Goal: Task Accomplishment & Management: Use online tool/utility

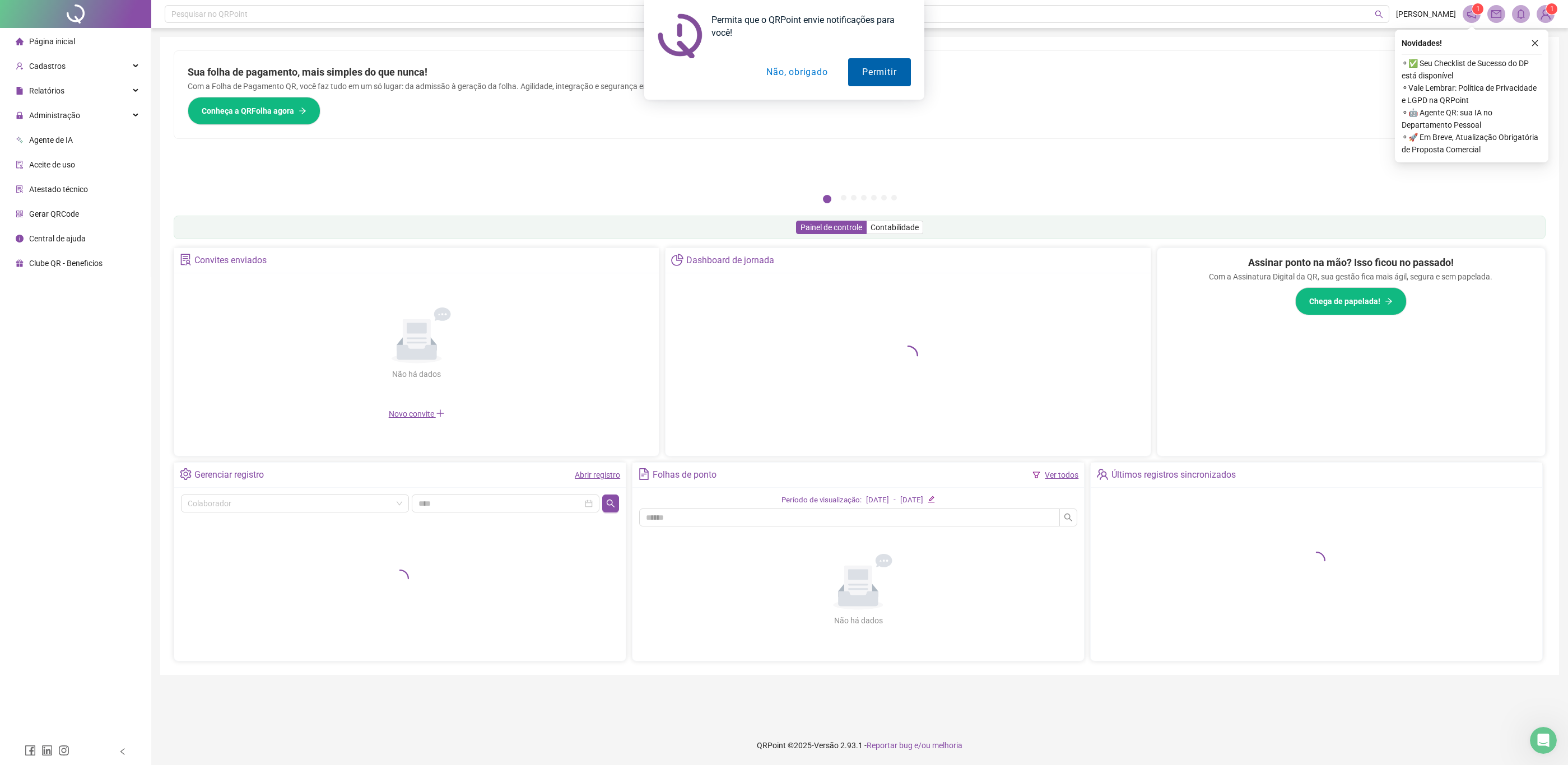
click at [844, 66] on div at bounding box center [784, 72] width 253 height 28
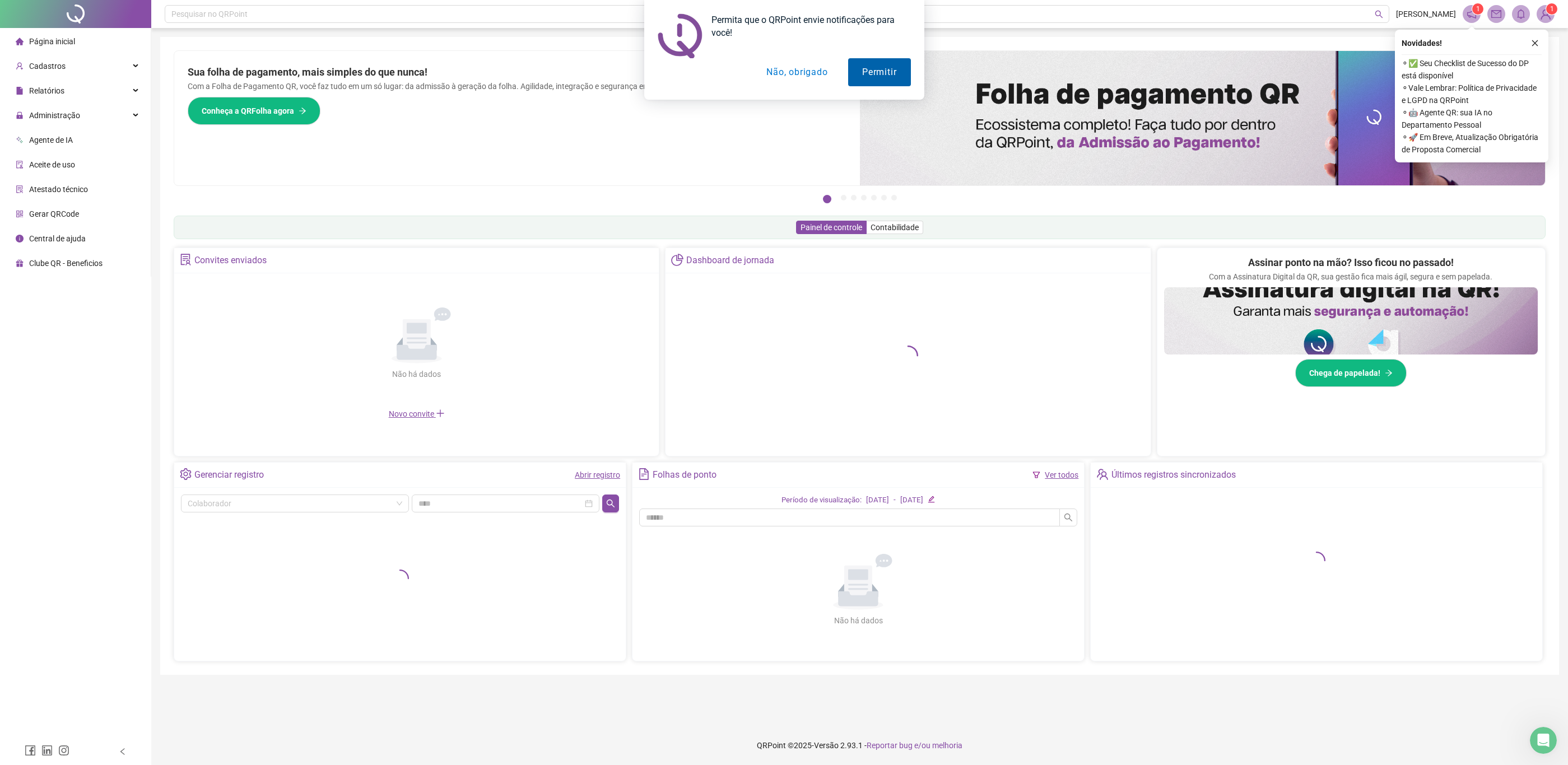
click at [859, 66] on button "Permitir" at bounding box center [879, 72] width 62 height 28
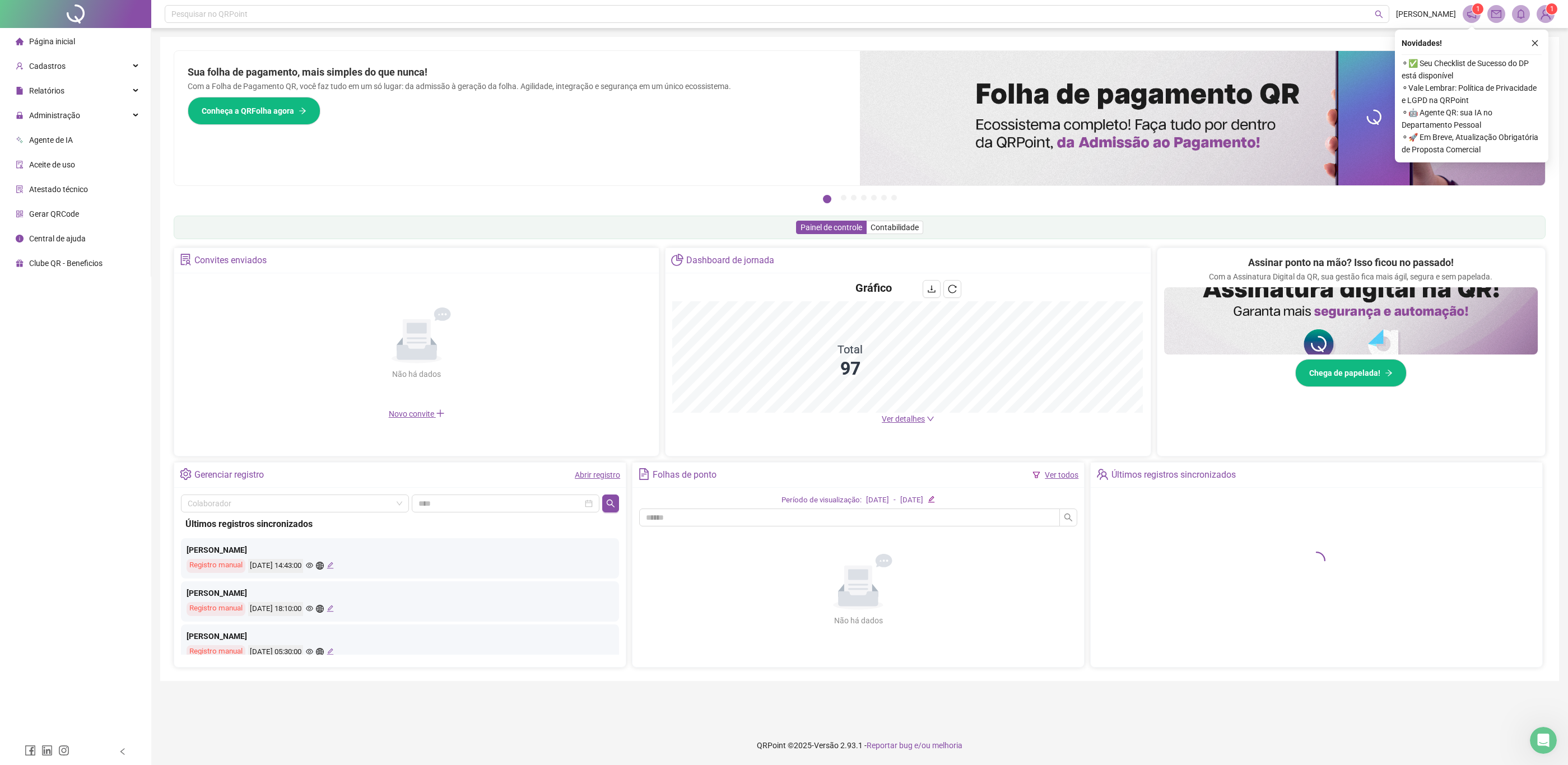
click at [389, 208] on div "Pague o QRPoint com Cartão de Crédito Sua assinatura: mais segurança, prática e…" at bounding box center [859, 359] width 1372 height 617
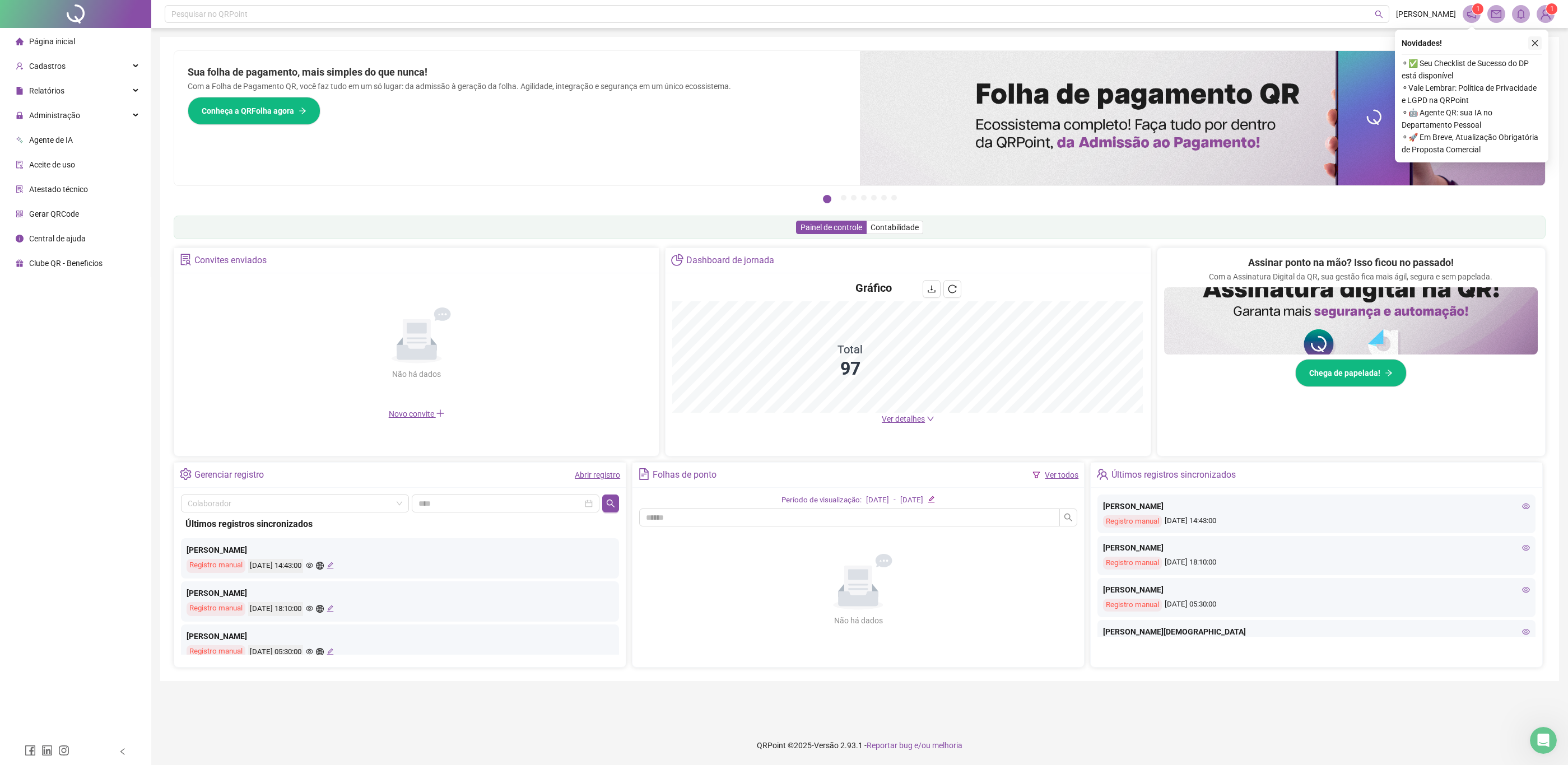
click at [1536, 40] on icon "close" at bounding box center [1535, 43] width 8 height 8
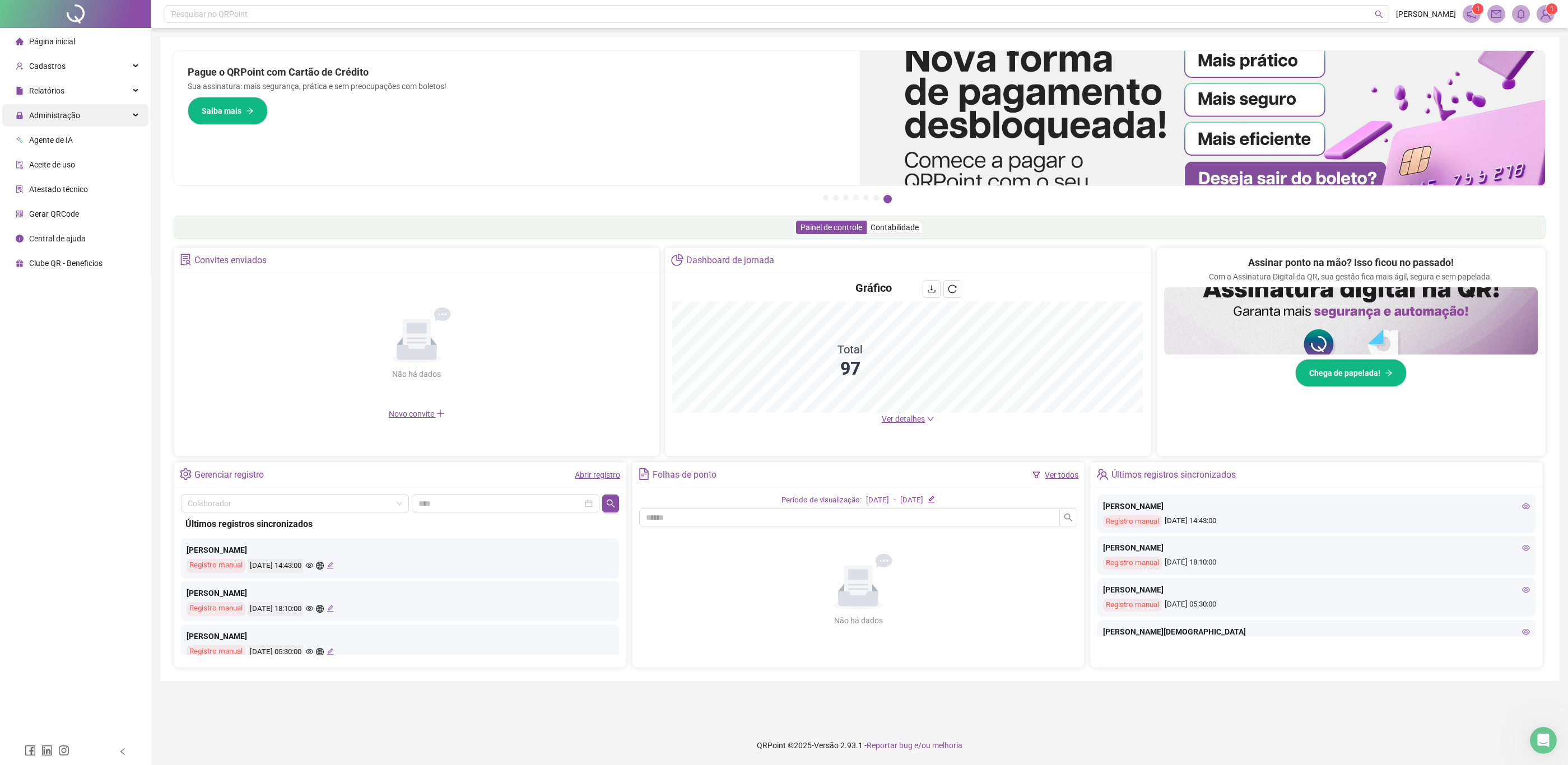
click at [64, 116] on span "Administração" at bounding box center [55, 115] width 51 height 9
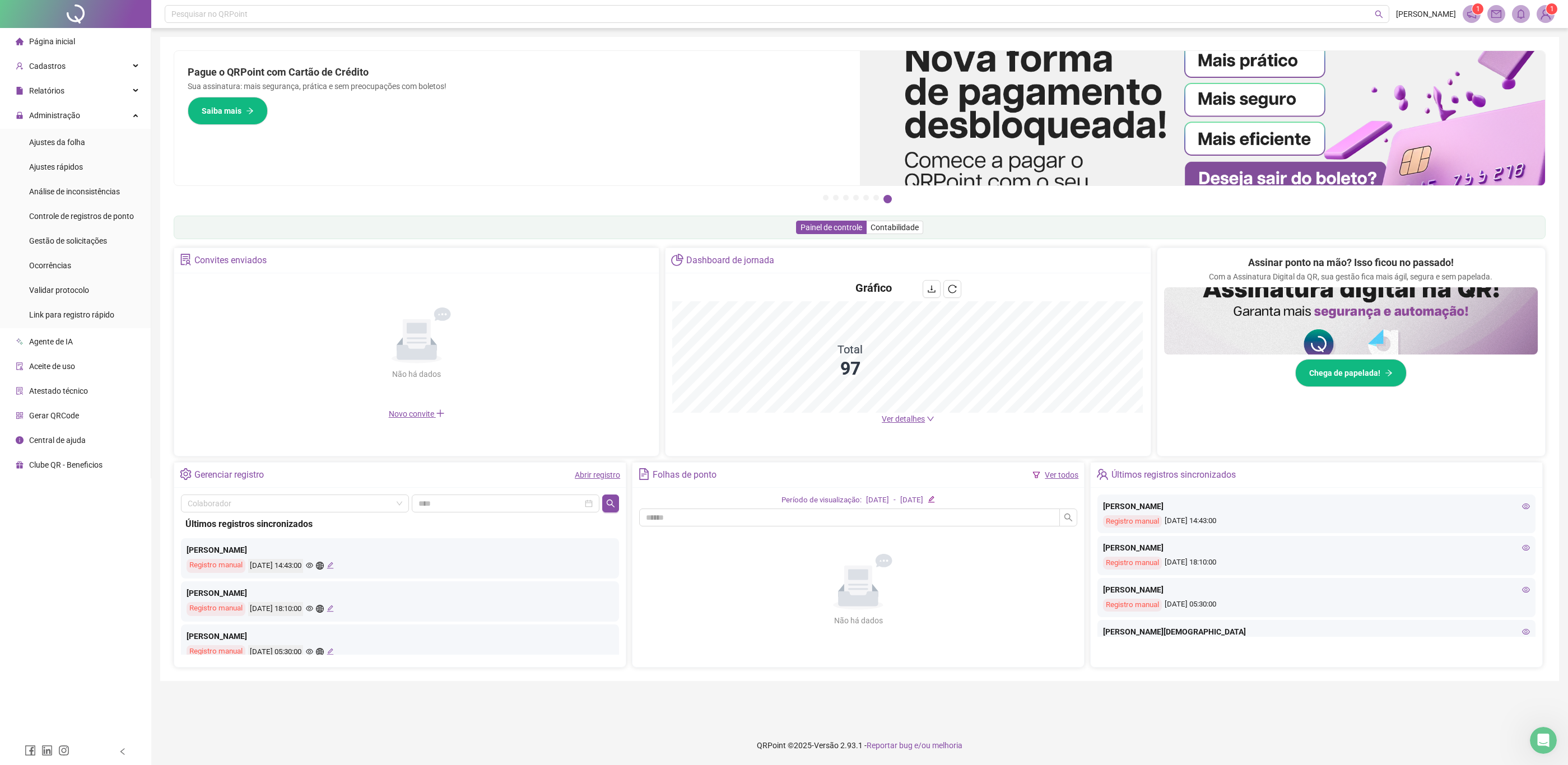
click at [89, 228] on ul "Ajustes da folha Ajustes rápidos Análise de inconsistências Controle de registr…" at bounding box center [75, 229] width 151 height 200
click at [89, 232] on div "Gestão de solicitações" at bounding box center [68, 240] width 78 height 23
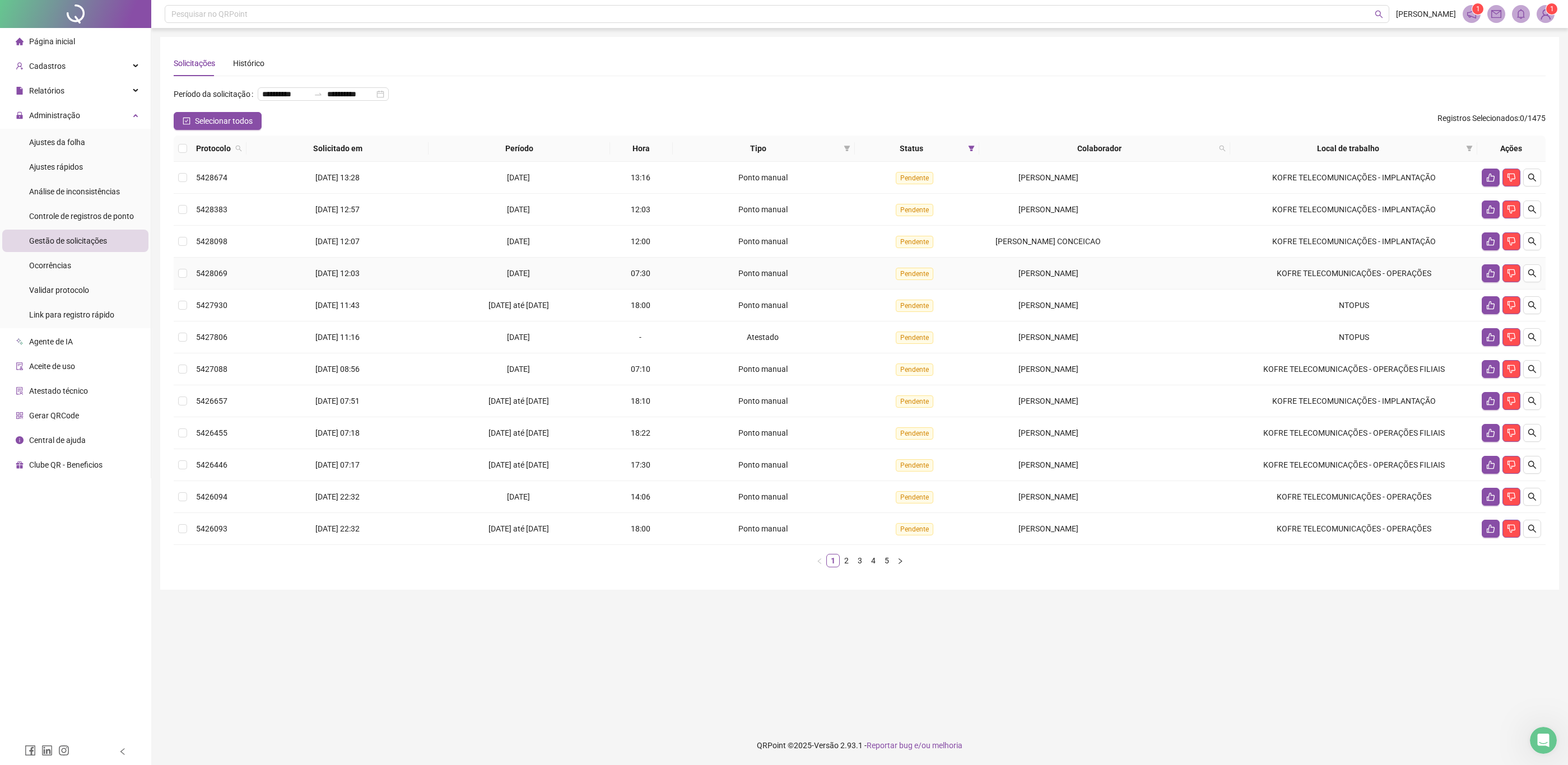
click at [1037, 270] on span "[PERSON_NAME]" at bounding box center [1048, 273] width 60 height 9
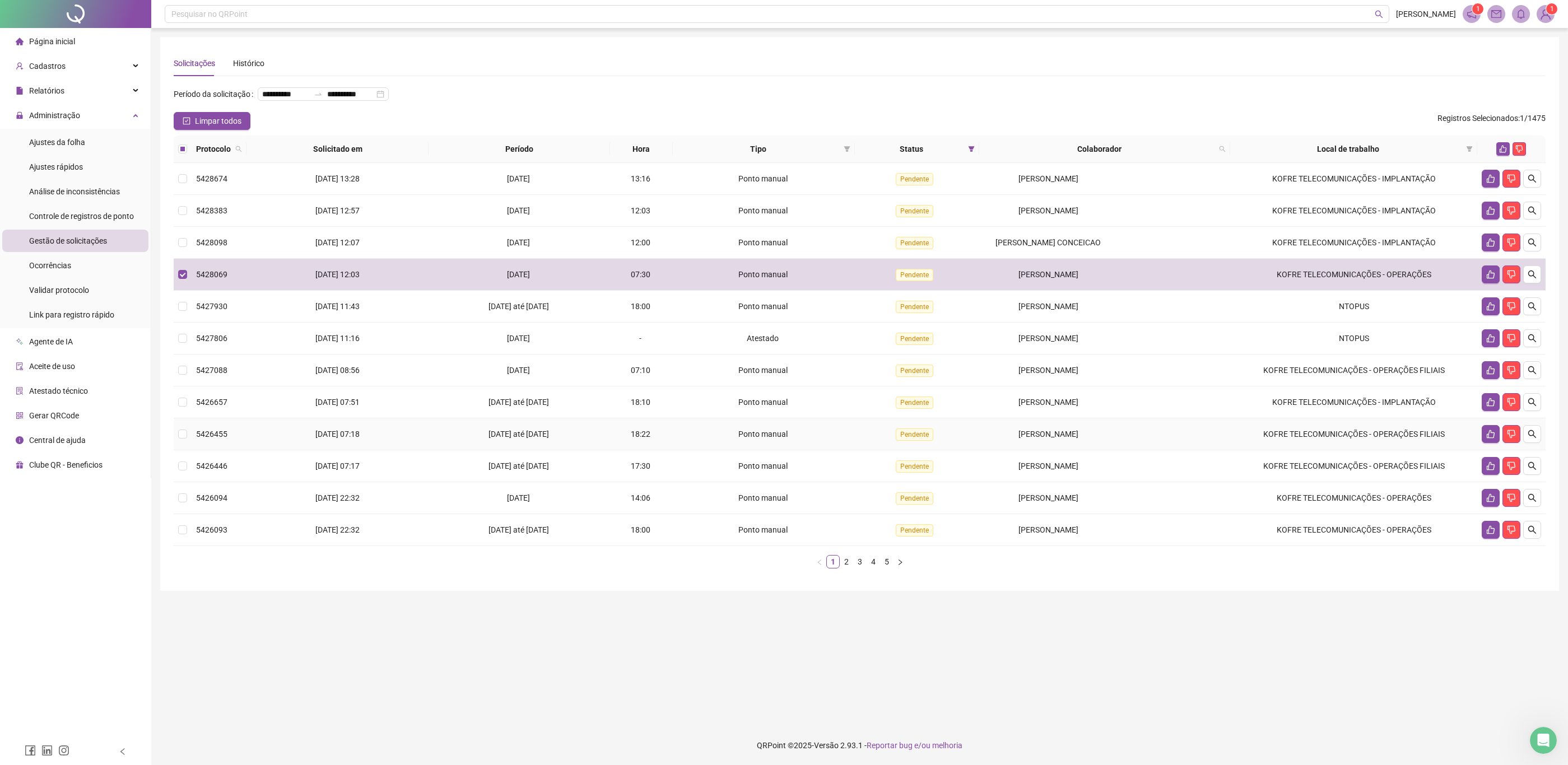
click at [1079, 436] on span "[PERSON_NAME]" at bounding box center [1048, 434] width 60 height 9
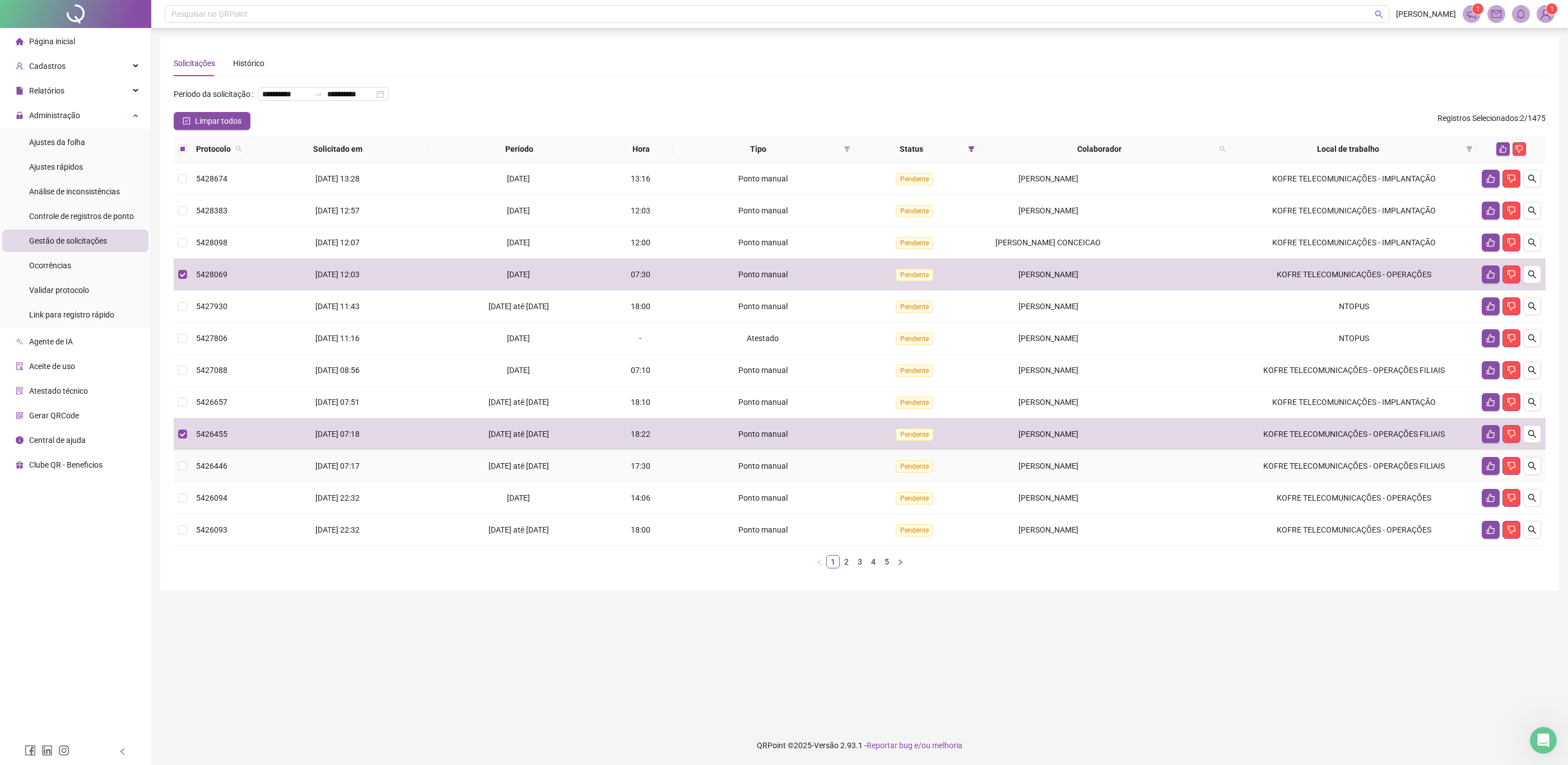
click at [1079, 464] on span "[PERSON_NAME]" at bounding box center [1048, 466] width 60 height 9
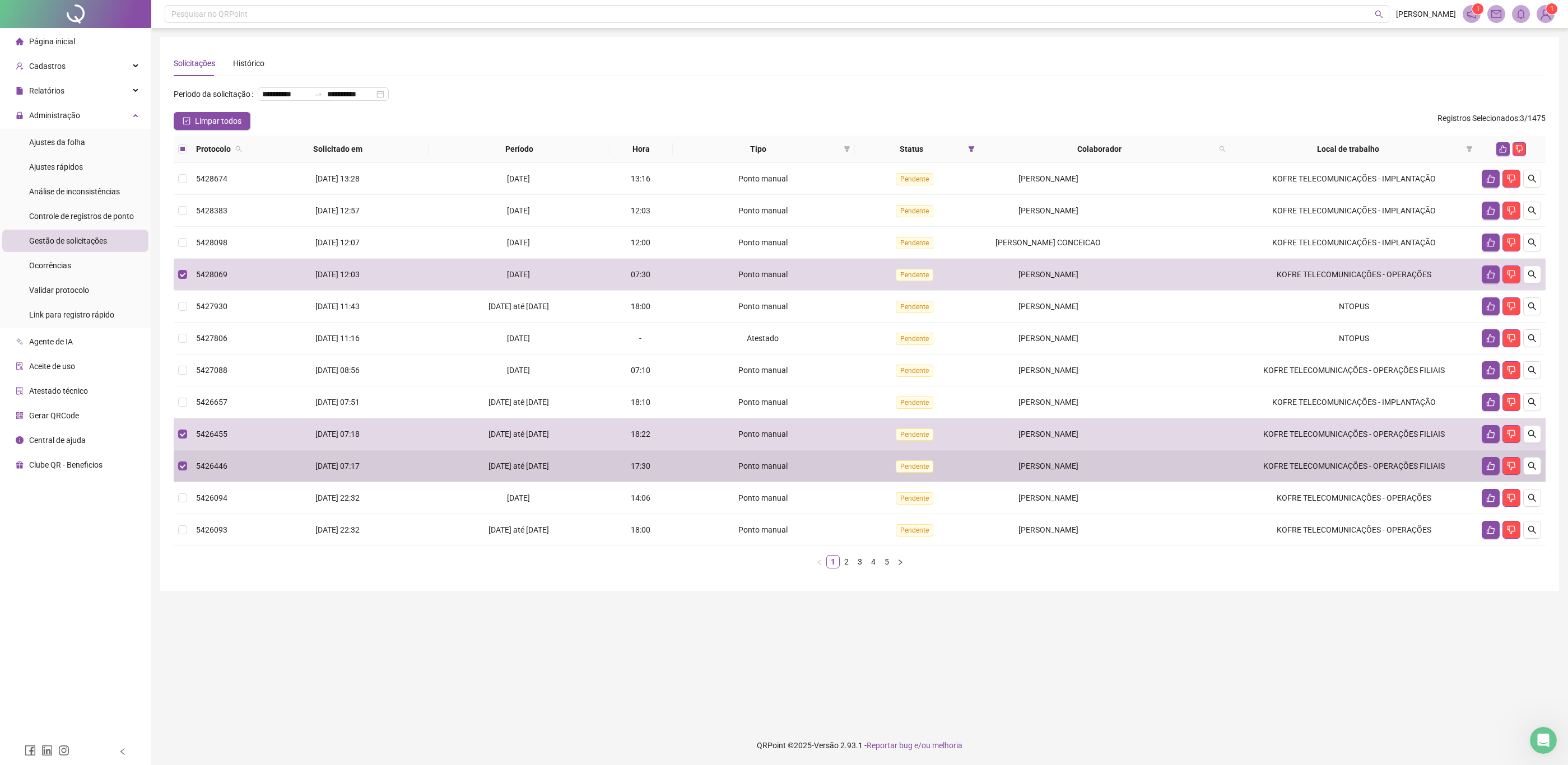
drag, startPoint x: 1037, startPoint y: 482, endPoint x: 1032, endPoint y: 518, distance: 36.3
click at [1037, 484] on tbody "5428674 [DATE] 13:28 [DATE] 13:16 Ponto manual Pendente [PERSON_NAME] DOS SANTO…" at bounding box center [859, 355] width 1372 height 383
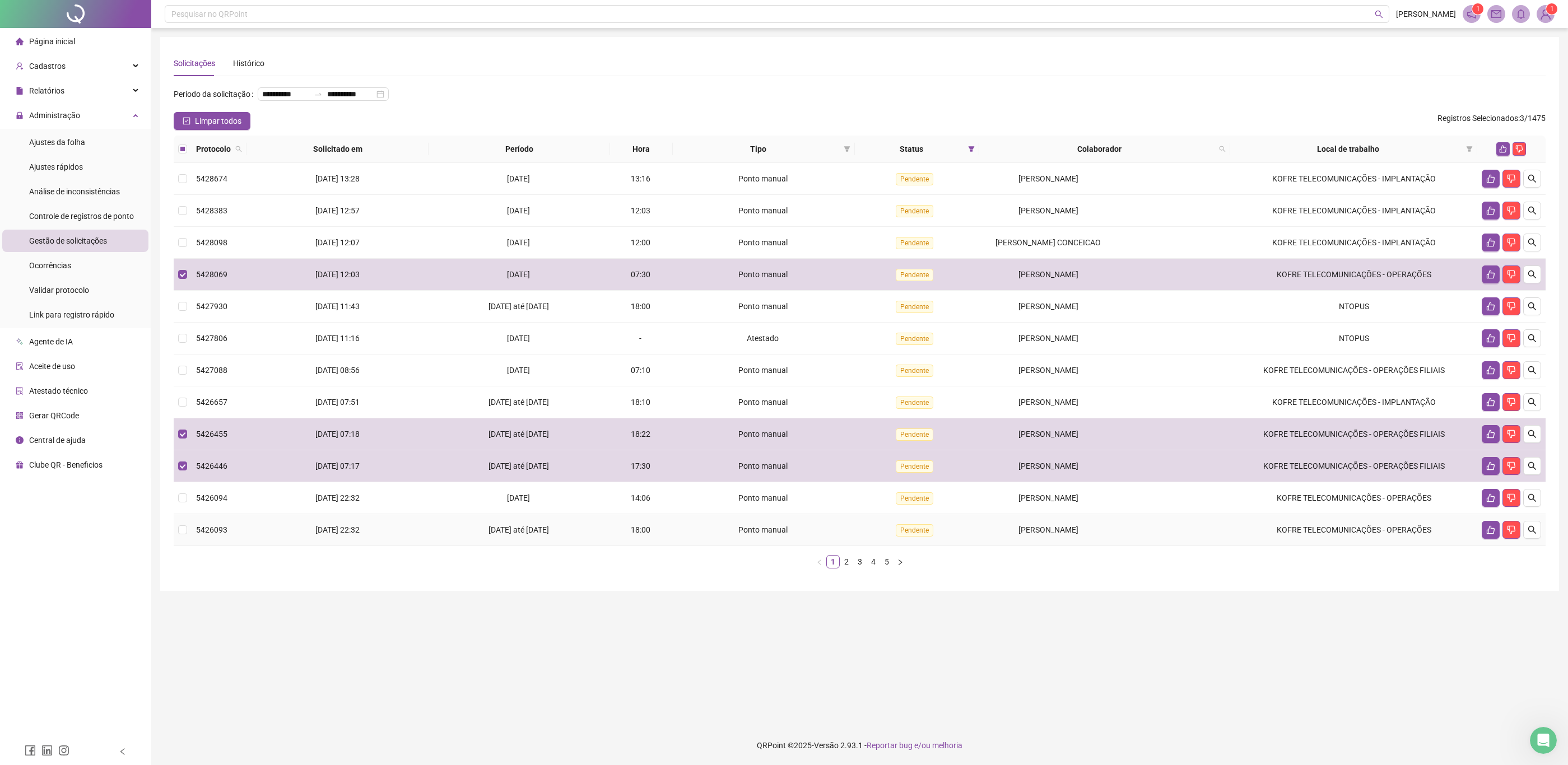
click at [1032, 519] on td "[PERSON_NAME]" at bounding box center [1105, 530] width 251 height 32
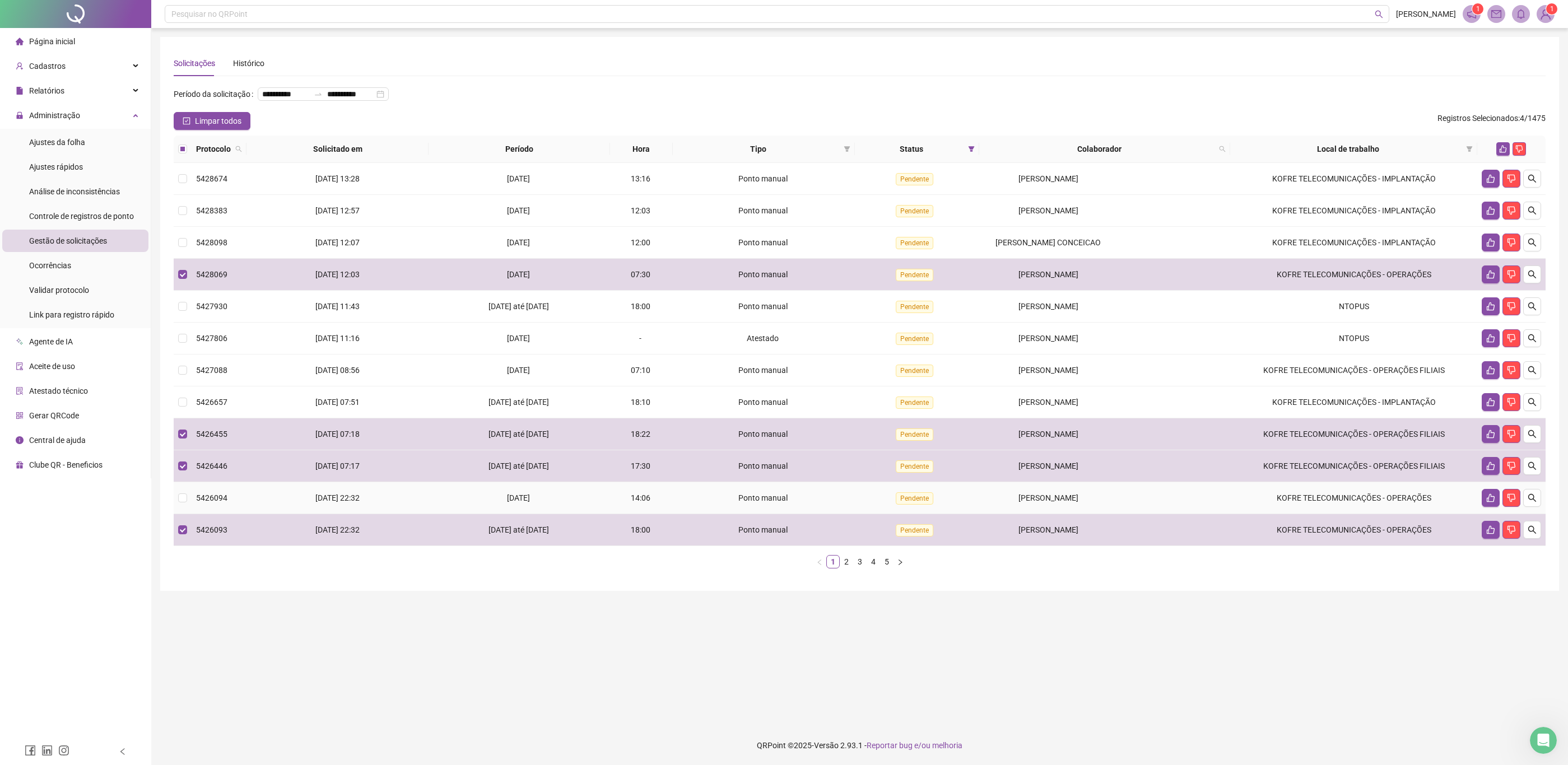
click at [1034, 511] on td "[PERSON_NAME]" at bounding box center [1105, 498] width 251 height 32
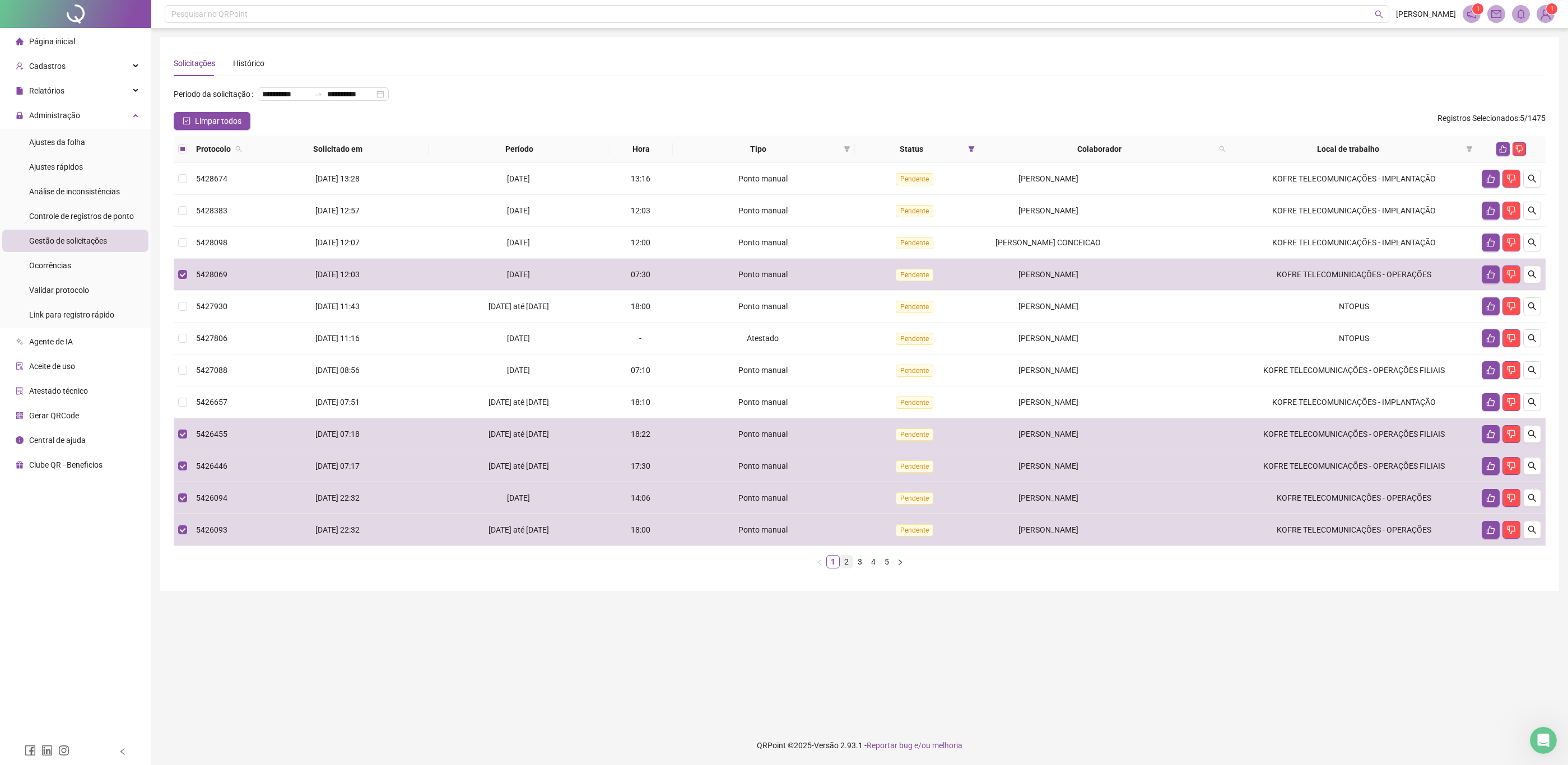
click at [845, 562] on link "2" at bounding box center [846, 562] width 12 height 12
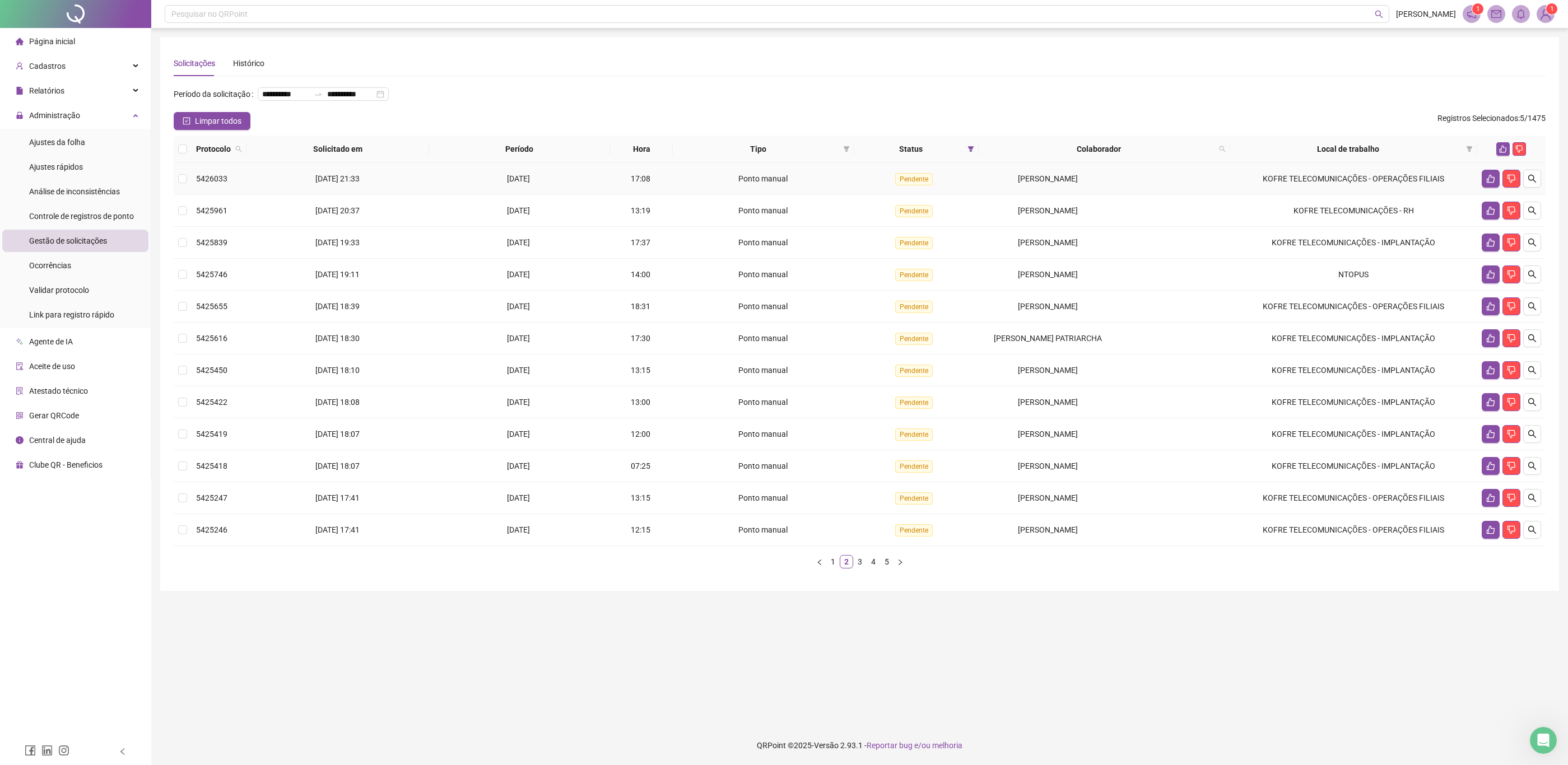
click at [1023, 165] on td "[PERSON_NAME]" at bounding box center [1104, 179] width 251 height 32
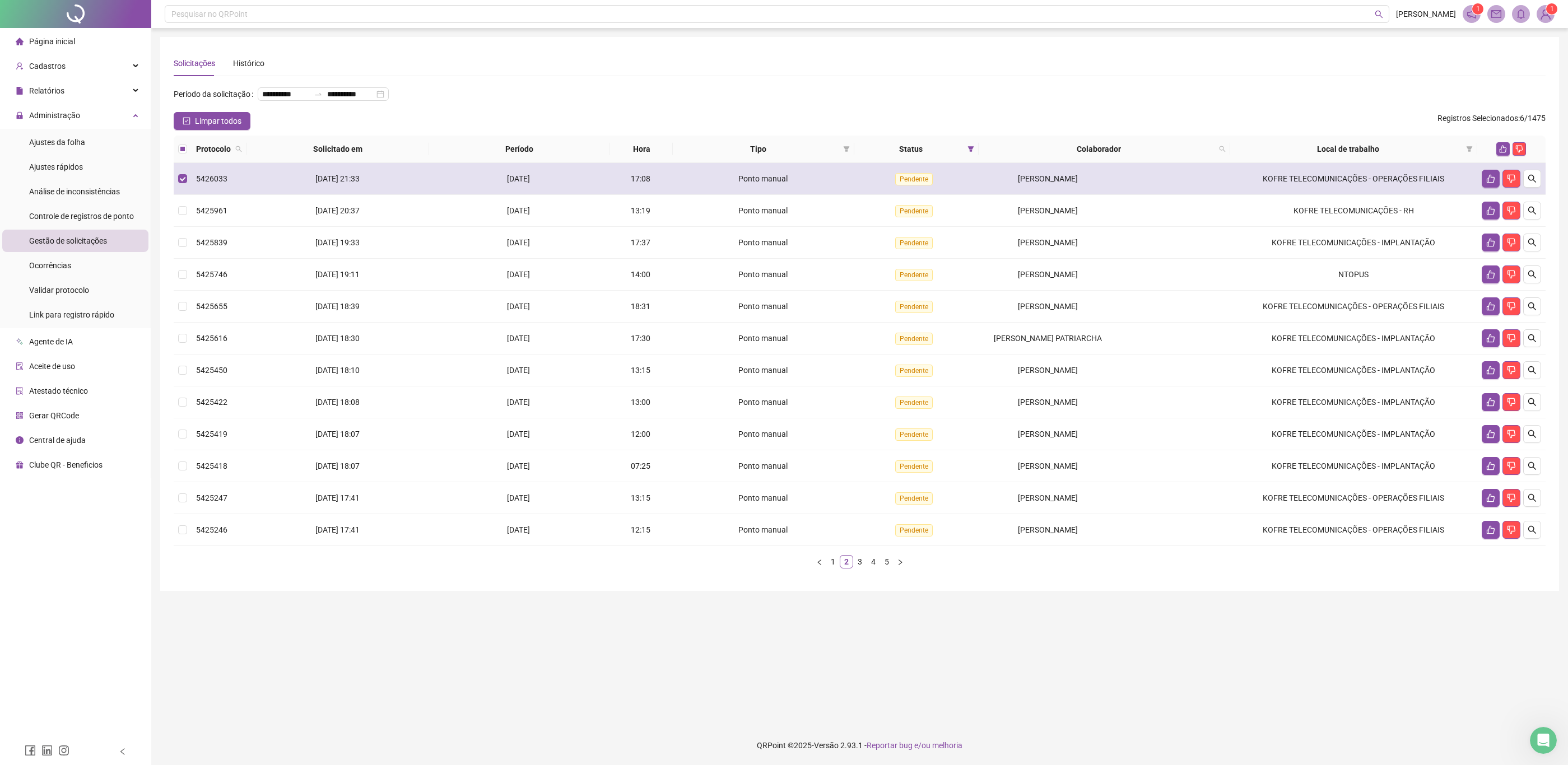
click at [1027, 170] on td "[PERSON_NAME]" at bounding box center [1104, 179] width 251 height 32
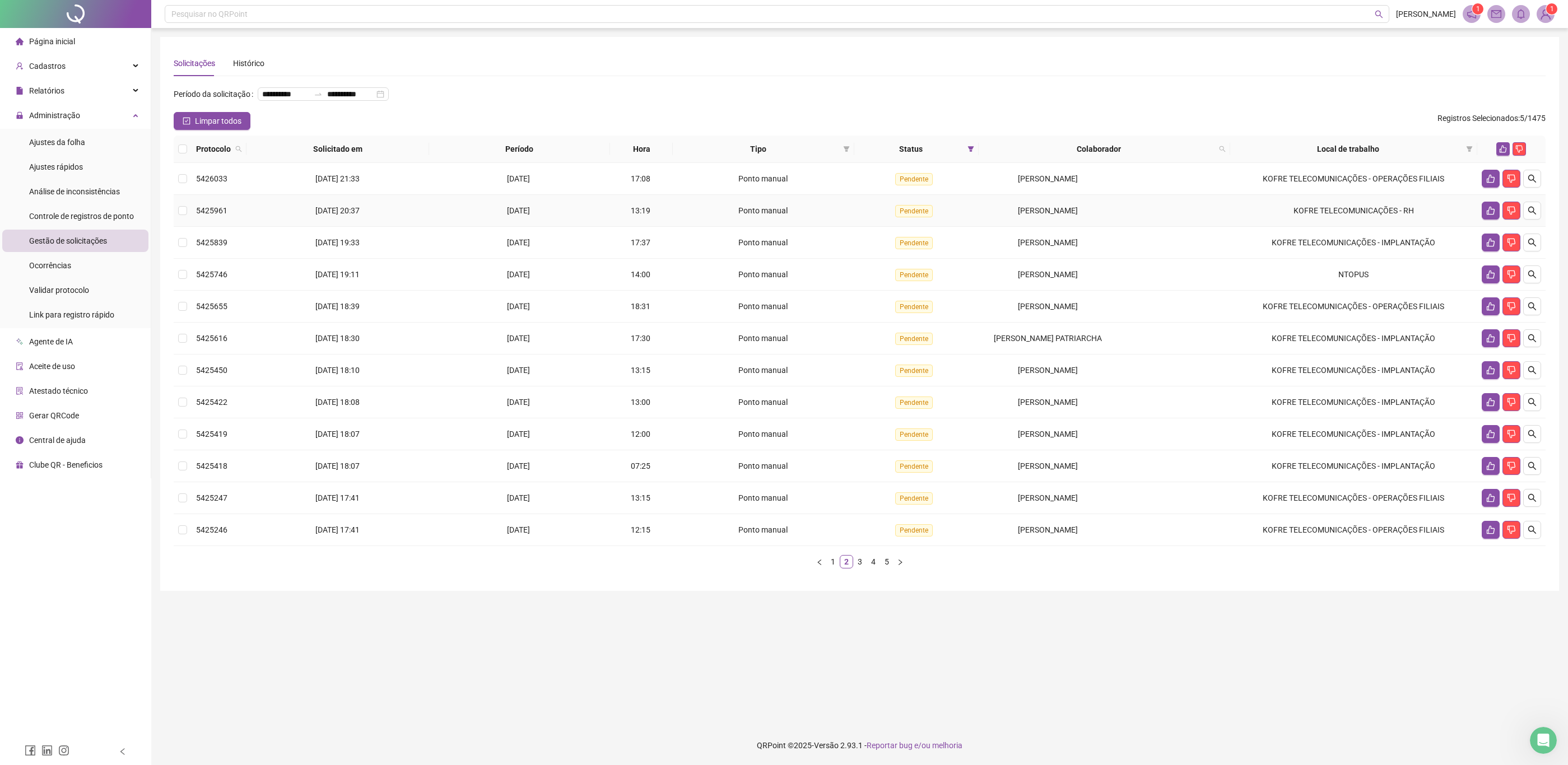
click at [1052, 206] on span "[PERSON_NAME]" at bounding box center [1048, 211] width 60 height 9
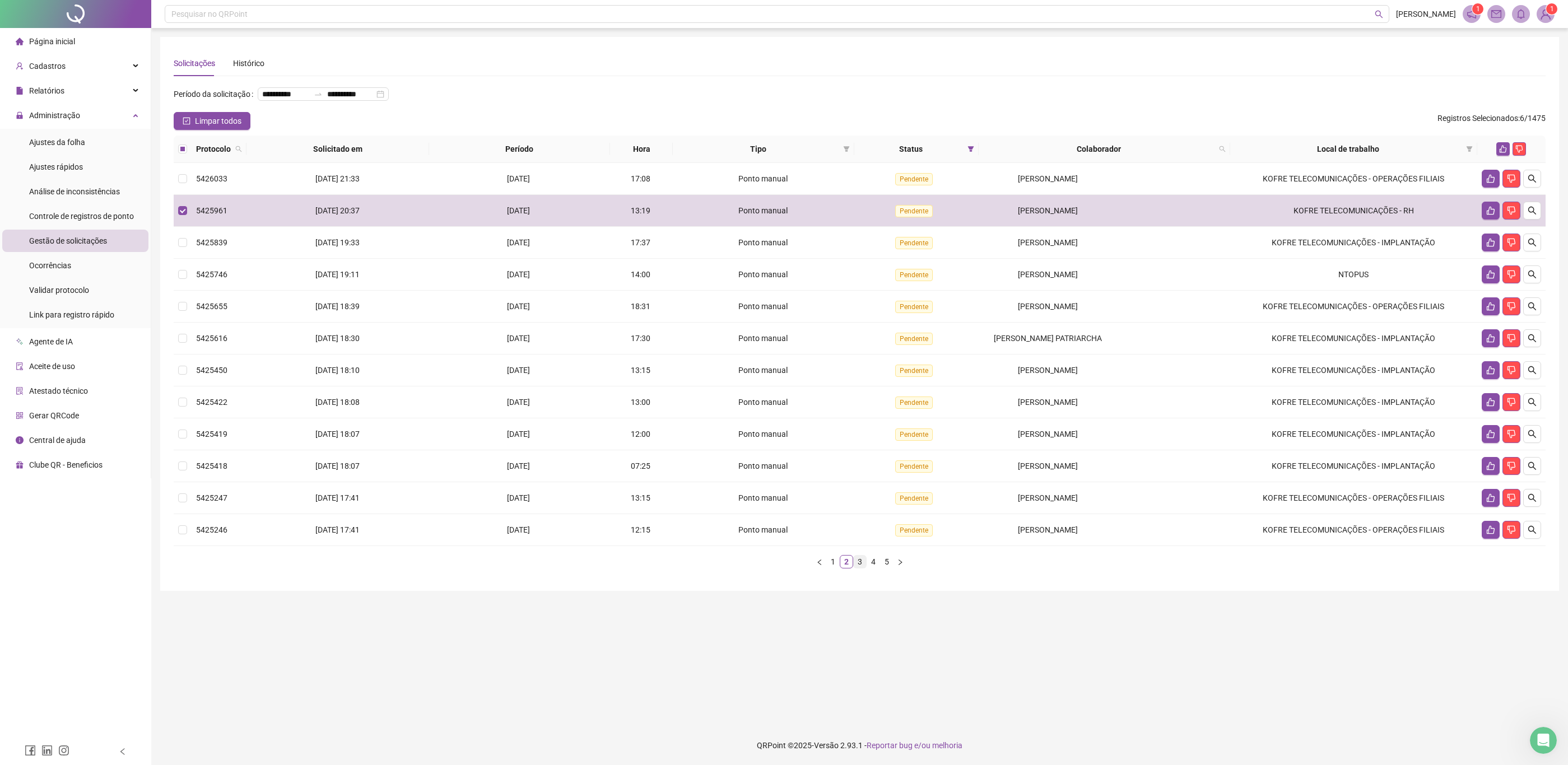
click at [859, 568] on link "3" at bounding box center [860, 562] width 12 height 12
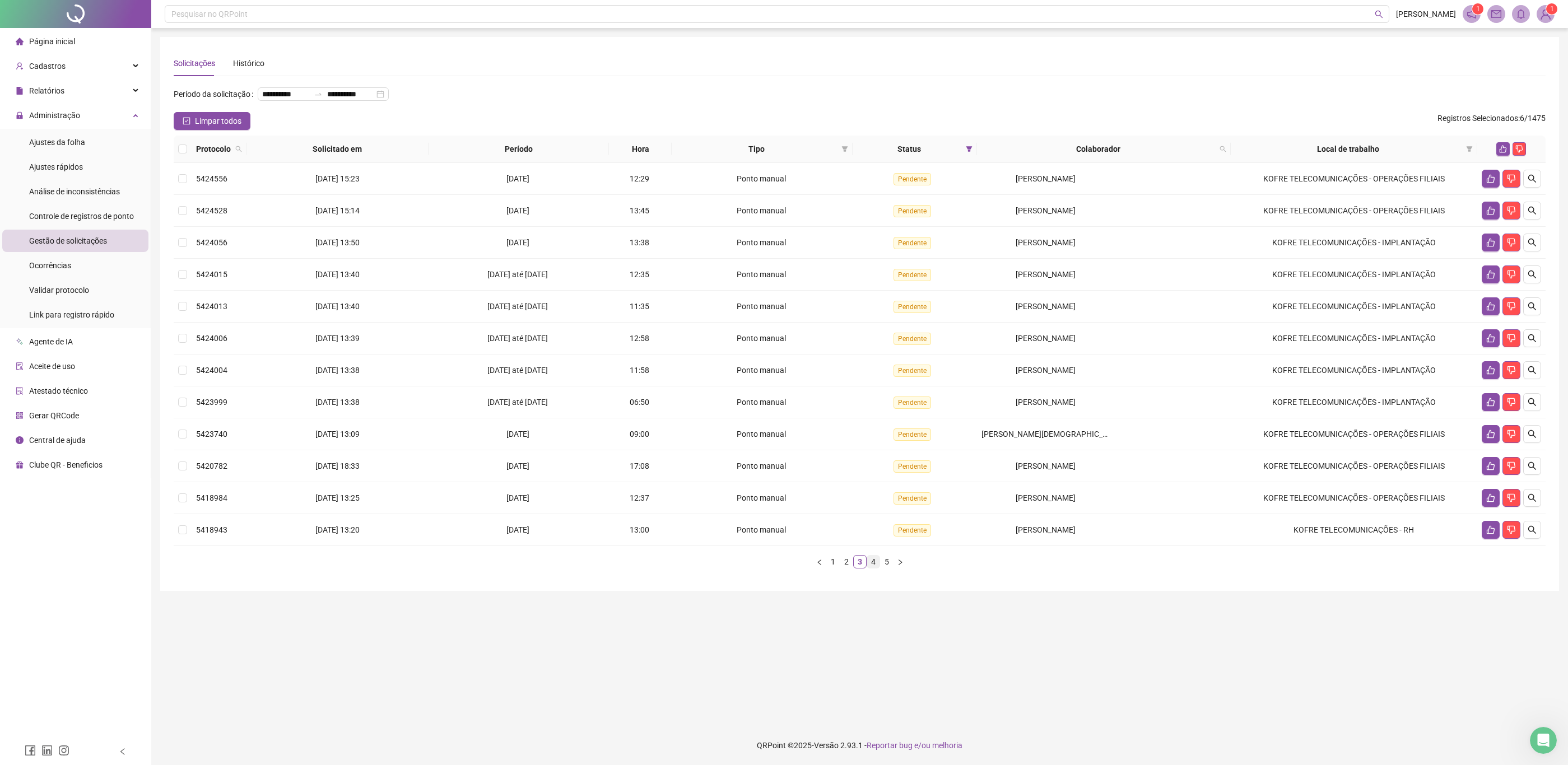
click at [871, 568] on link "4" at bounding box center [873, 562] width 12 height 12
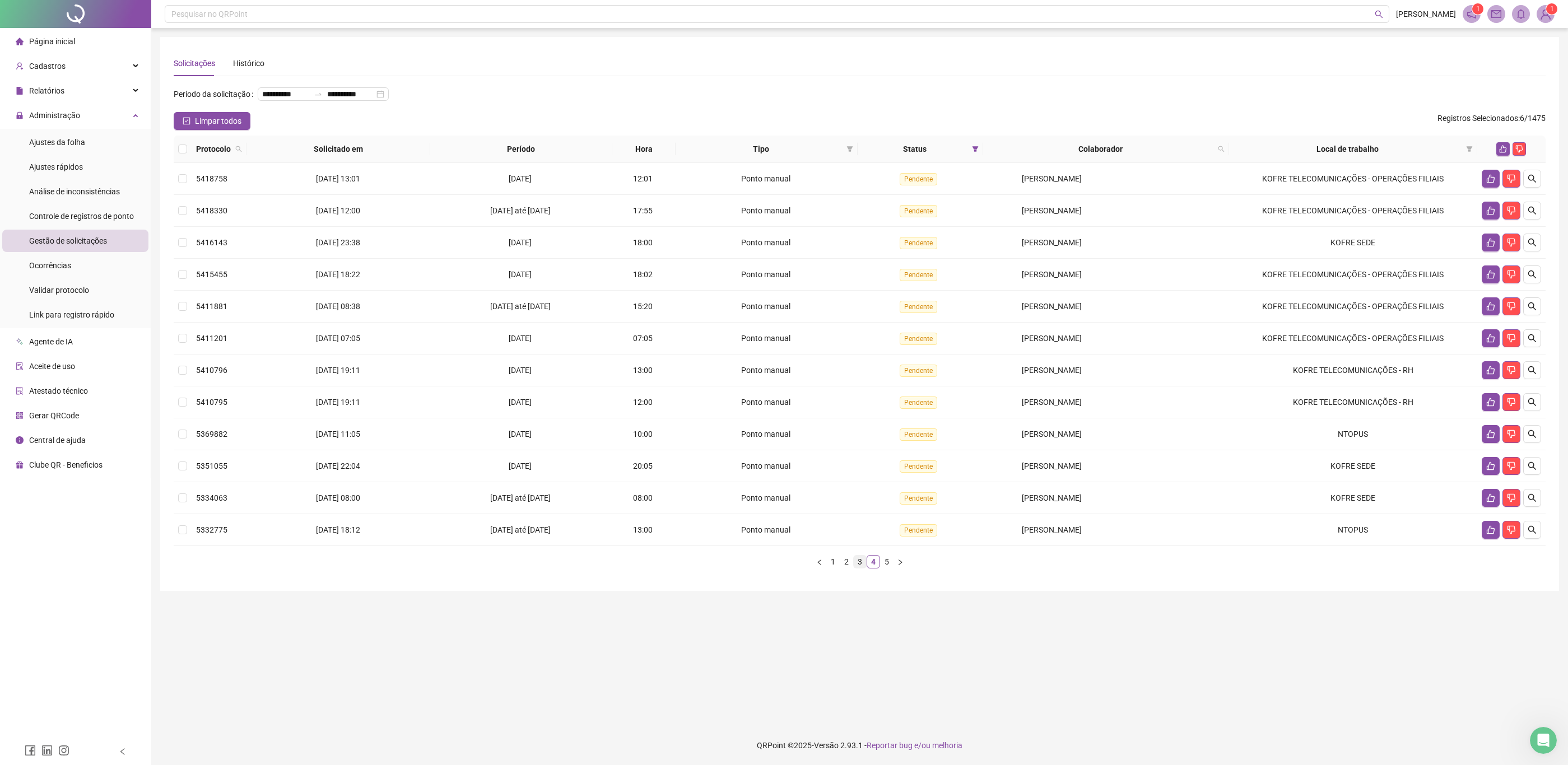
click at [863, 568] on link "3" at bounding box center [860, 562] width 12 height 12
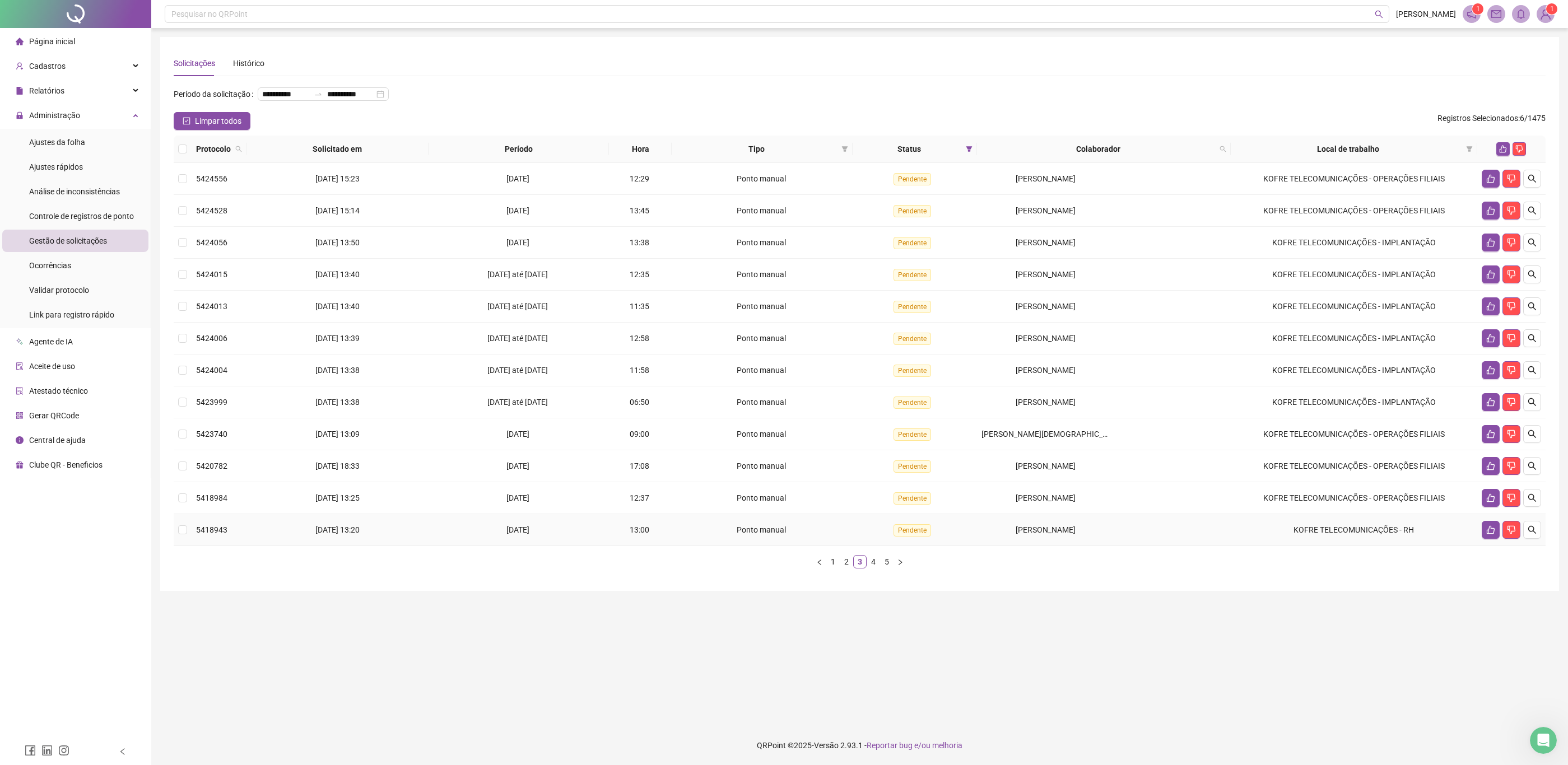
click at [1024, 536] on div "[PERSON_NAME]" at bounding box center [1046, 530] width 129 height 12
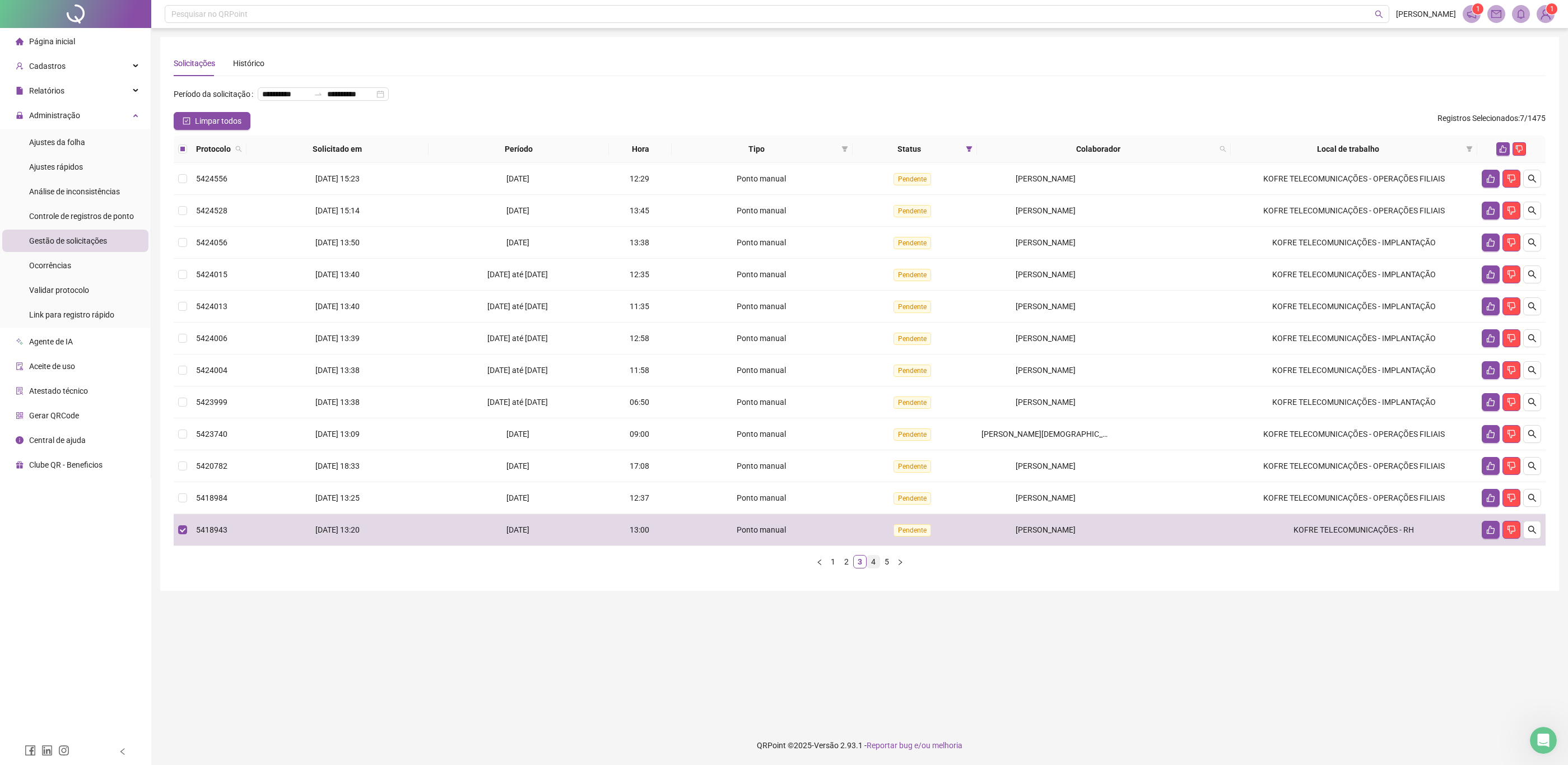
click at [869, 560] on link "4" at bounding box center [873, 562] width 12 height 12
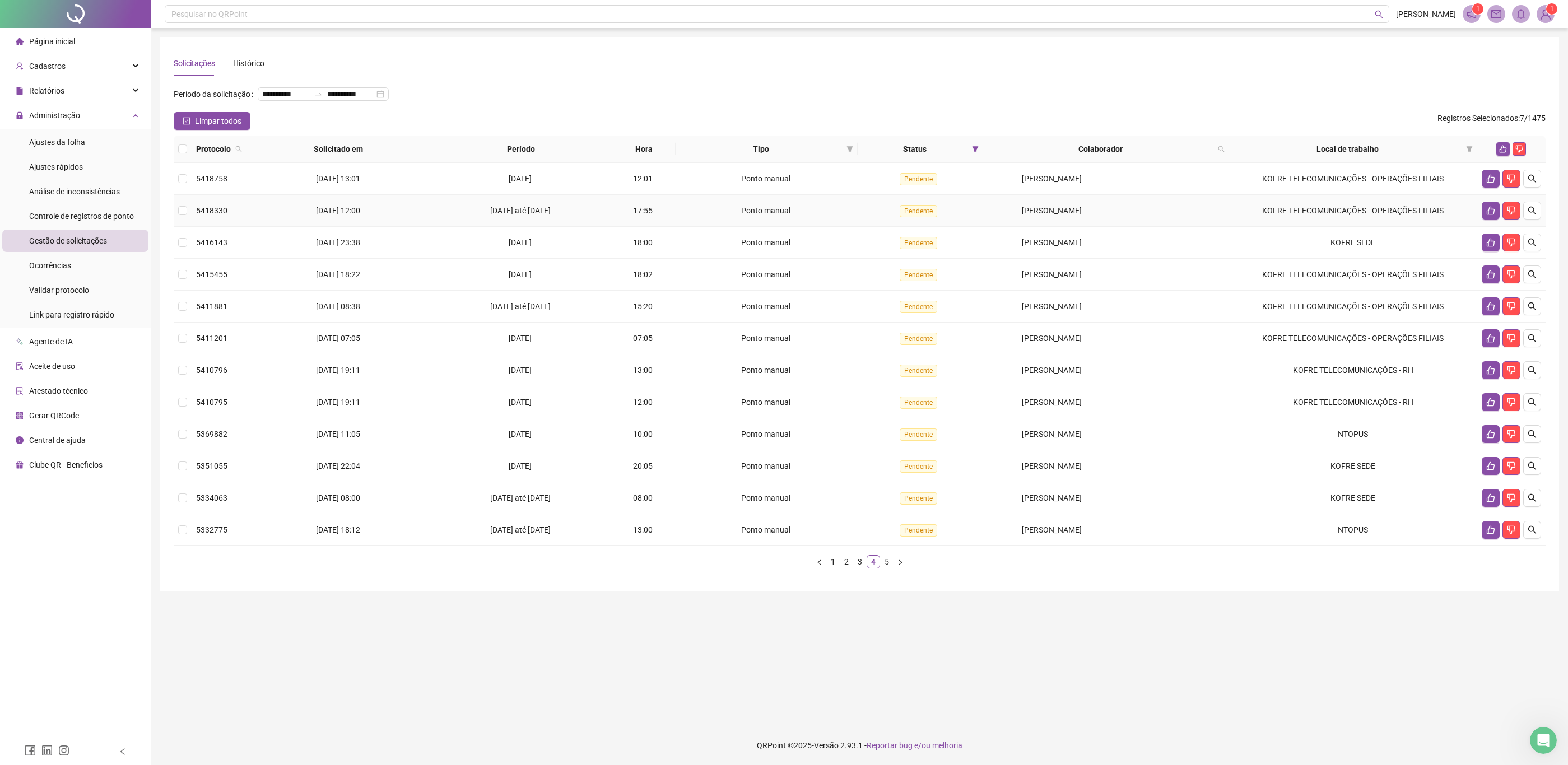
click at [1076, 211] on span "[PERSON_NAME]" at bounding box center [1052, 211] width 60 height 9
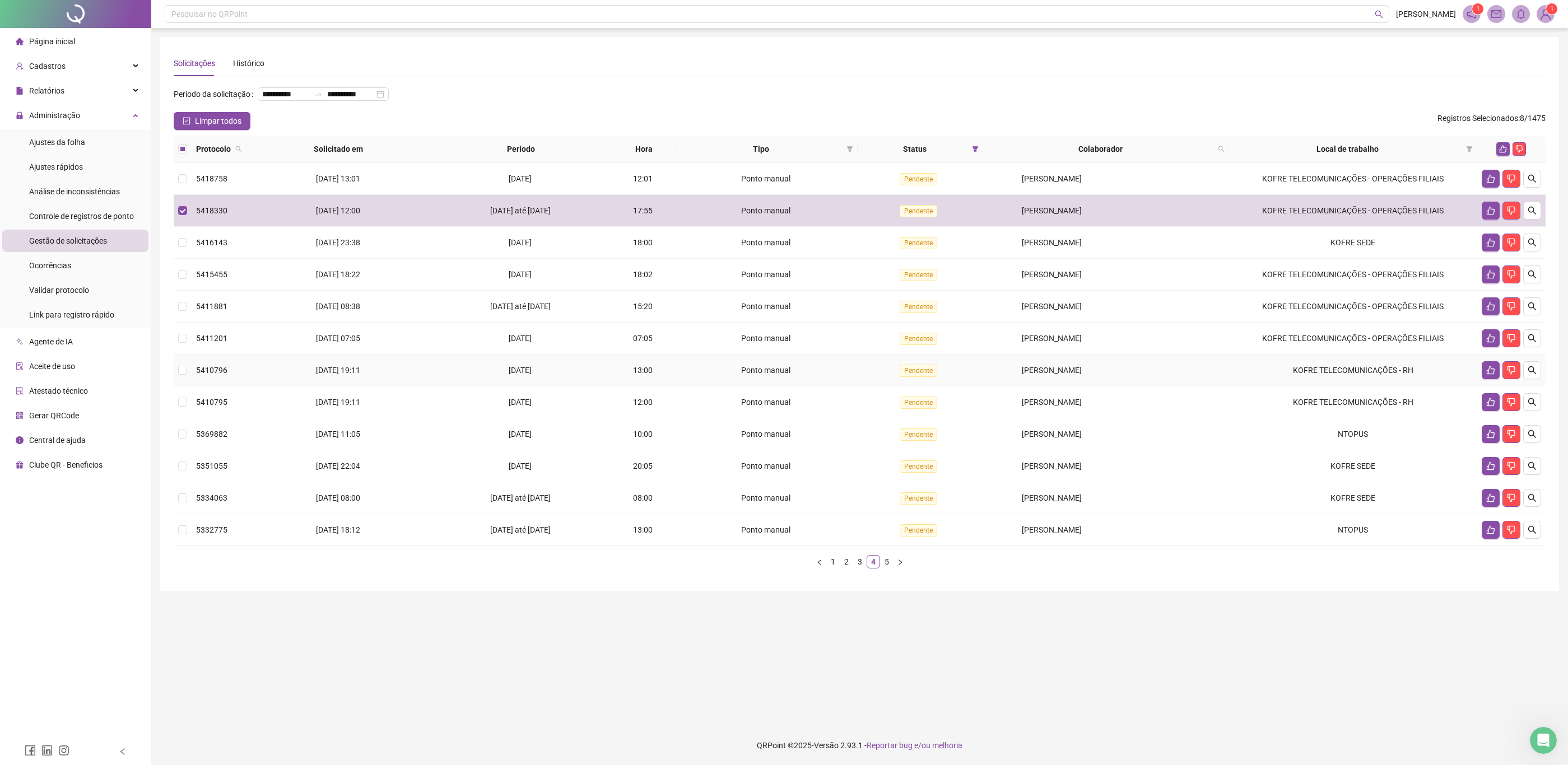
click at [1043, 366] on span "[PERSON_NAME]" at bounding box center [1052, 370] width 60 height 9
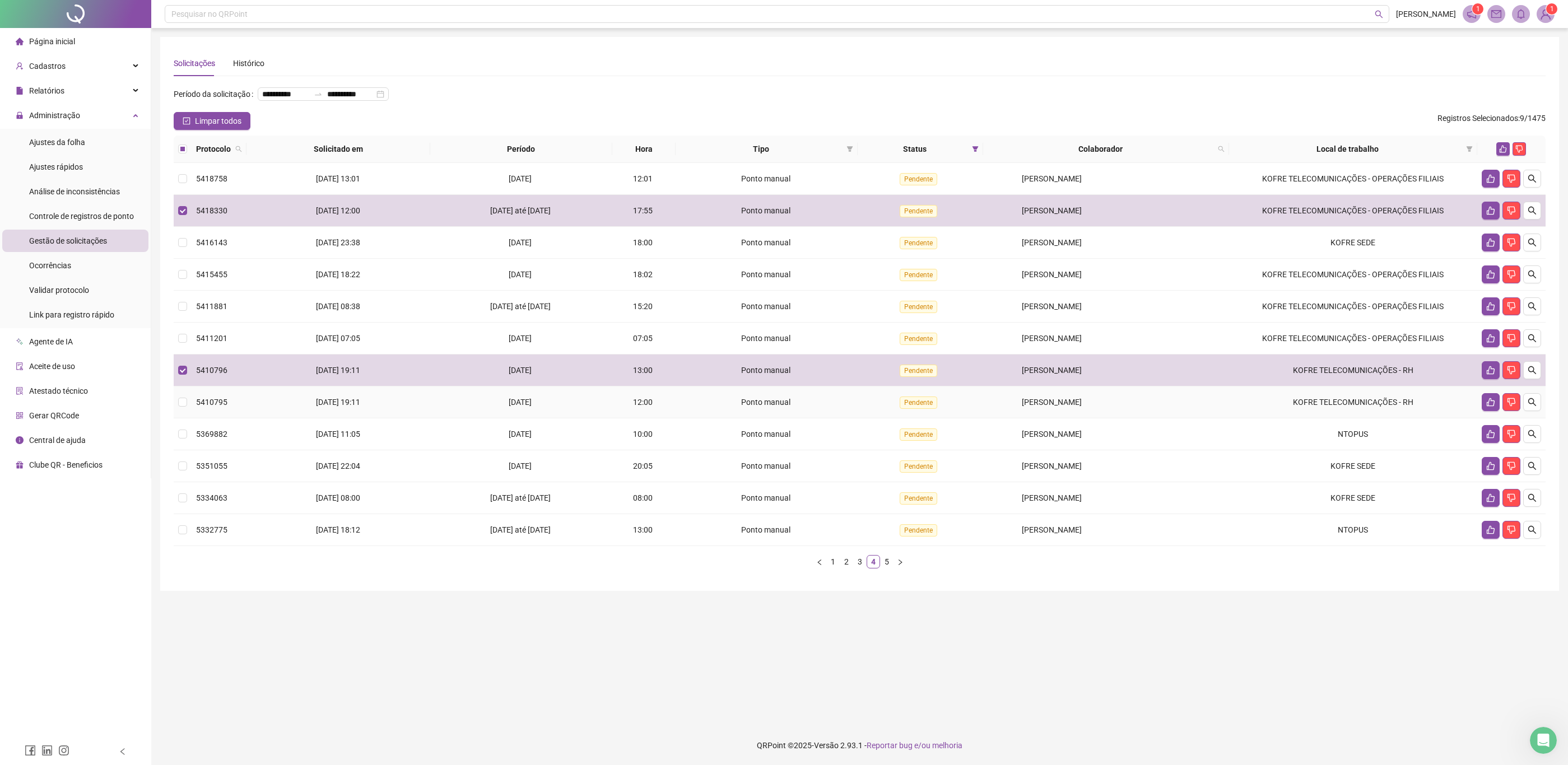
click at [1038, 407] on span "[PERSON_NAME]" at bounding box center [1052, 402] width 60 height 9
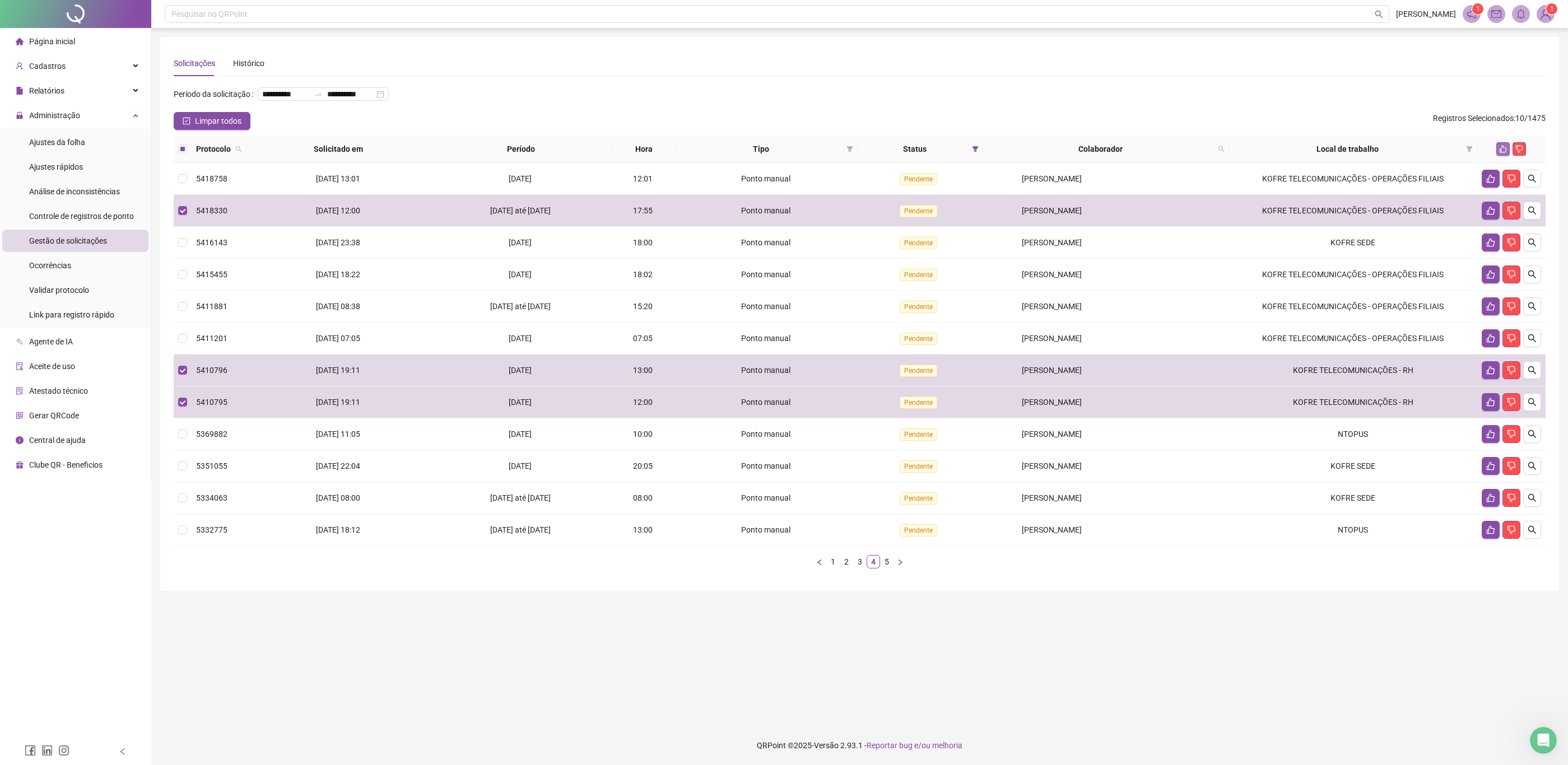
click at [1499, 148] on icon "like" at bounding box center [1503, 148] width 8 height 8
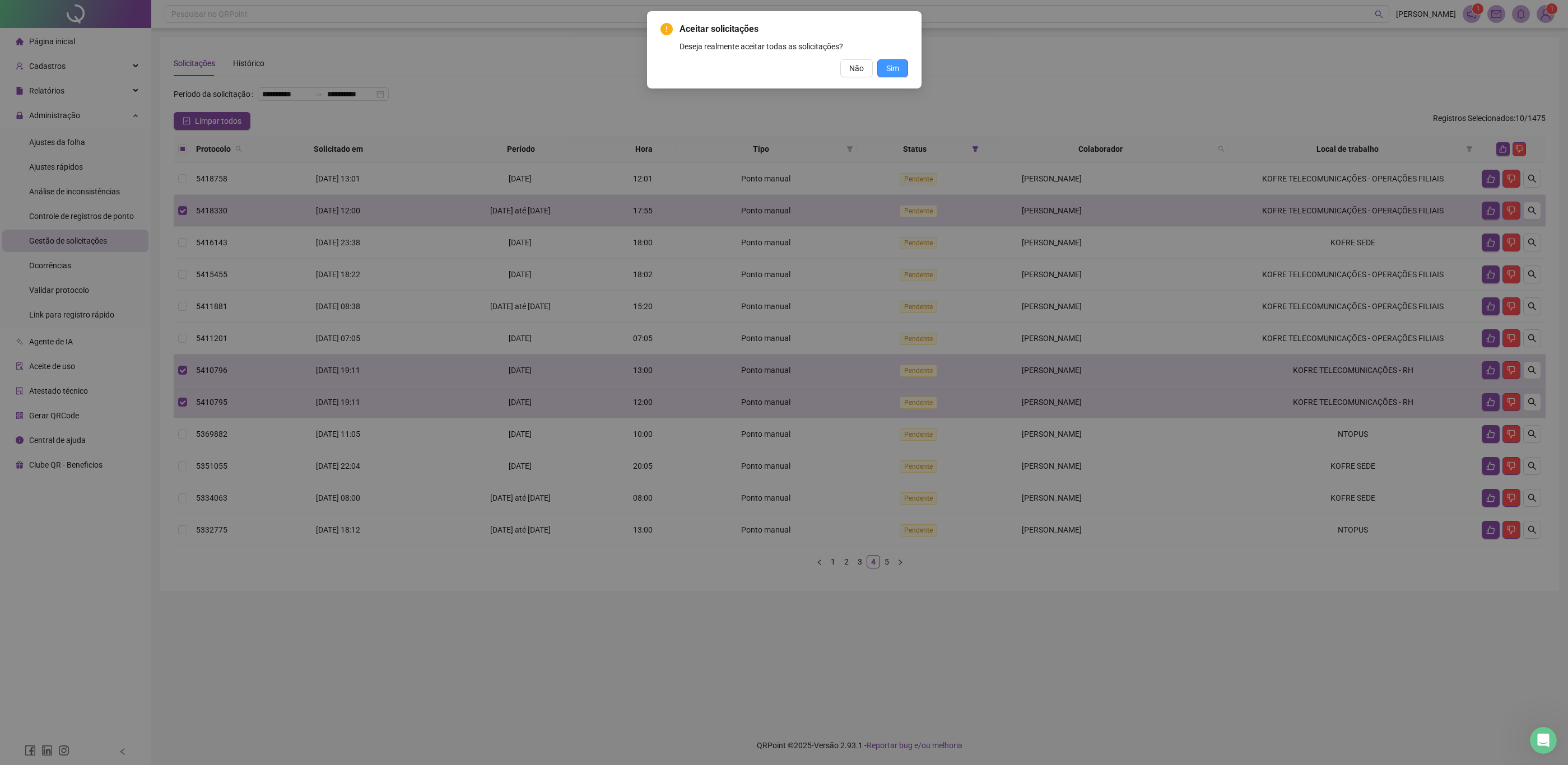
click at [897, 66] on span "Sim" at bounding box center [892, 68] width 13 height 12
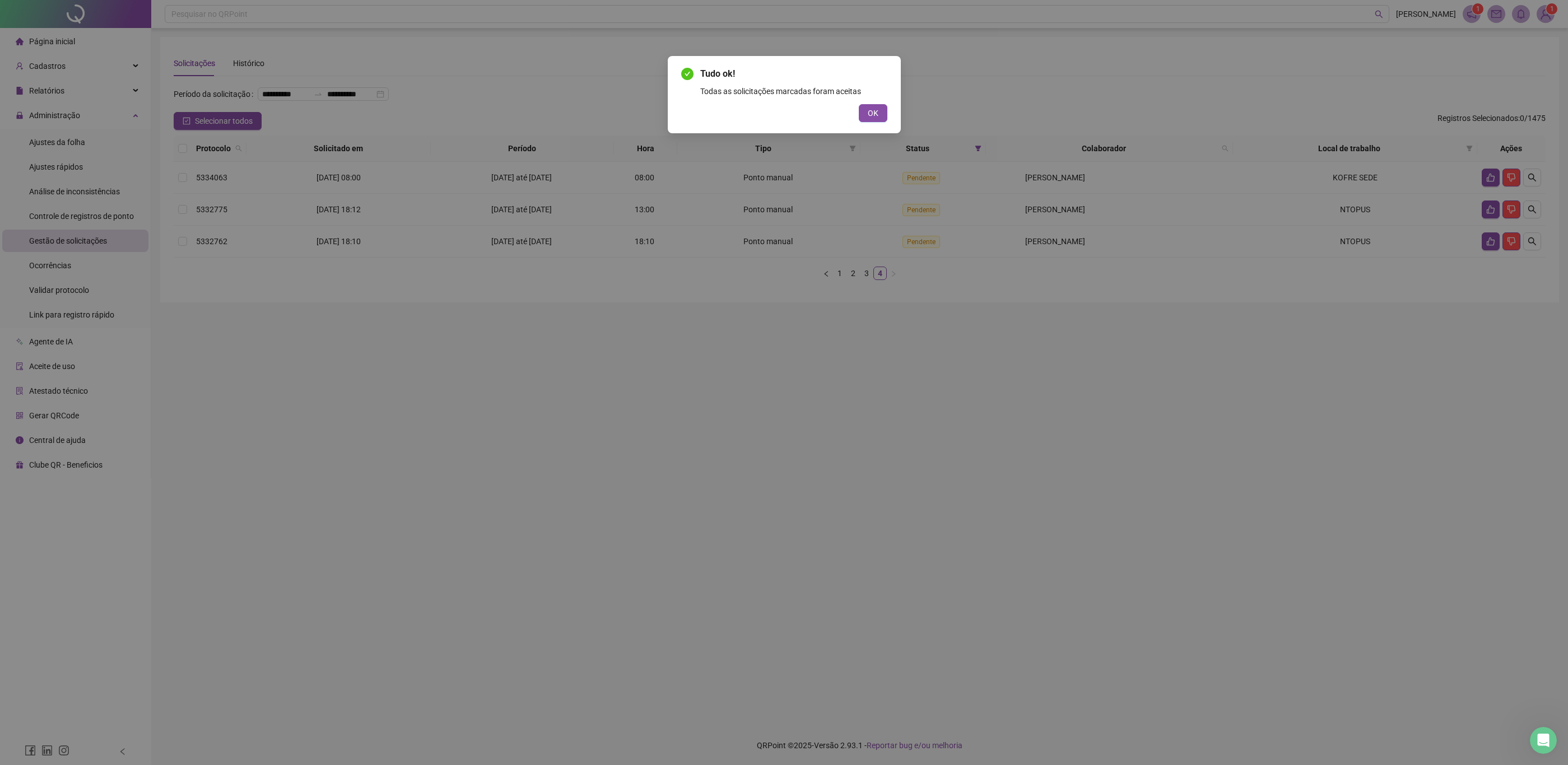
click at [878, 79] on span "Tudo ok!" at bounding box center [793, 74] width 187 height 13
click at [876, 109] on span "OK" at bounding box center [873, 113] width 10 height 12
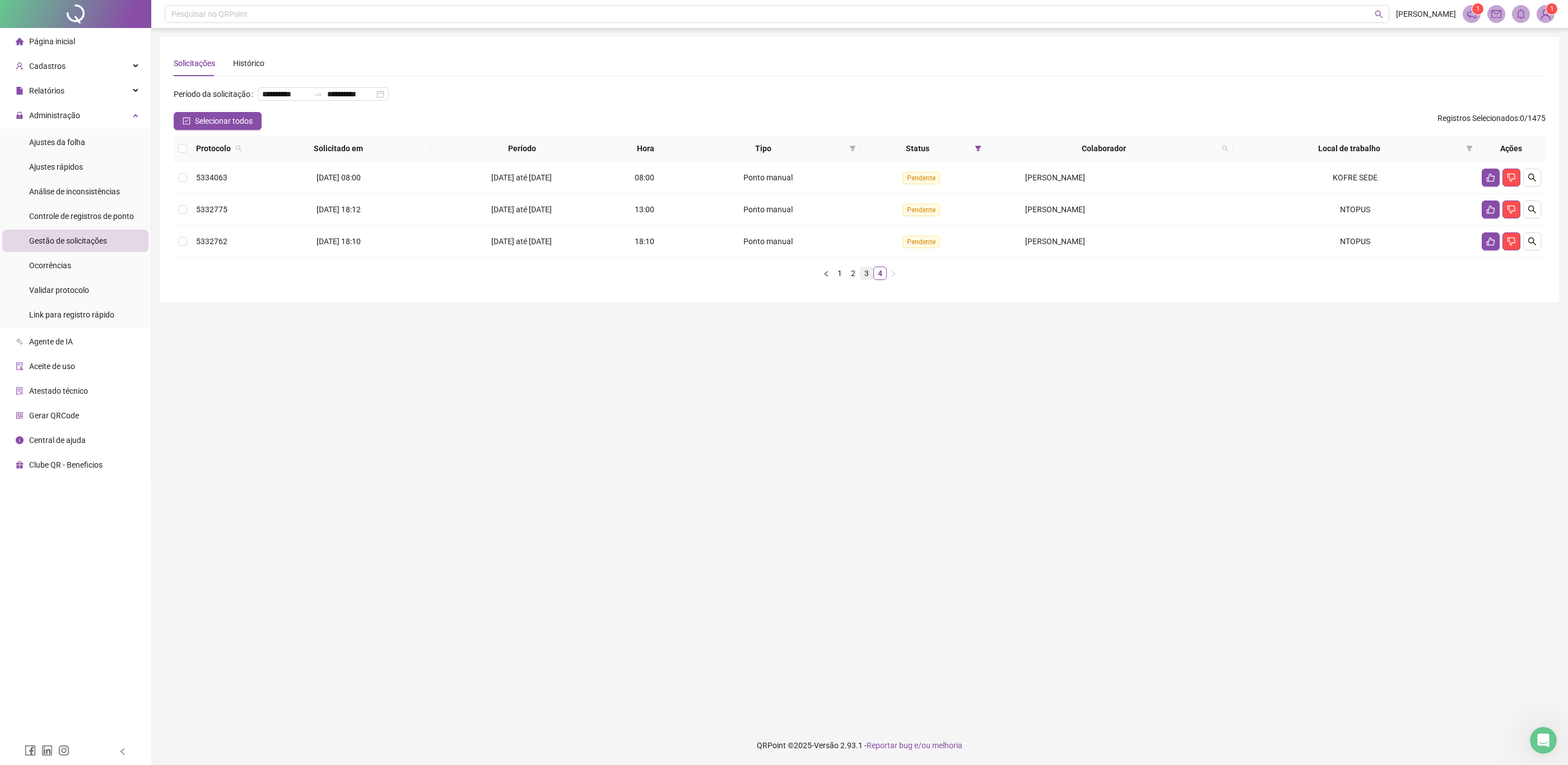
click at [866, 276] on link "3" at bounding box center [867, 273] width 12 height 12
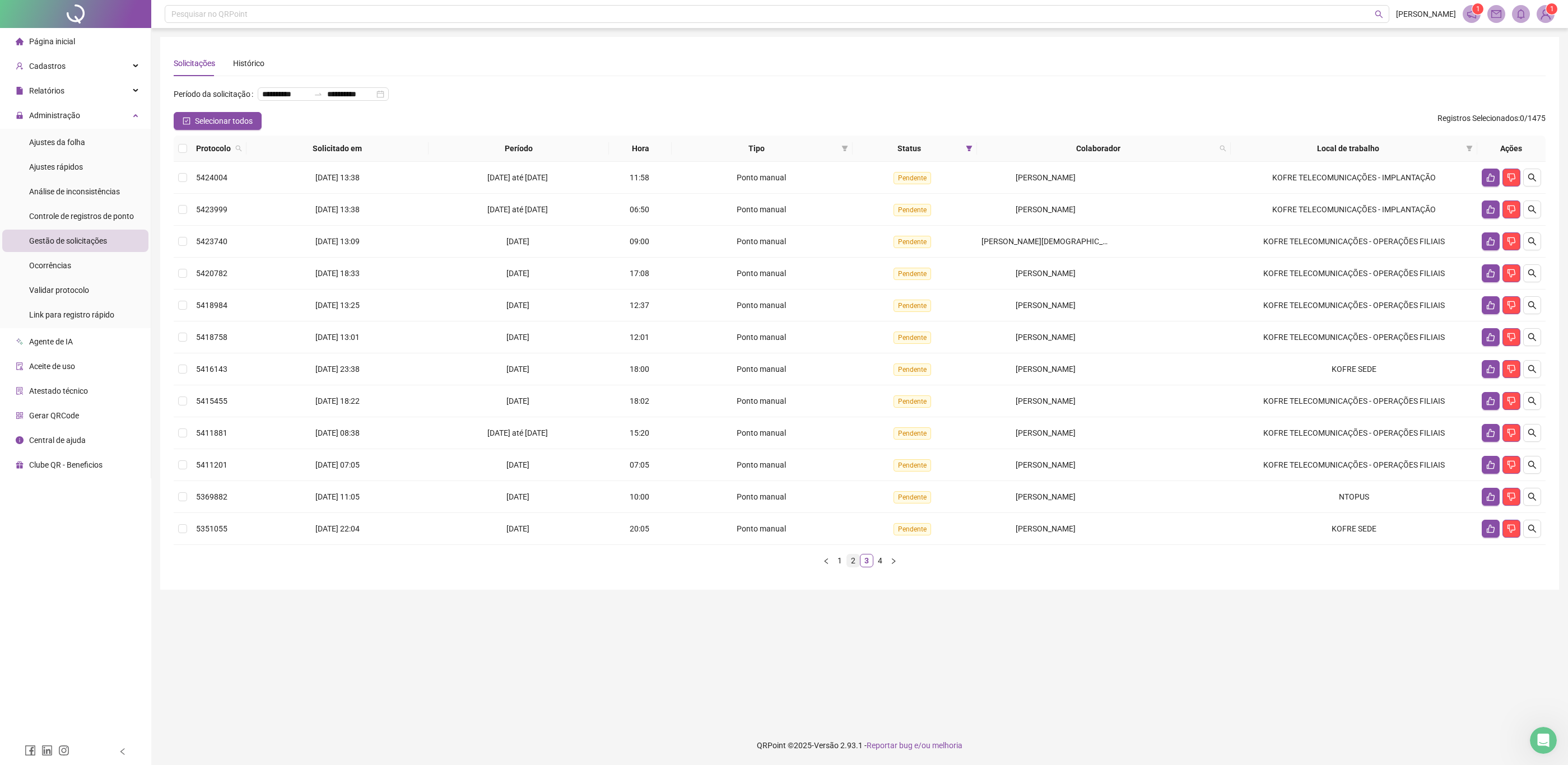
click at [852, 562] on link "2" at bounding box center [853, 561] width 12 height 12
click at [840, 564] on link "1" at bounding box center [839, 561] width 12 height 12
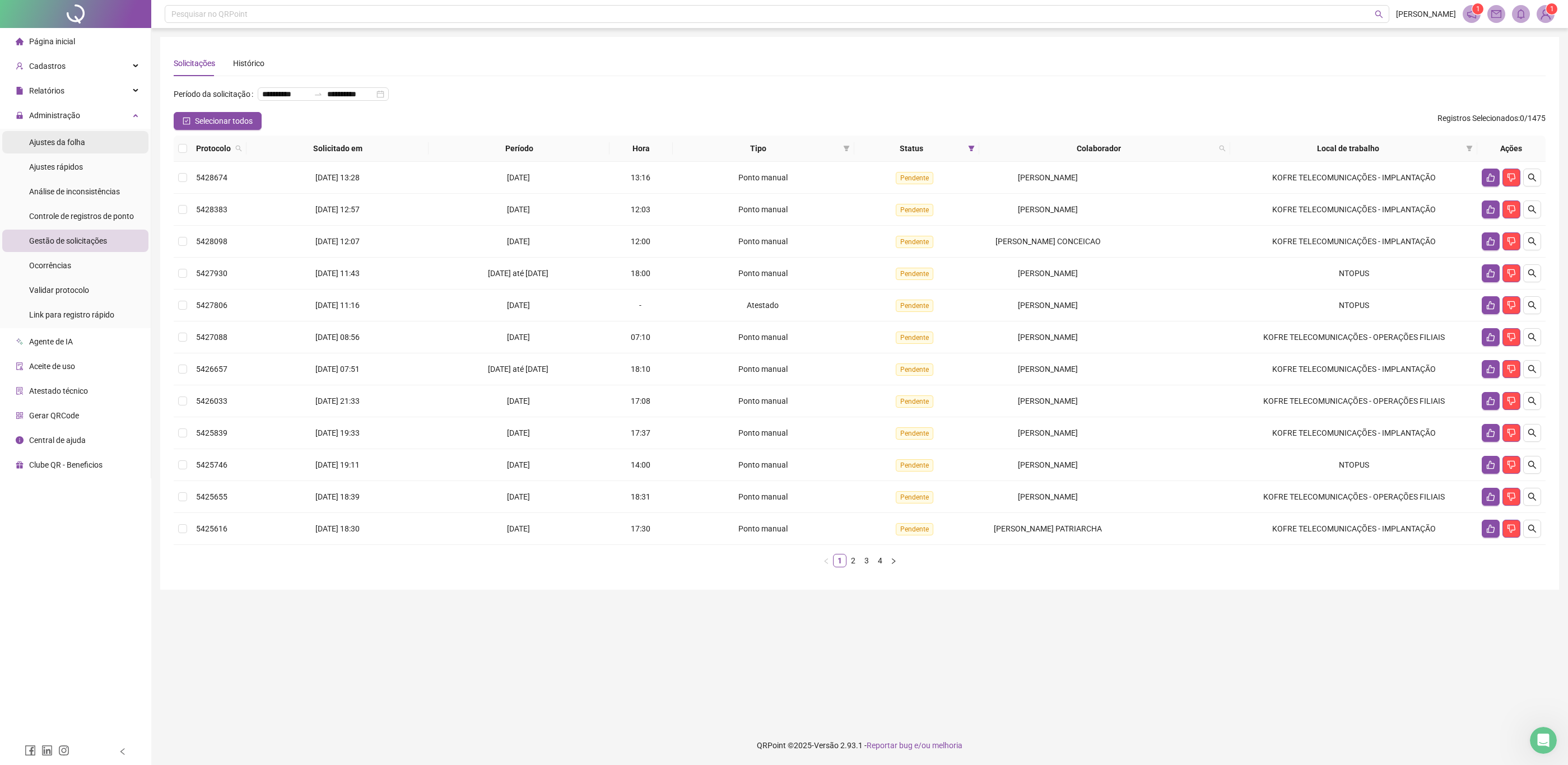
click at [57, 138] on span "Ajustes da folha" at bounding box center [57, 142] width 56 height 9
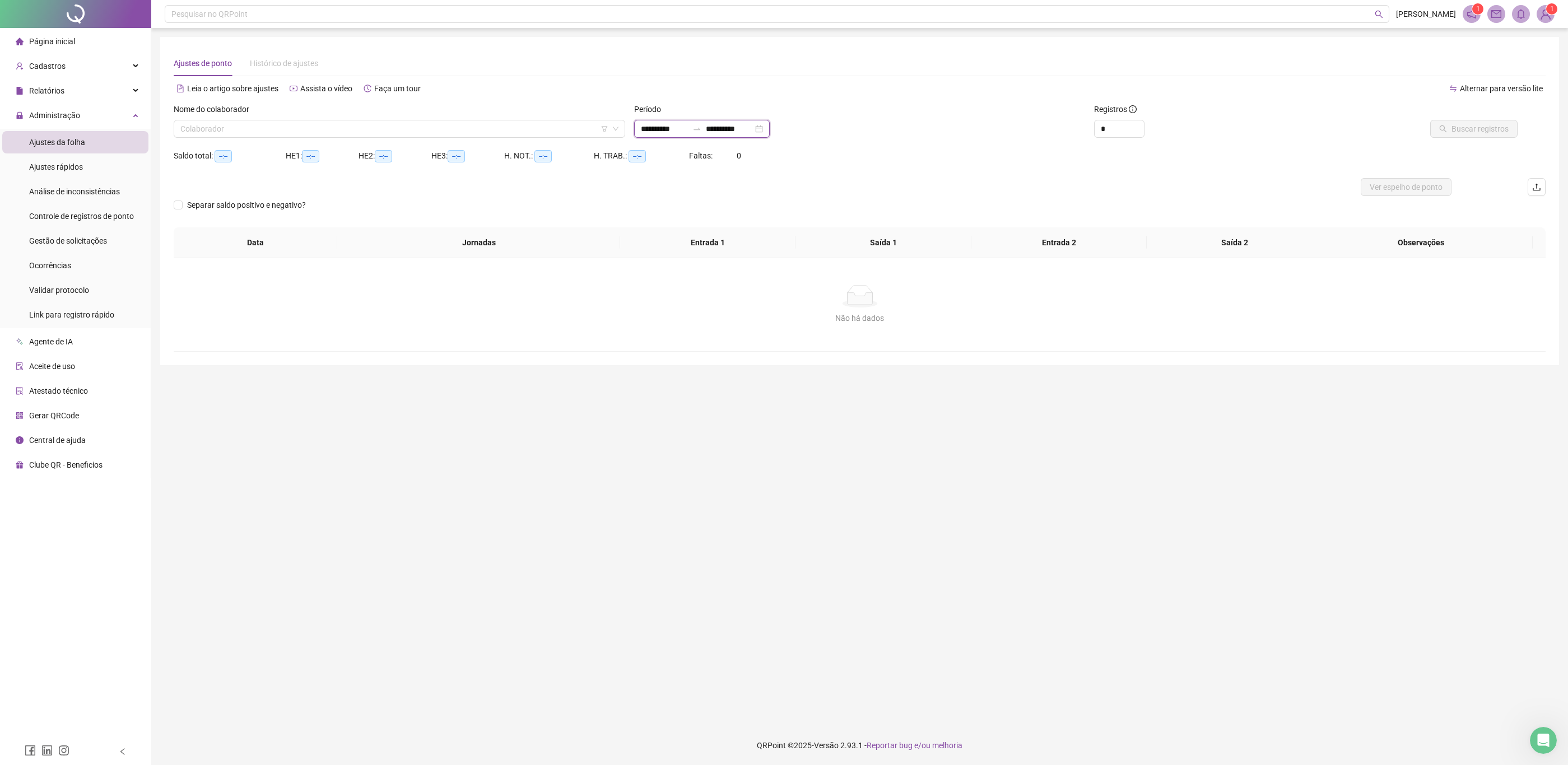
click at [753, 123] on input "**********" at bounding box center [729, 129] width 47 height 12
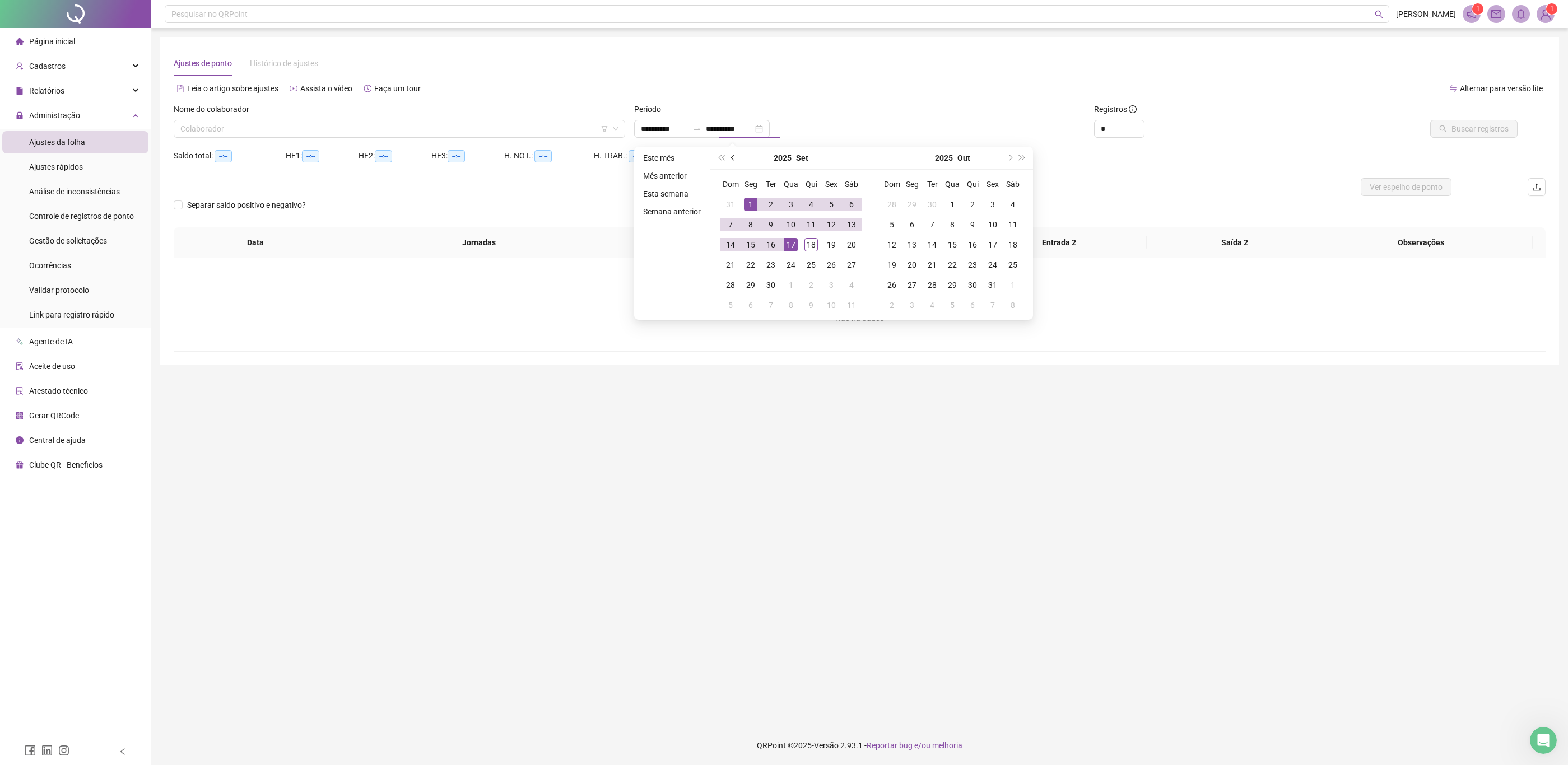
click at [729, 160] on button "prev-year" at bounding box center [733, 158] width 12 height 23
type input "**********"
click at [810, 243] on div "14" at bounding box center [811, 245] width 13 height 13
type input "**********"
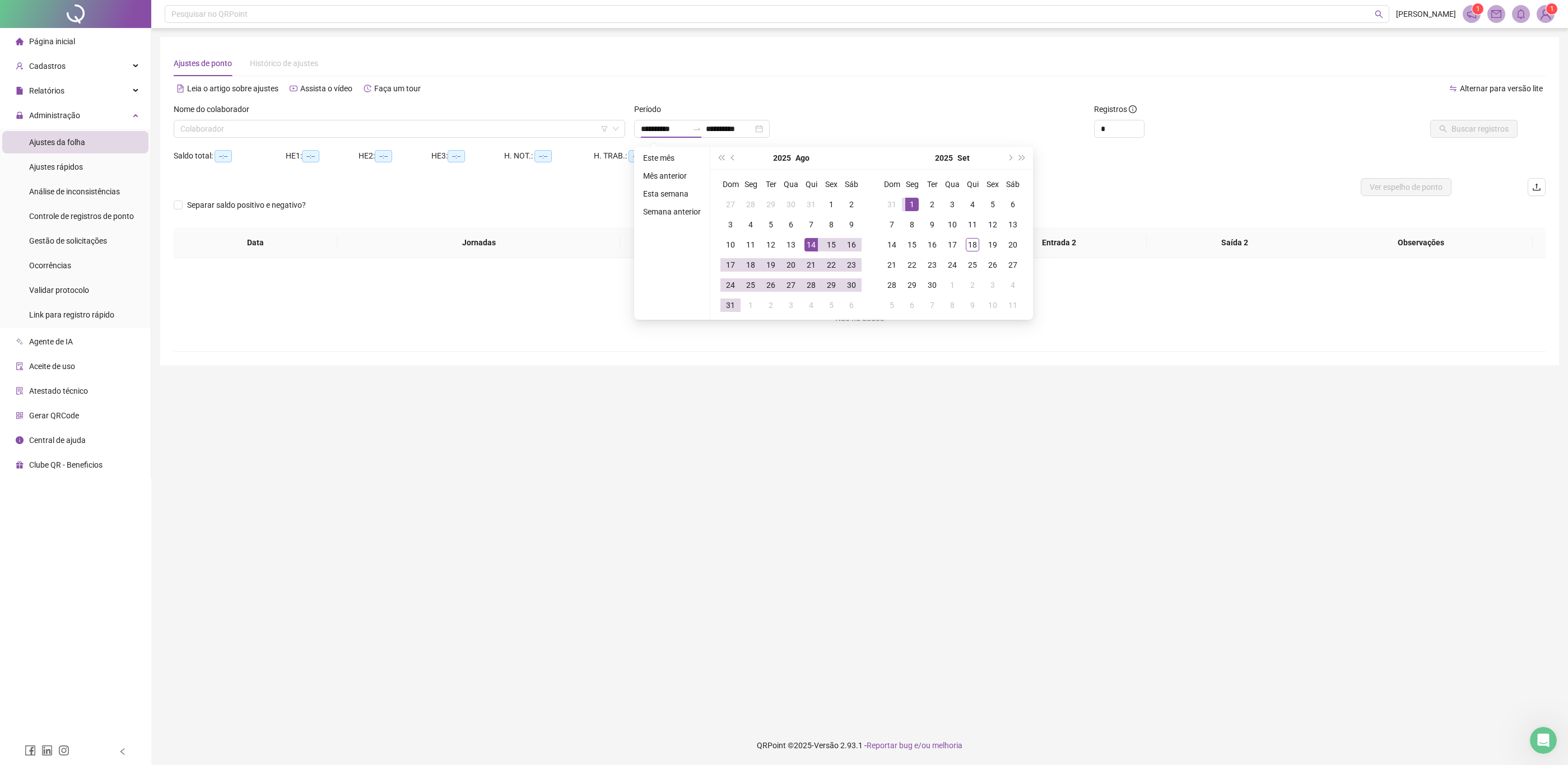
click at [853, 96] on div "Leia o artigo sobre ajustes Assista o vídeo Faça um tour" at bounding box center [516, 88] width 686 height 18
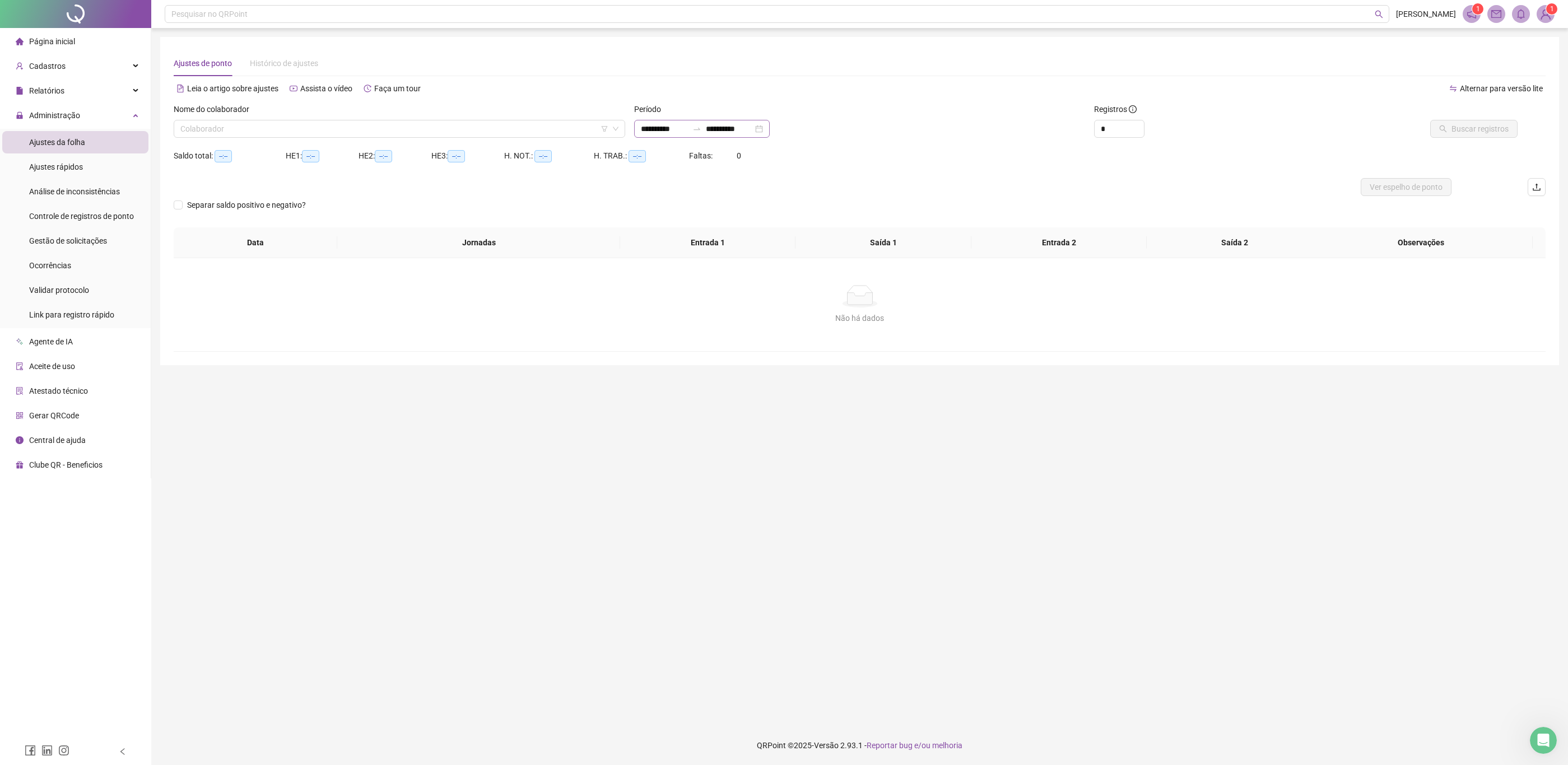
click at [770, 123] on div "**********" at bounding box center [702, 128] width 136 height 18
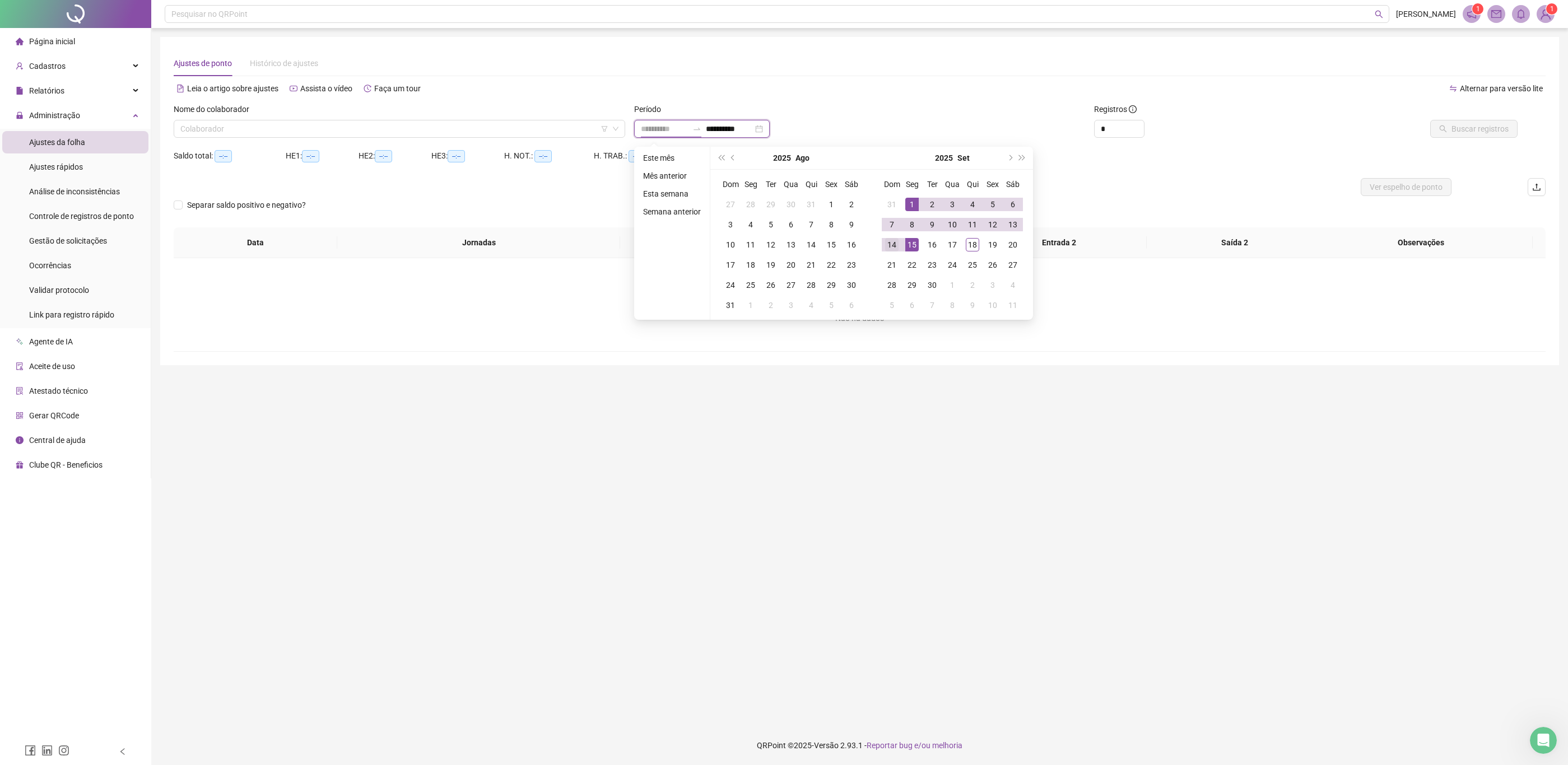
type input "**********"
click at [892, 246] on div "14" at bounding box center [892, 245] width 13 height 13
type input "**********"
click at [971, 242] on div "18" at bounding box center [973, 245] width 13 height 13
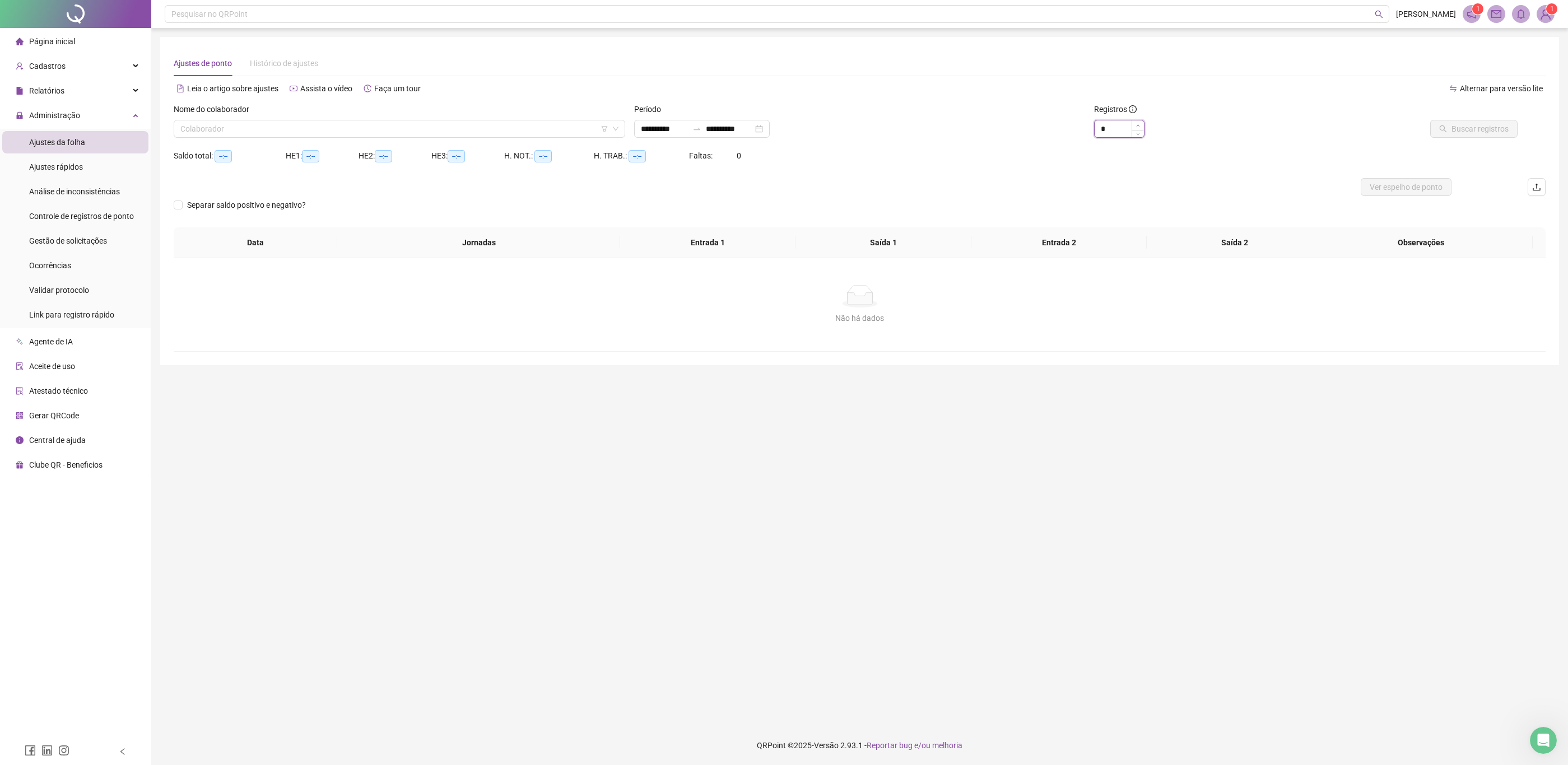
type input "*"
click at [1136, 123] on span "Increase Value" at bounding box center [1138, 125] width 12 height 10
click at [557, 122] on input "search" at bounding box center [394, 129] width 428 height 17
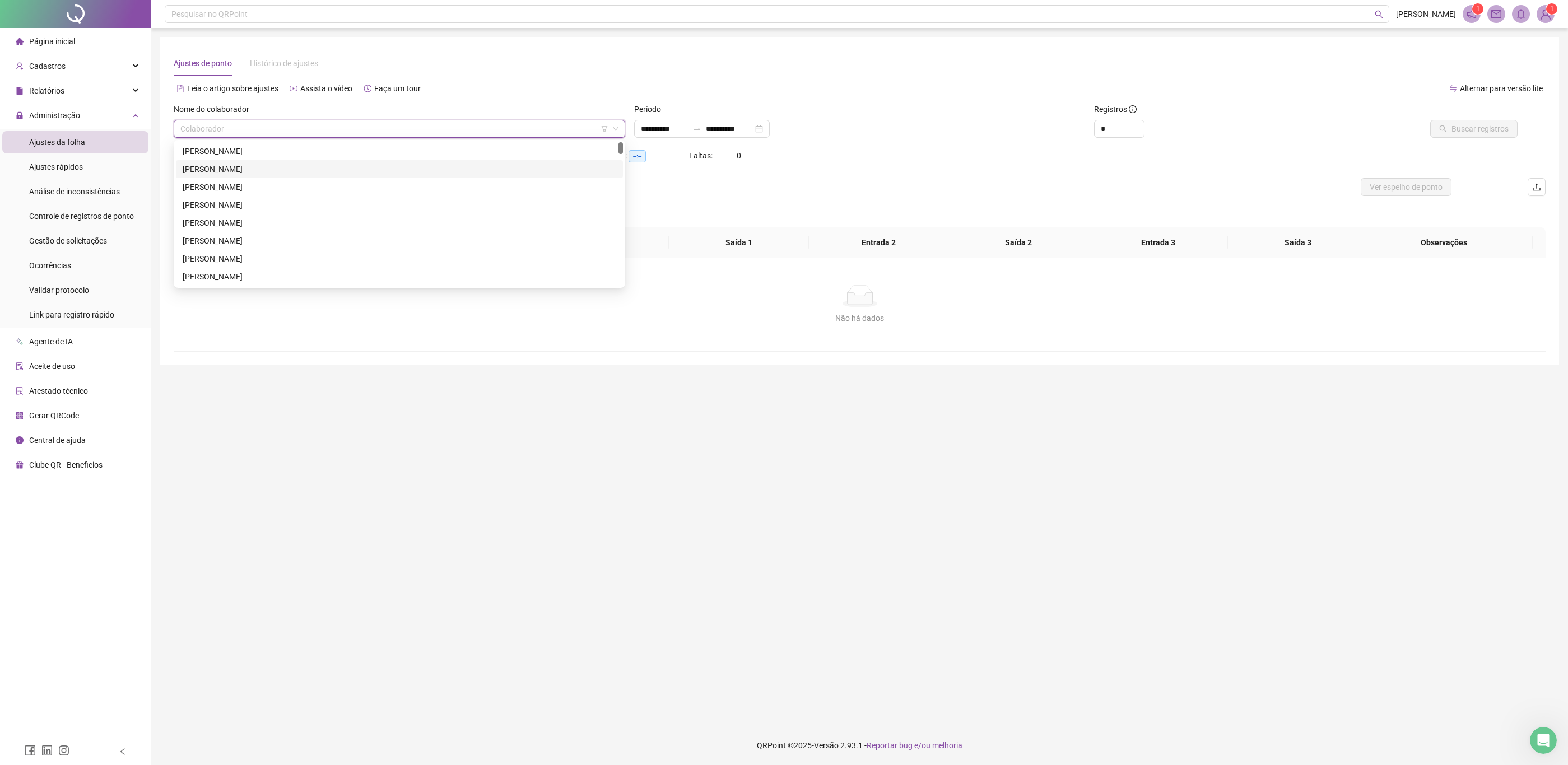
click at [422, 165] on div "[PERSON_NAME]" at bounding box center [399, 169] width 433 height 12
click at [1466, 126] on span "Buscar registros" at bounding box center [1480, 129] width 57 height 12
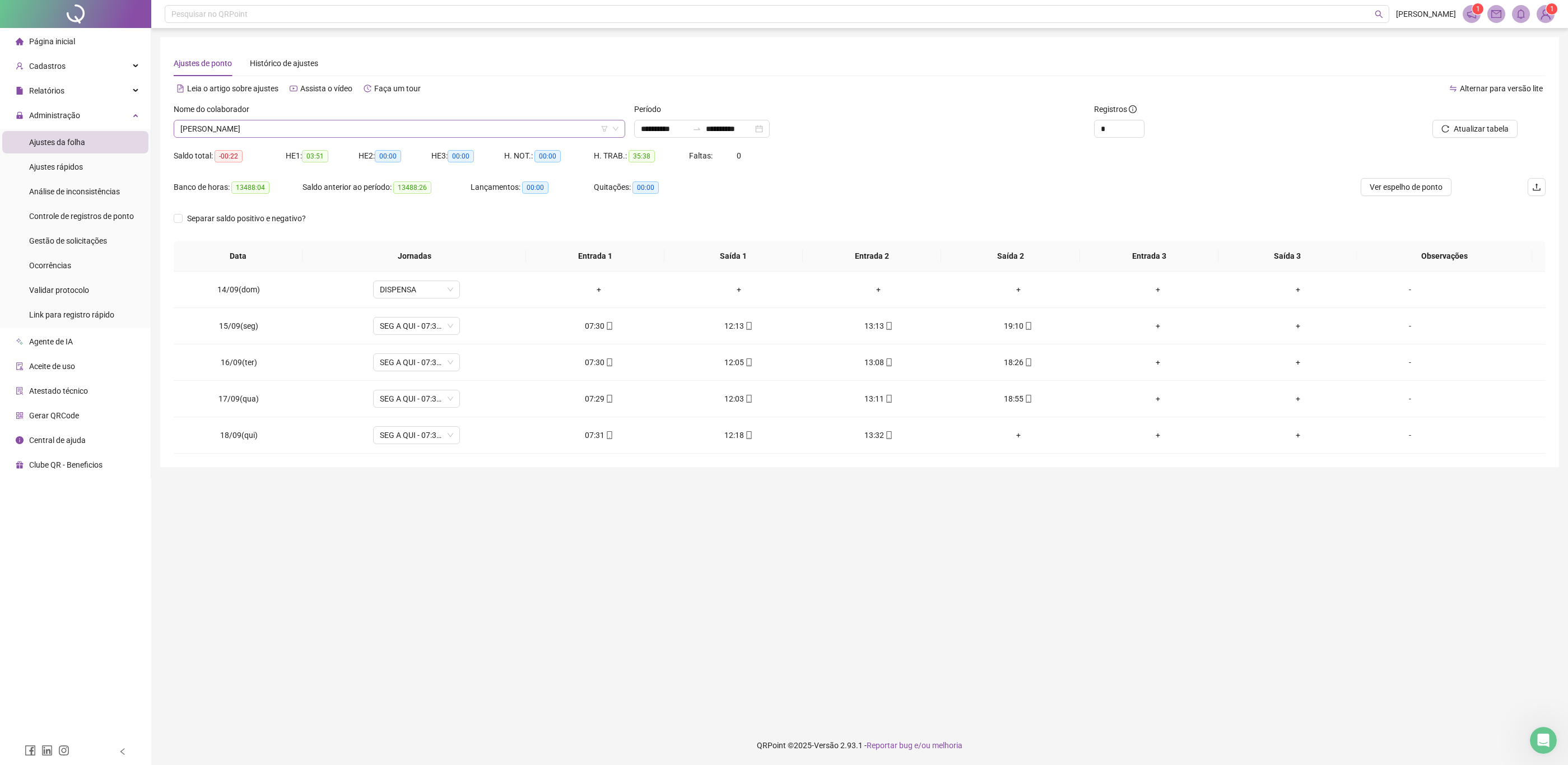
click at [447, 124] on span "[PERSON_NAME]" at bounding box center [399, 129] width 438 height 17
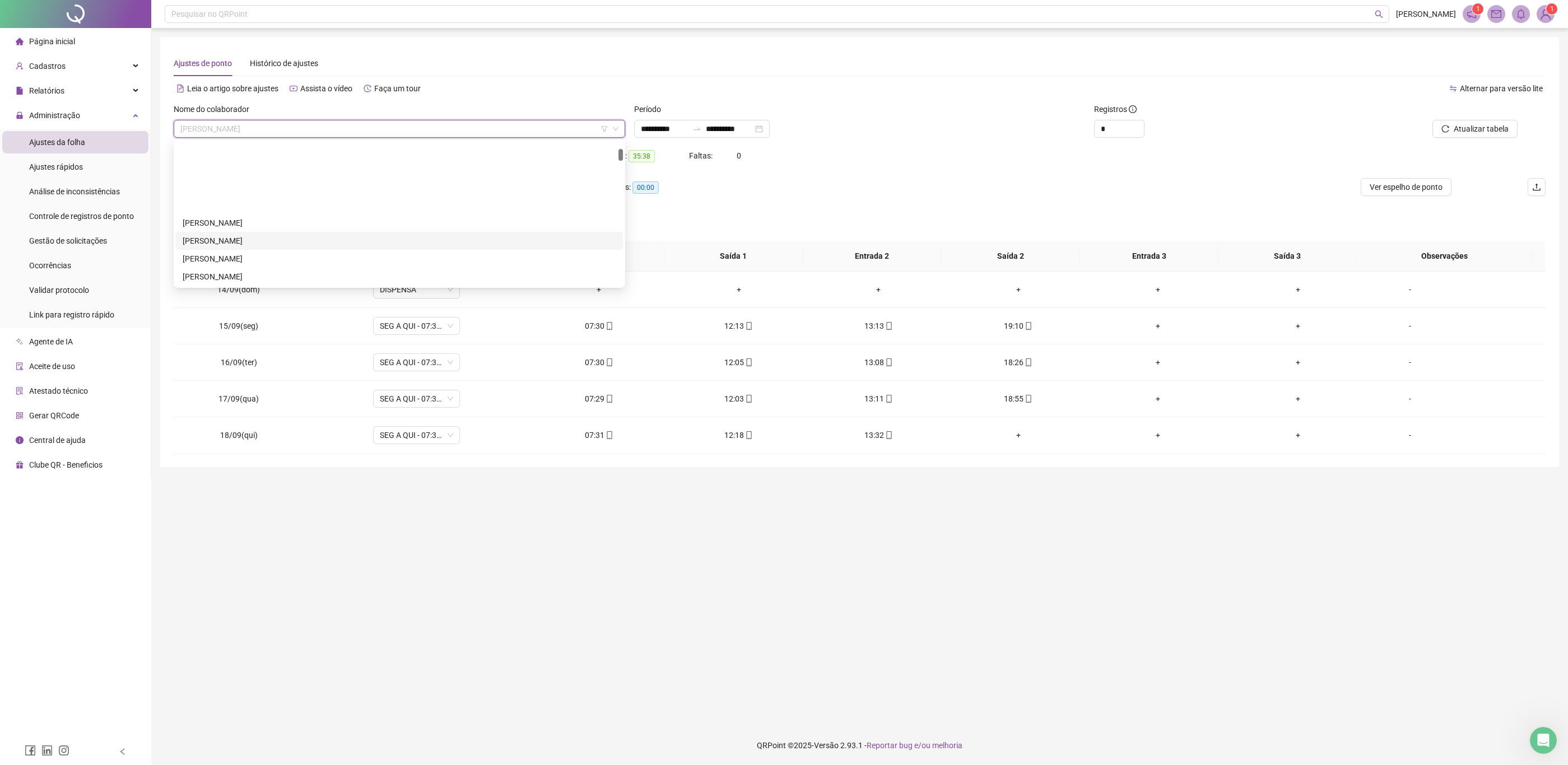
scroll to position [84, 0]
click at [414, 222] on div "[PERSON_NAME]" at bounding box center [399, 228] width 433 height 12
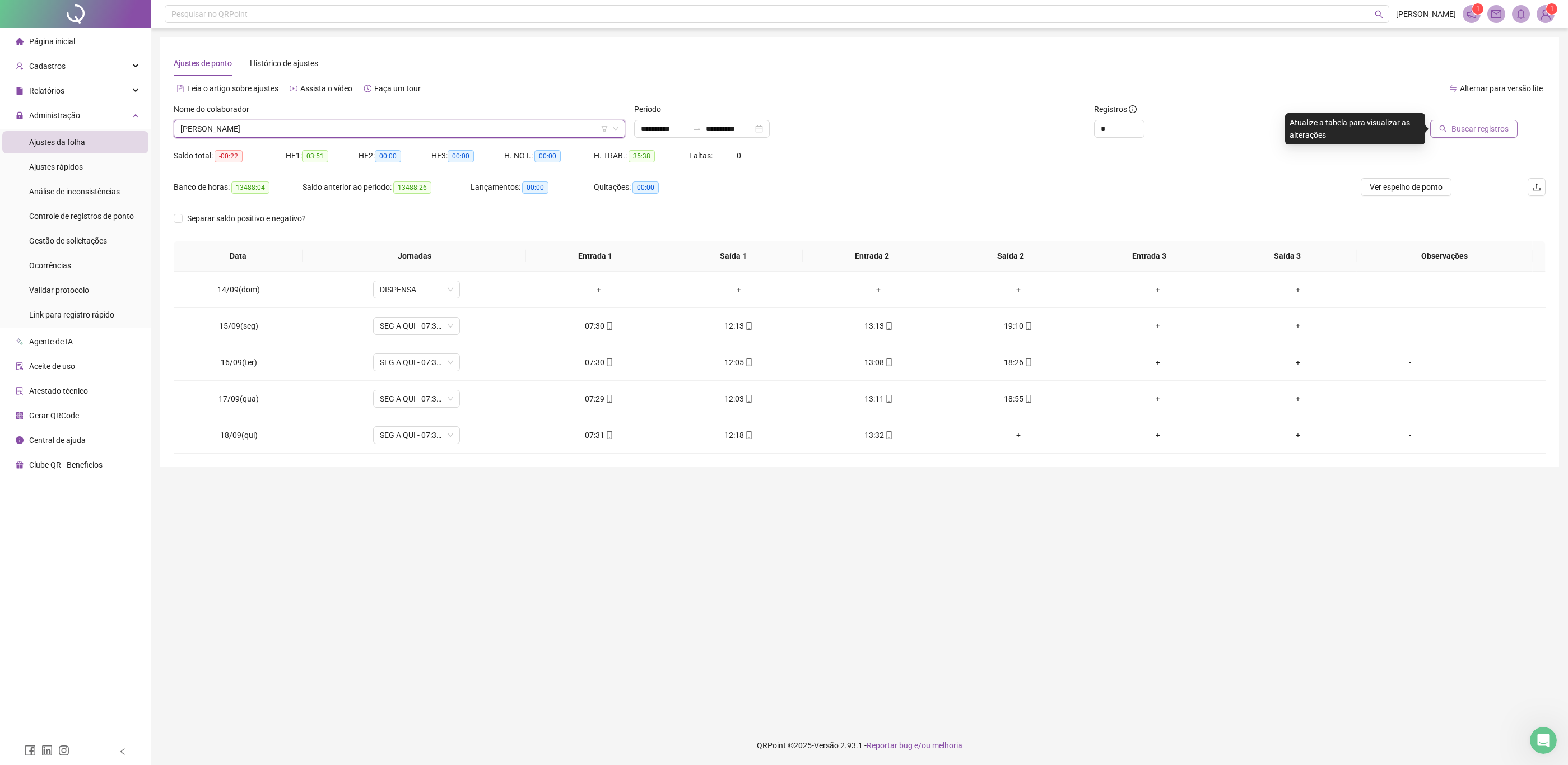
click at [1493, 121] on button "Buscar registros" at bounding box center [1474, 128] width 88 height 18
drag, startPoint x: 941, startPoint y: 86, endPoint x: 765, endPoint y: 131, distance: 181.7
click at [941, 86] on div "Alternar para versão lite" at bounding box center [1203, 88] width 686 height 18
click at [348, 128] on span "[PERSON_NAME]" at bounding box center [399, 129] width 438 height 17
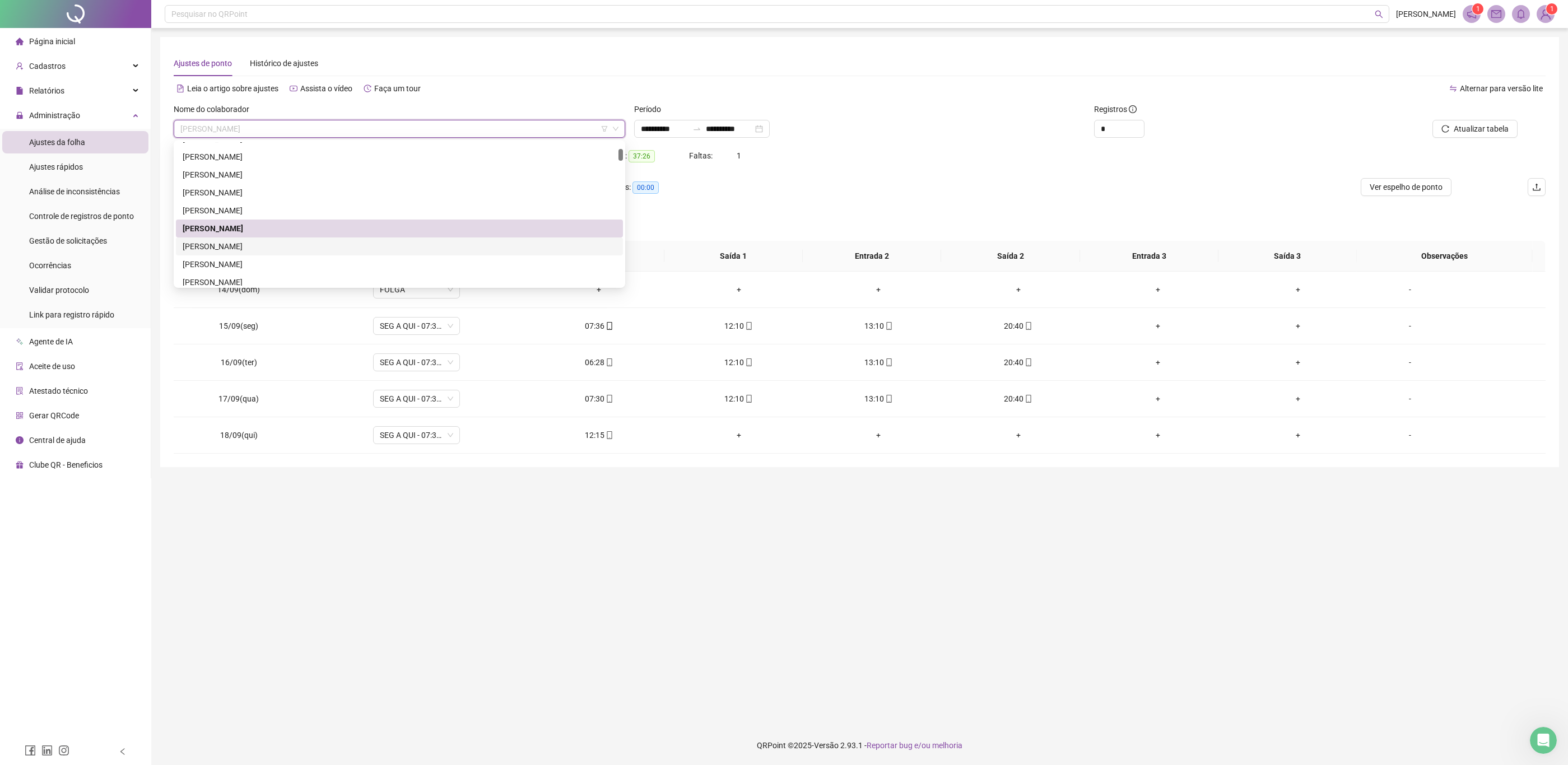
click at [313, 239] on div "[PERSON_NAME]" at bounding box center [399, 246] width 447 height 18
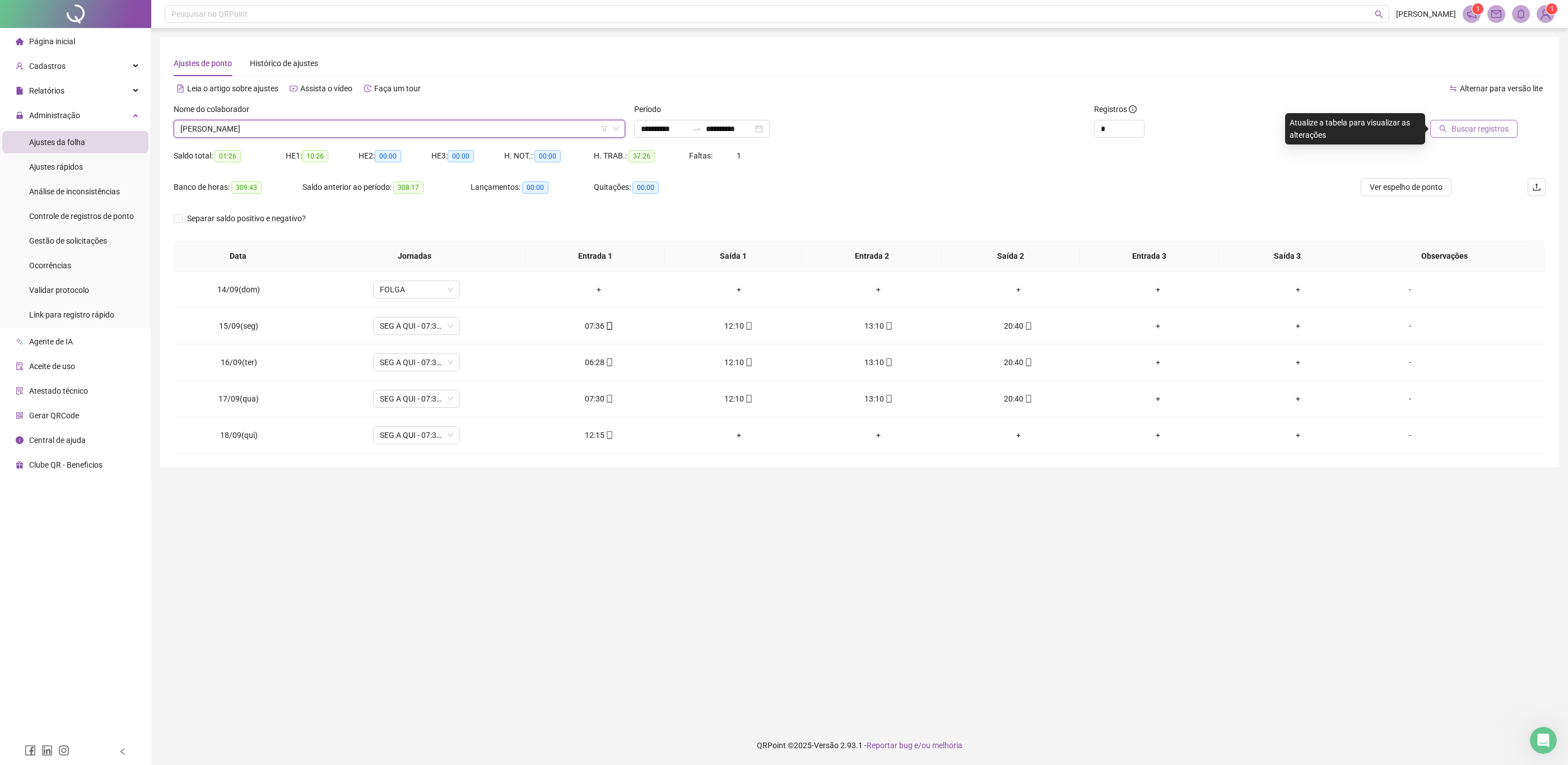
click at [1473, 123] on span "Buscar registros" at bounding box center [1480, 129] width 57 height 12
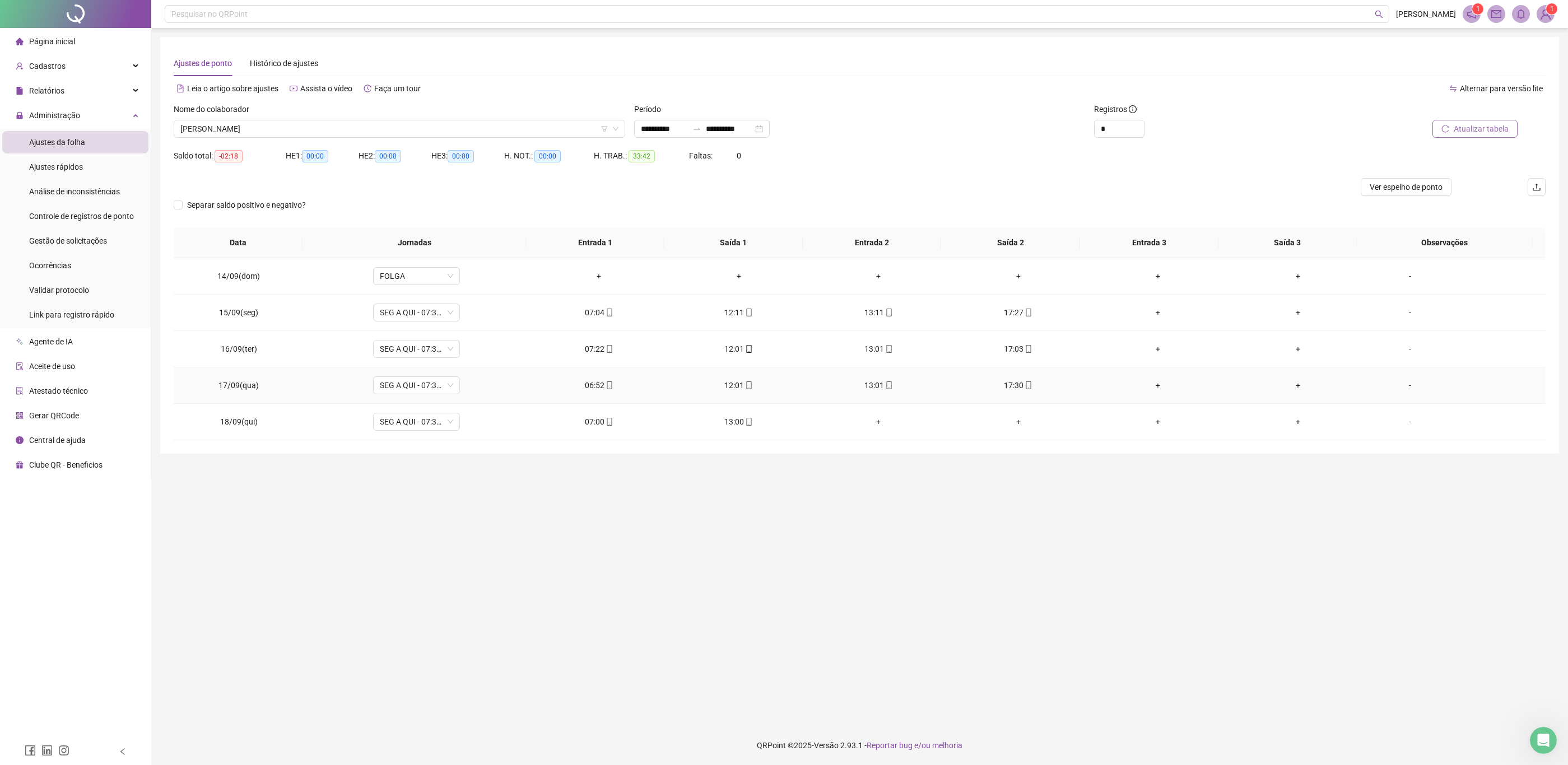
click at [1164, 505] on main "**********" at bounding box center [859, 377] width 1399 height 680
click at [1109, 580] on main "**********" at bounding box center [859, 377] width 1399 height 680
click at [211, 123] on span "[PERSON_NAME]" at bounding box center [399, 129] width 438 height 17
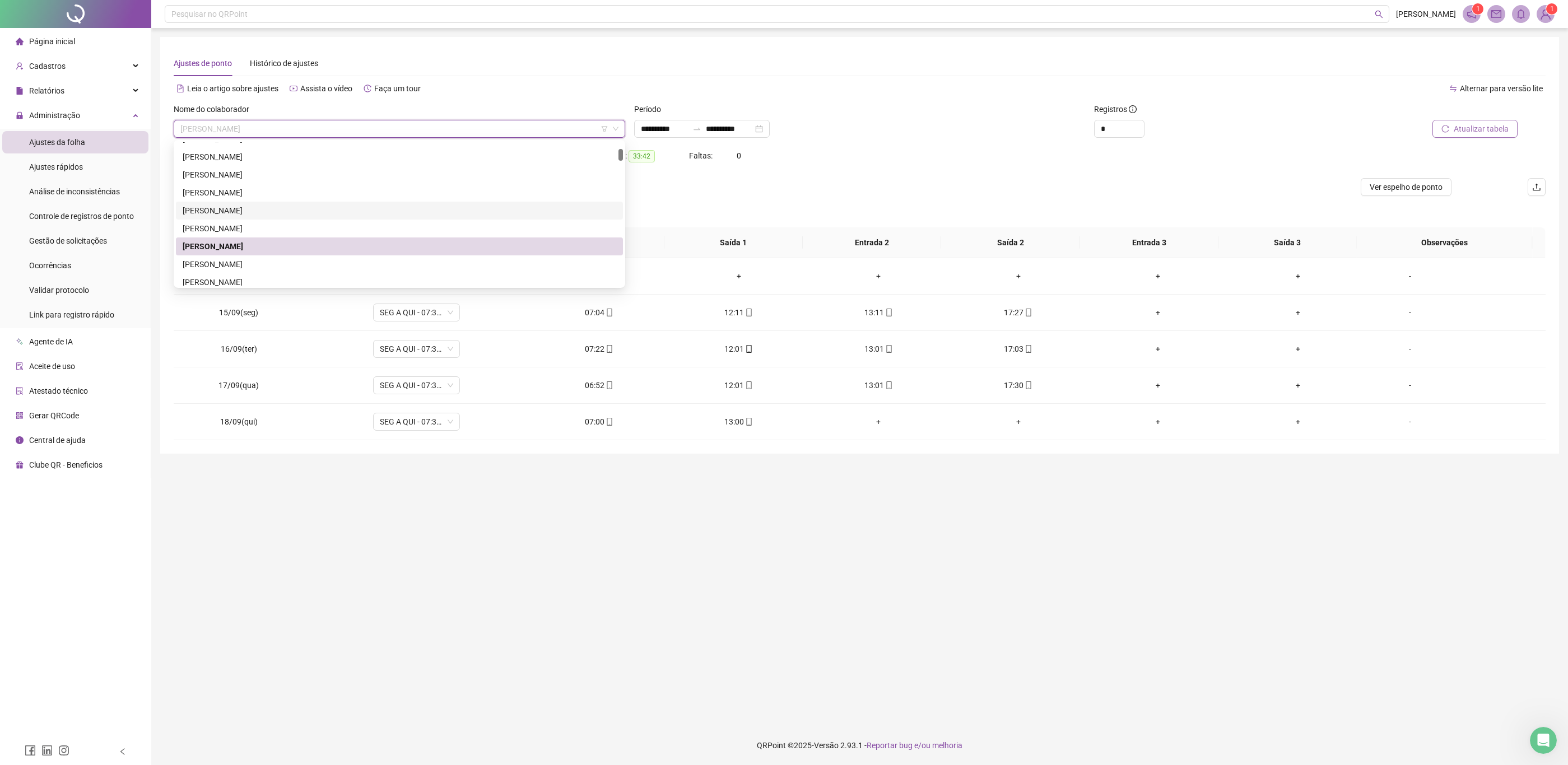
scroll to position [168, 0]
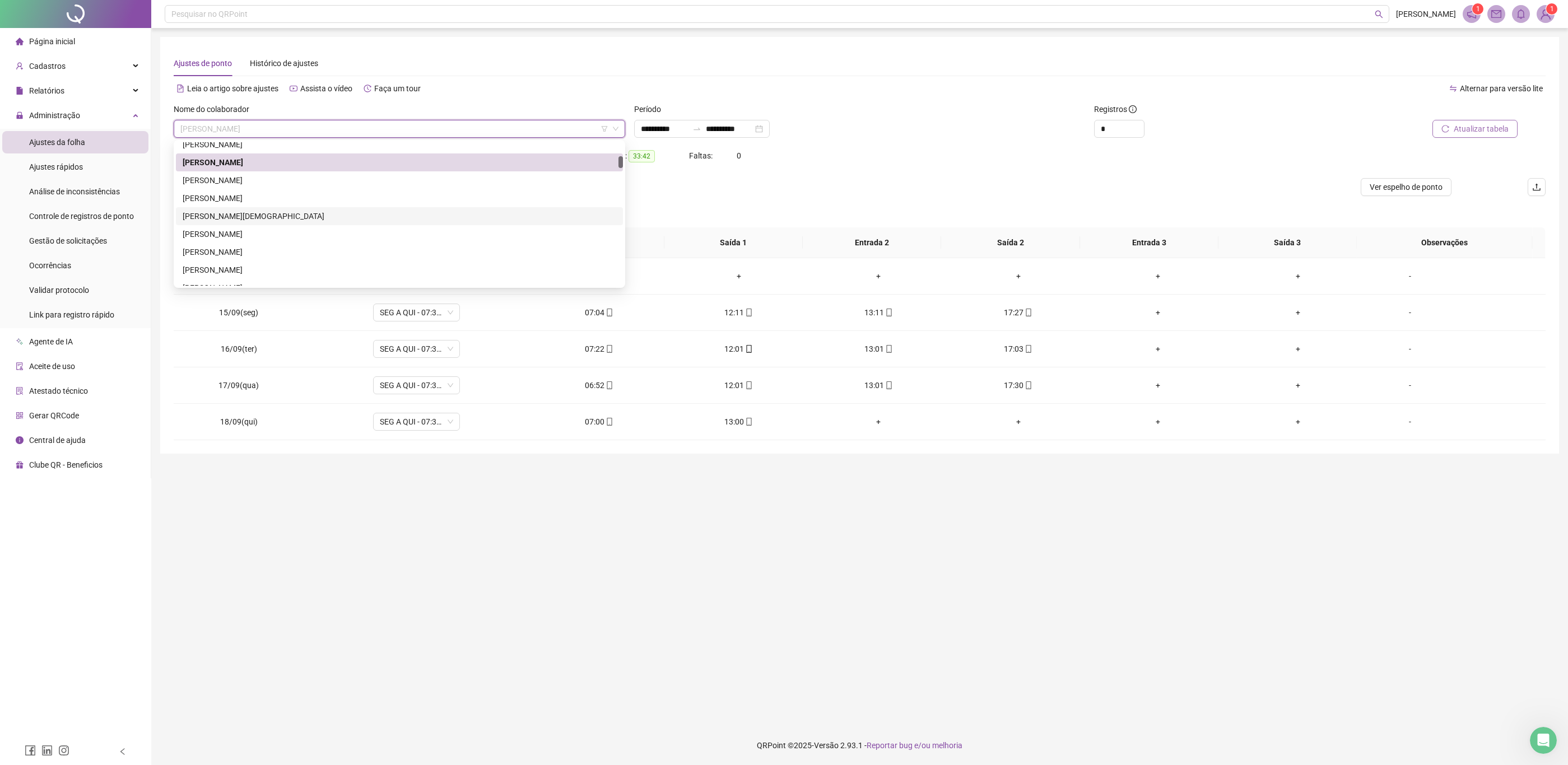
click at [299, 236] on div "[PERSON_NAME]" at bounding box center [399, 234] width 433 height 12
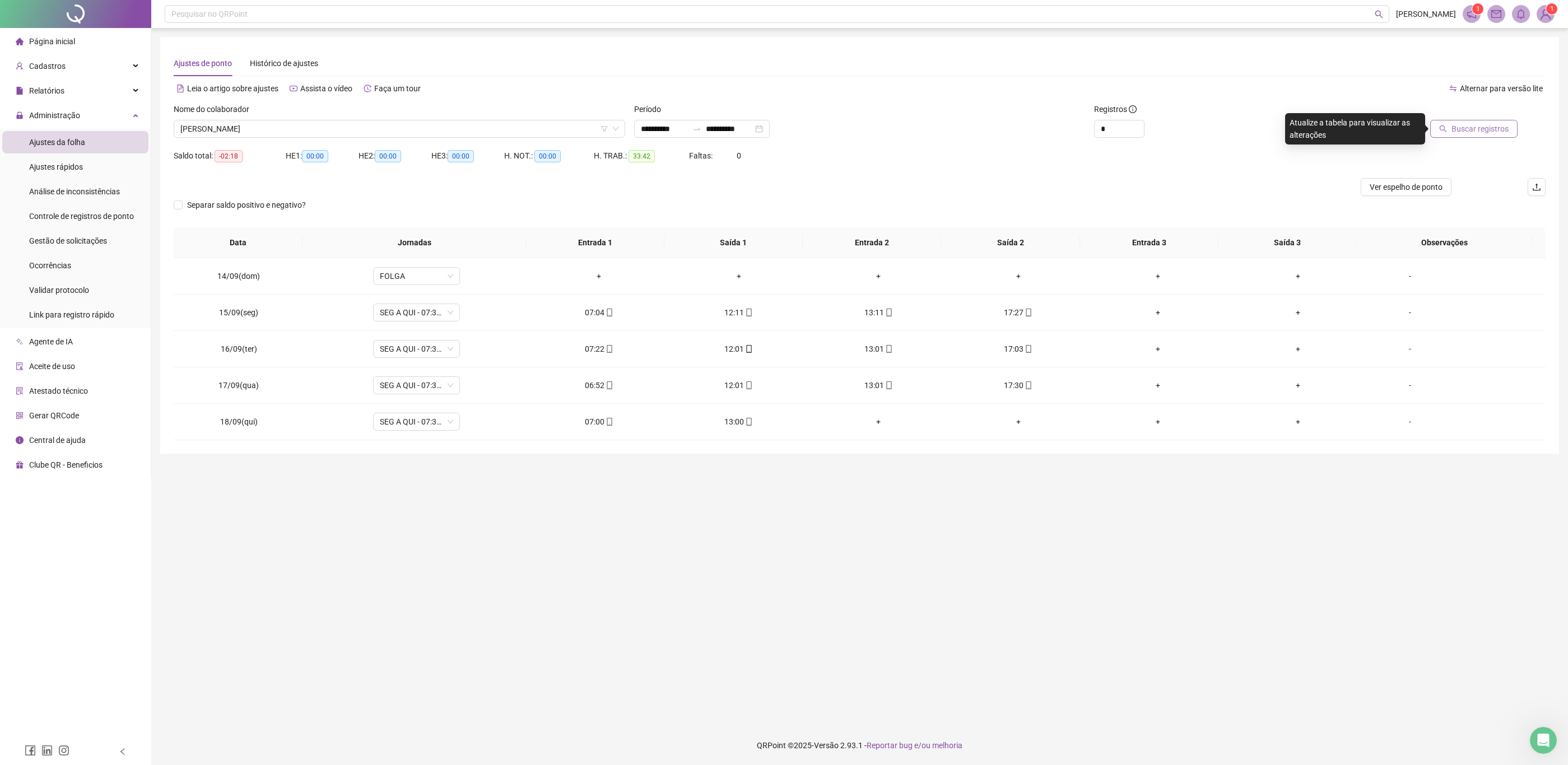
click at [1467, 128] on span "Buscar registros" at bounding box center [1480, 129] width 57 height 12
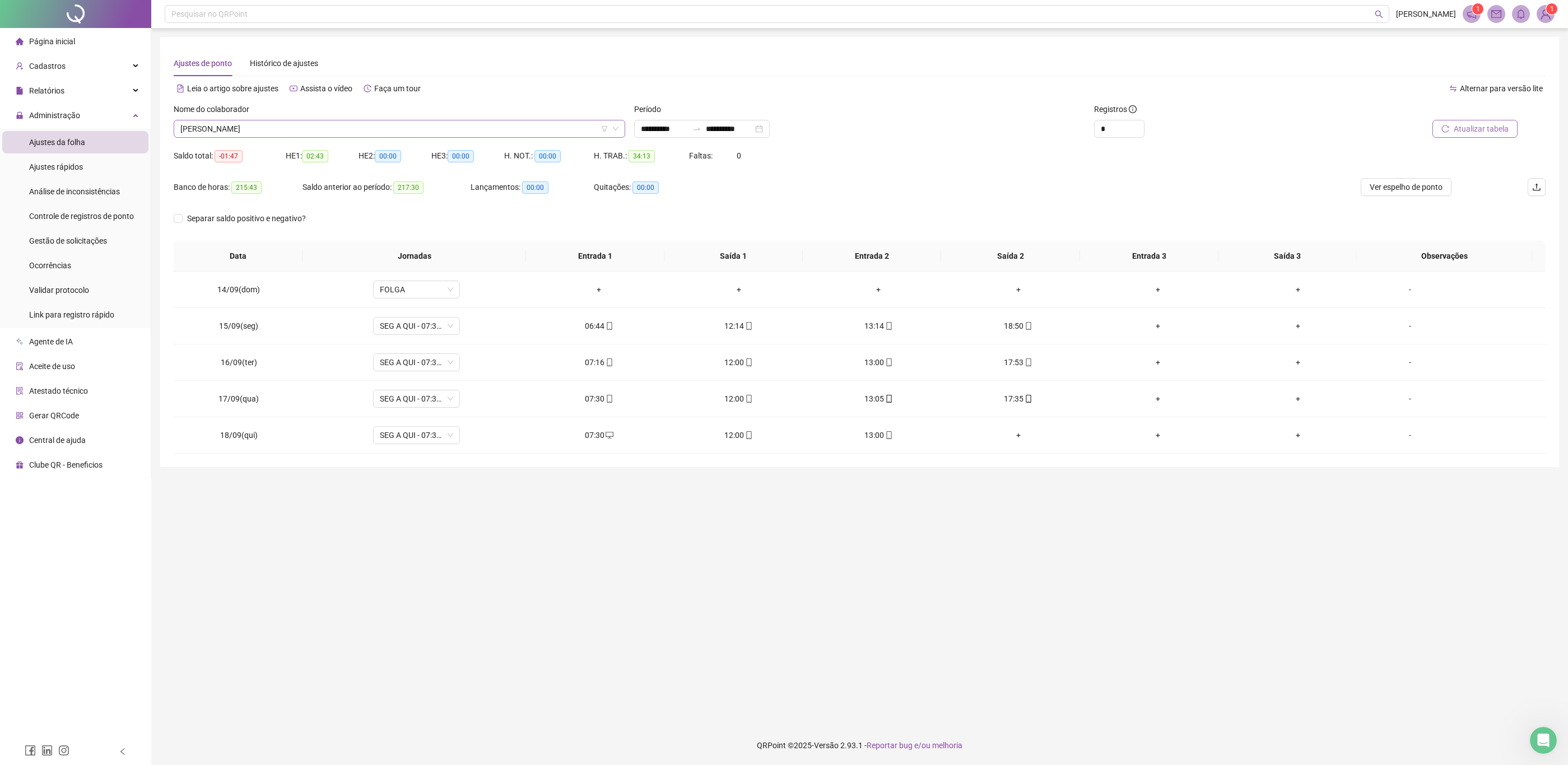
click at [621, 126] on div "[PERSON_NAME]" at bounding box center [399, 128] width 452 height 18
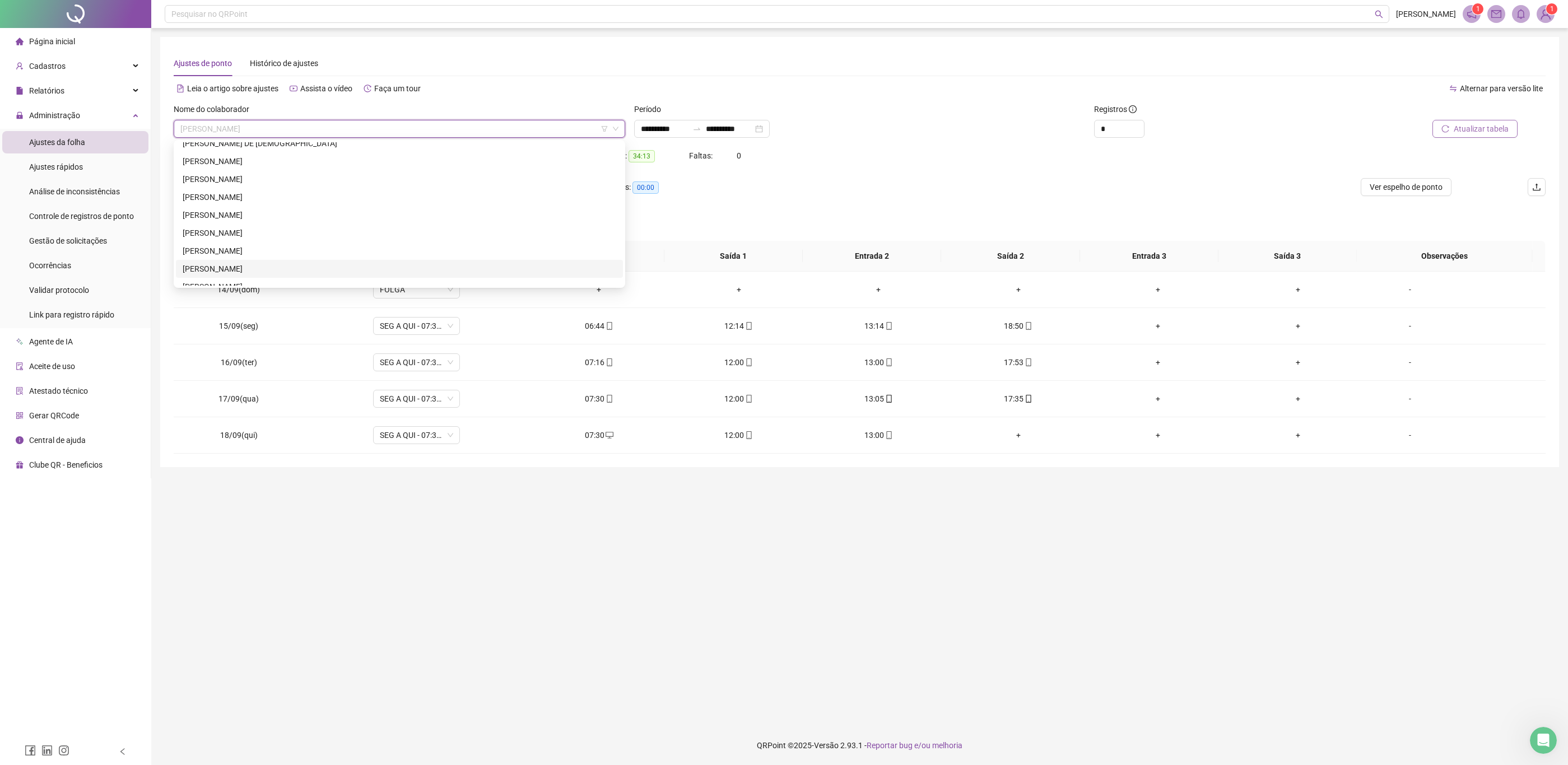
click at [367, 271] on div "[PERSON_NAME]" at bounding box center [399, 269] width 433 height 12
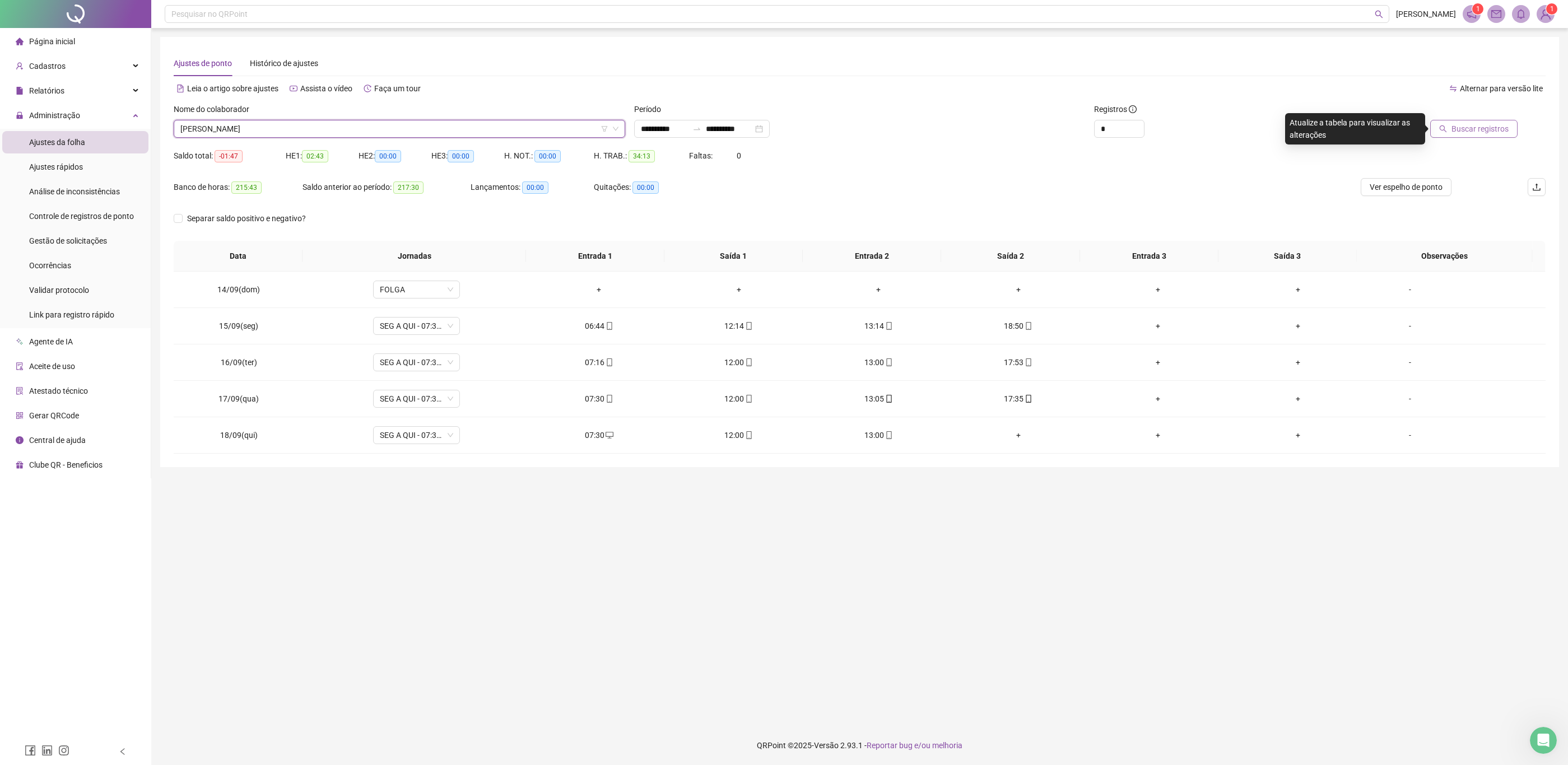
click at [1466, 133] on span "Buscar registros" at bounding box center [1480, 129] width 57 height 12
click at [923, 218] on div "Separar saldo positivo e negativo?" at bounding box center [859, 225] width 1372 height 32
click at [420, 128] on span "[PERSON_NAME]" at bounding box center [399, 129] width 438 height 17
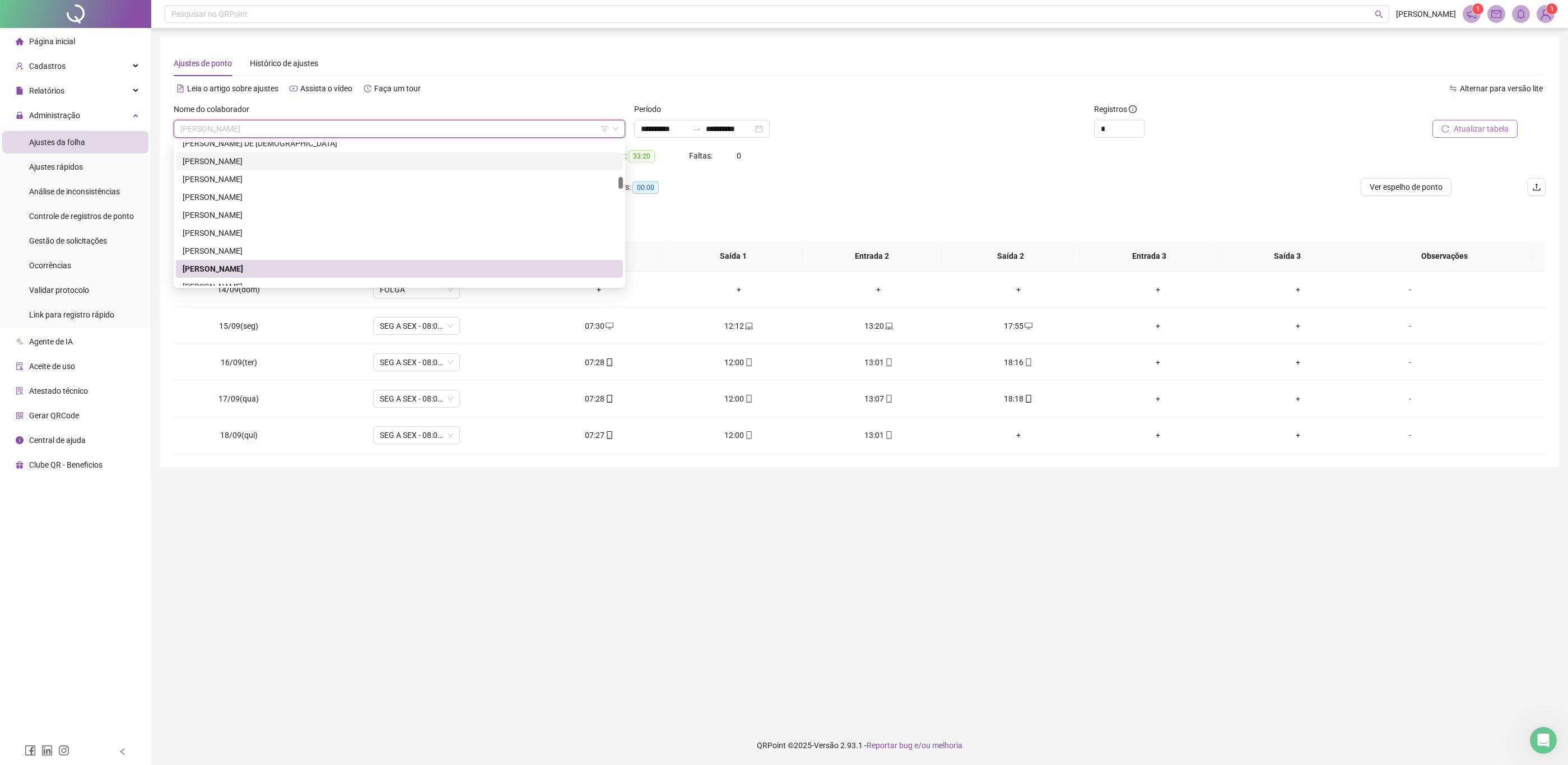
scroll to position [504, 0]
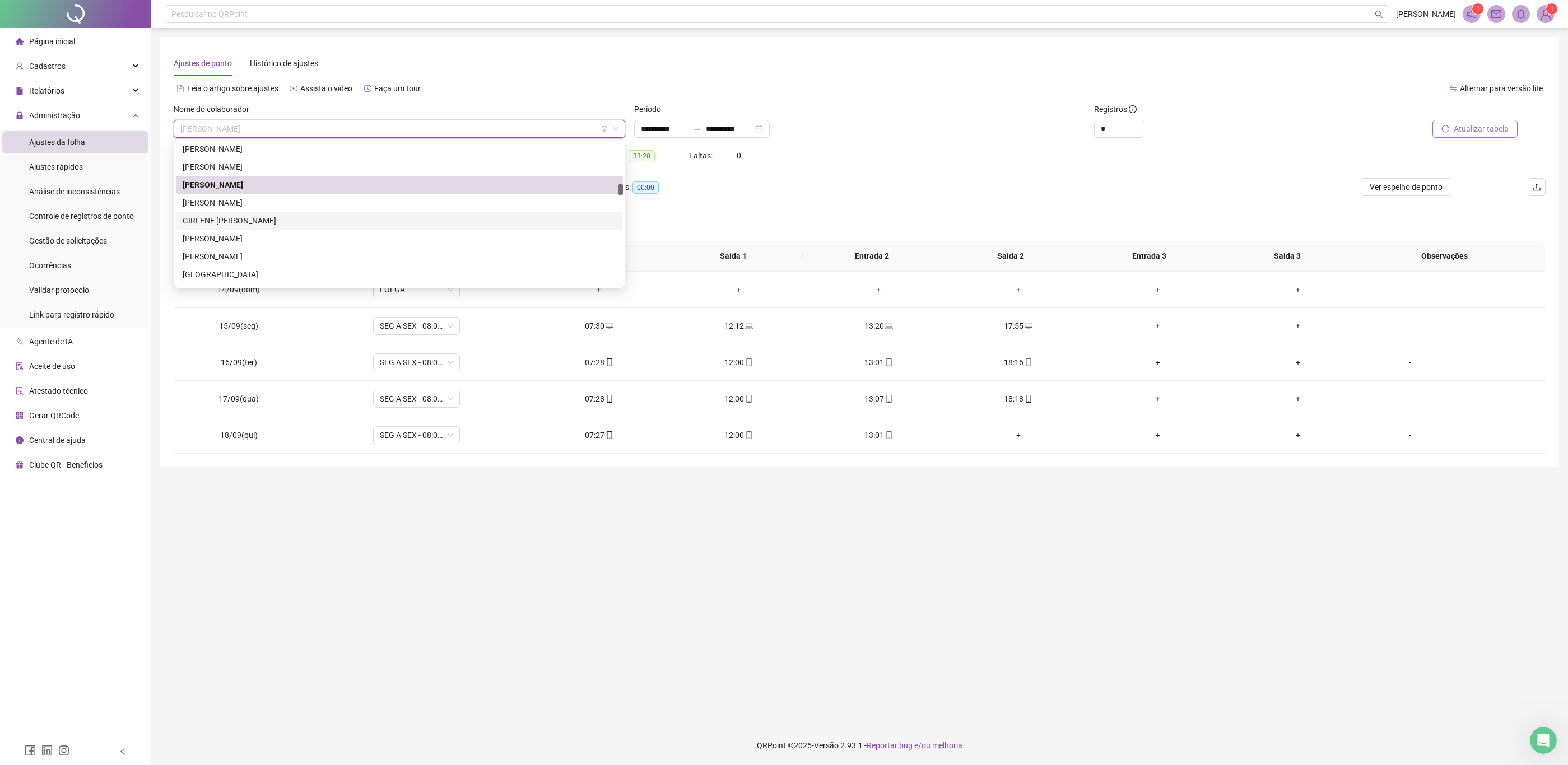
click at [413, 225] on div "GIRLENE [PERSON_NAME]" at bounding box center [399, 220] width 433 height 12
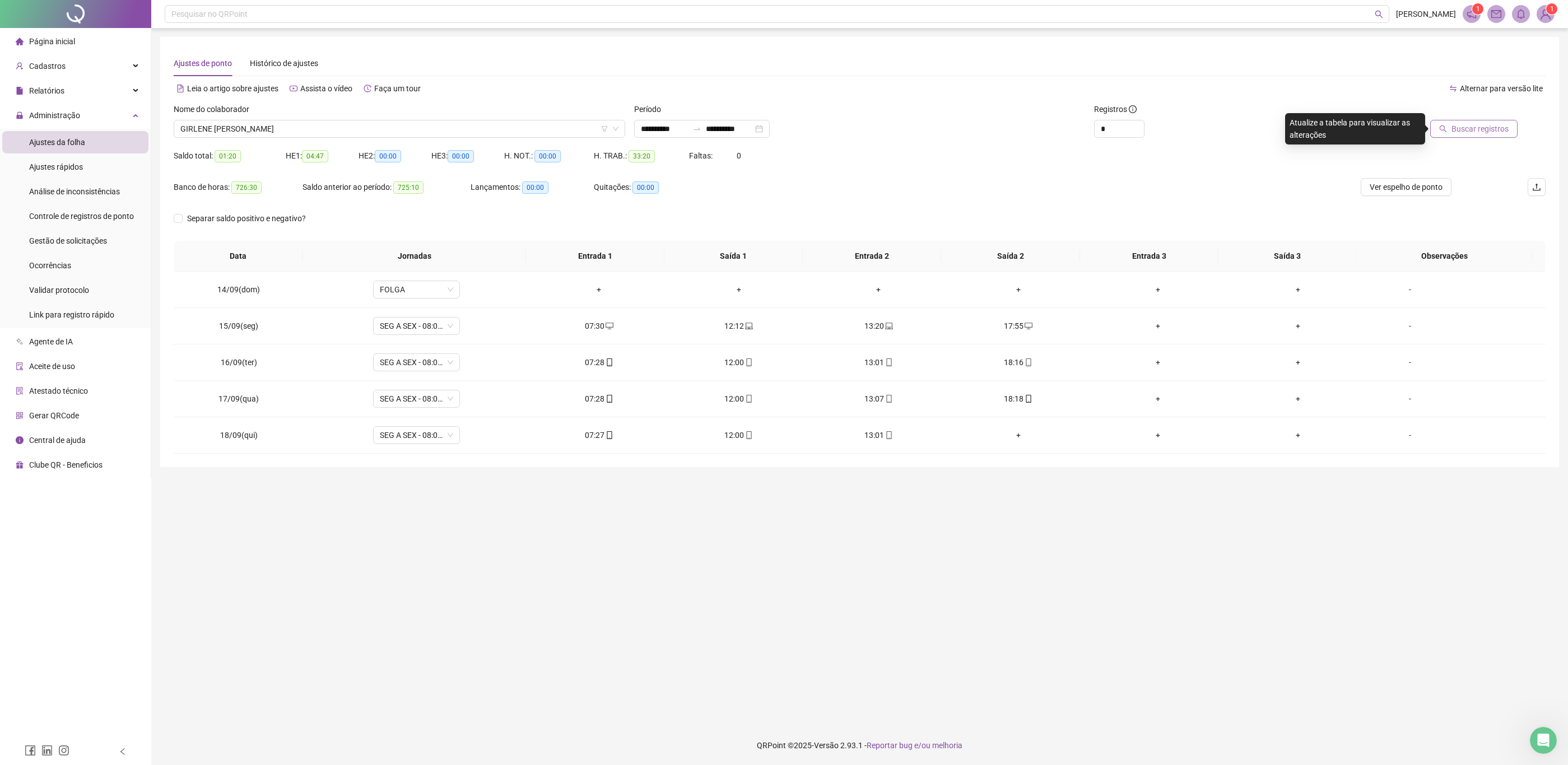
click at [1484, 134] on span "Buscar registros" at bounding box center [1480, 129] width 57 height 12
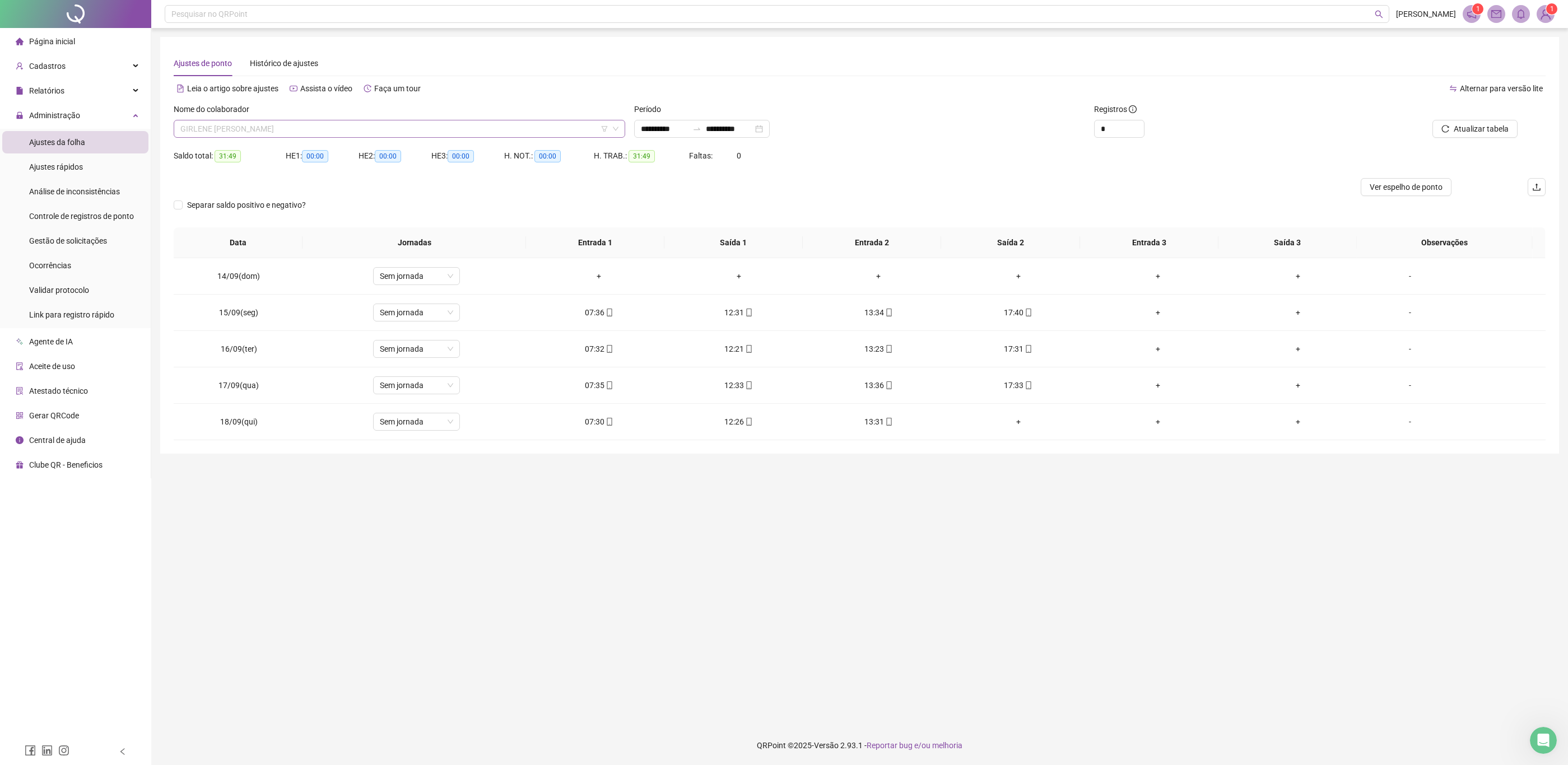
click at [308, 136] on span "GIRLENE [PERSON_NAME]" at bounding box center [399, 129] width 438 height 17
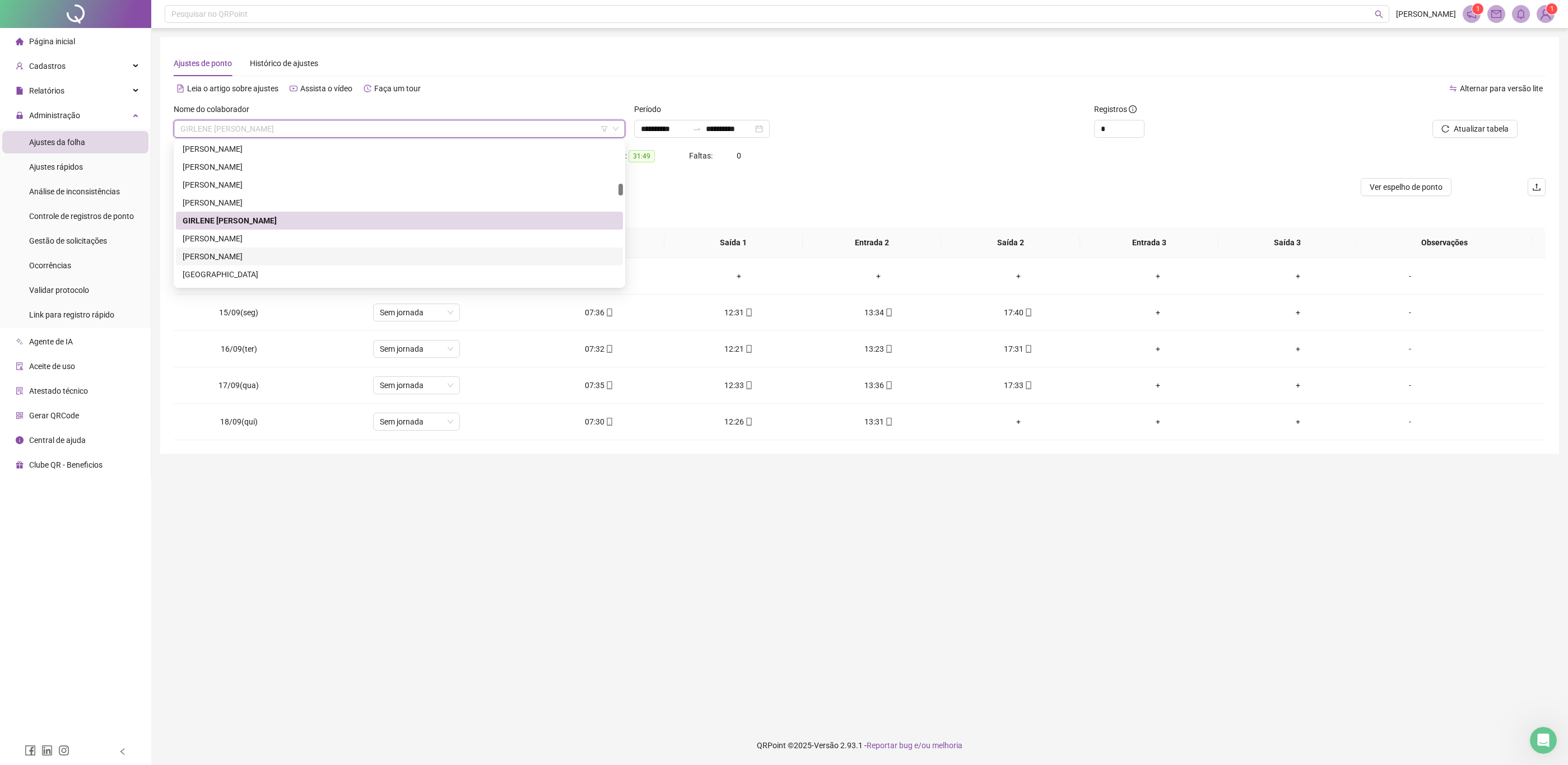
click at [371, 260] on div "[PERSON_NAME]" at bounding box center [399, 256] width 433 height 12
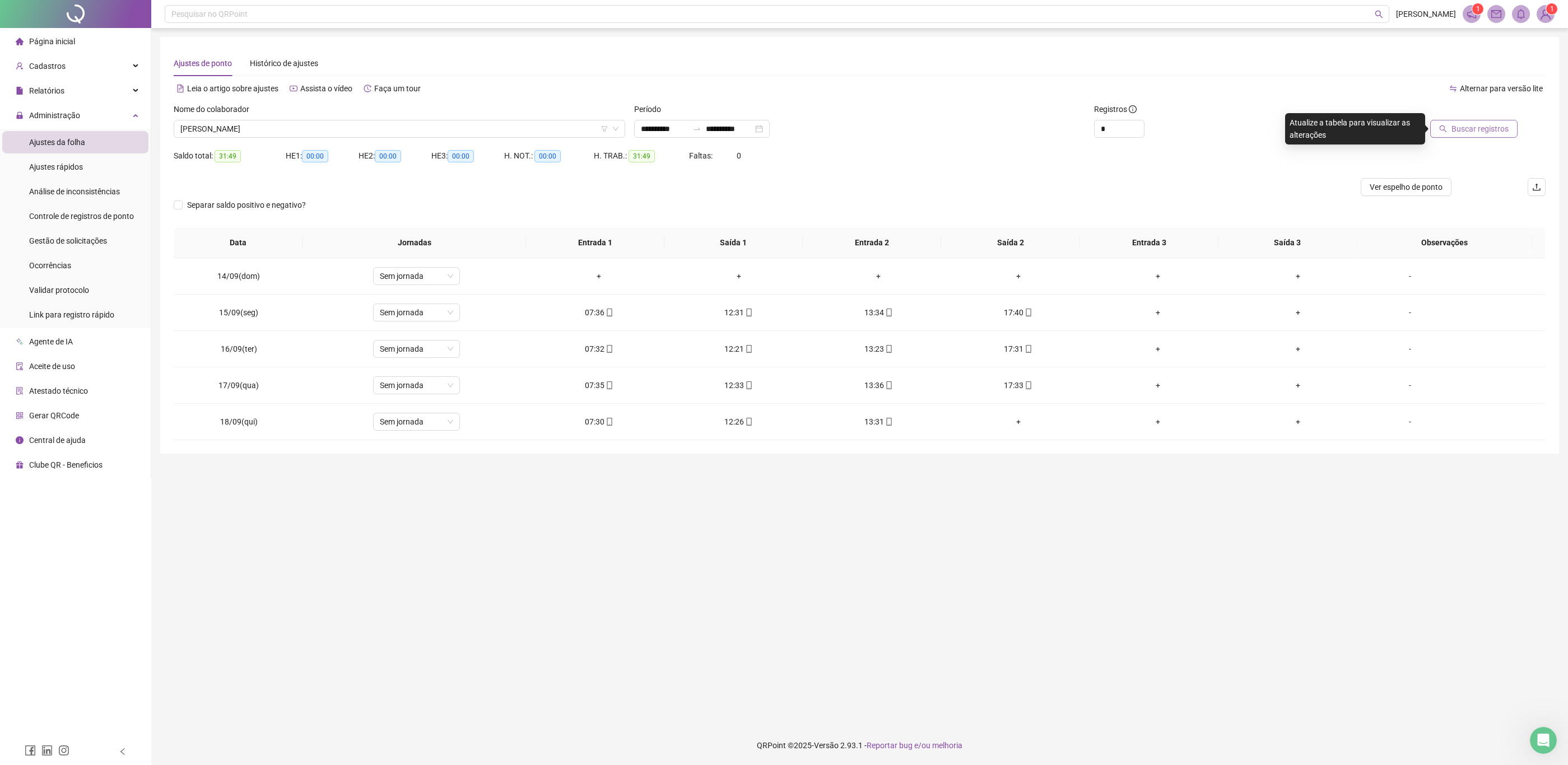
click at [1483, 136] on button "Buscar registros" at bounding box center [1474, 128] width 88 height 18
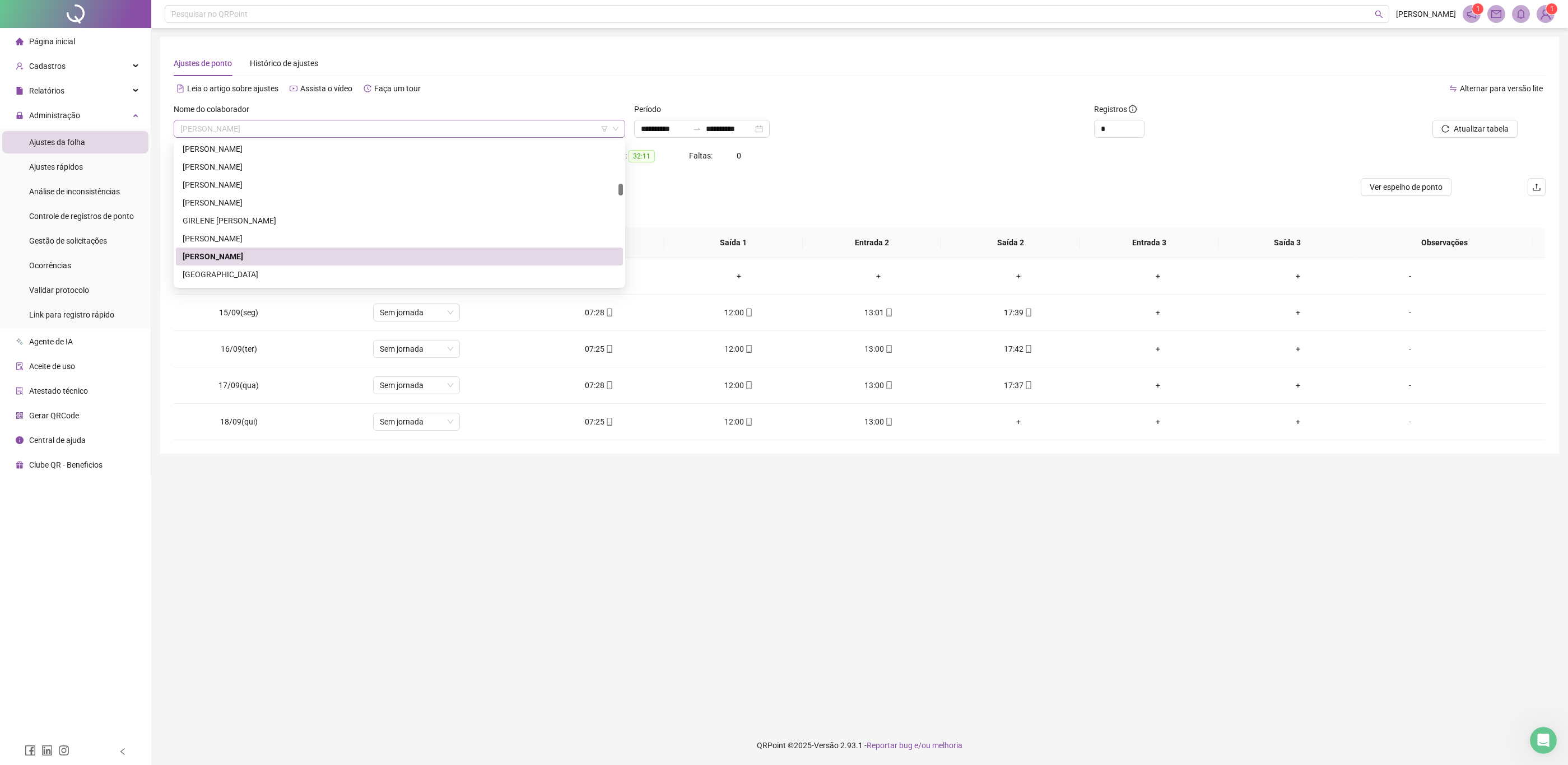
click at [324, 120] on div "[PERSON_NAME]" at bounding box center [399, 128] width 452 height 18
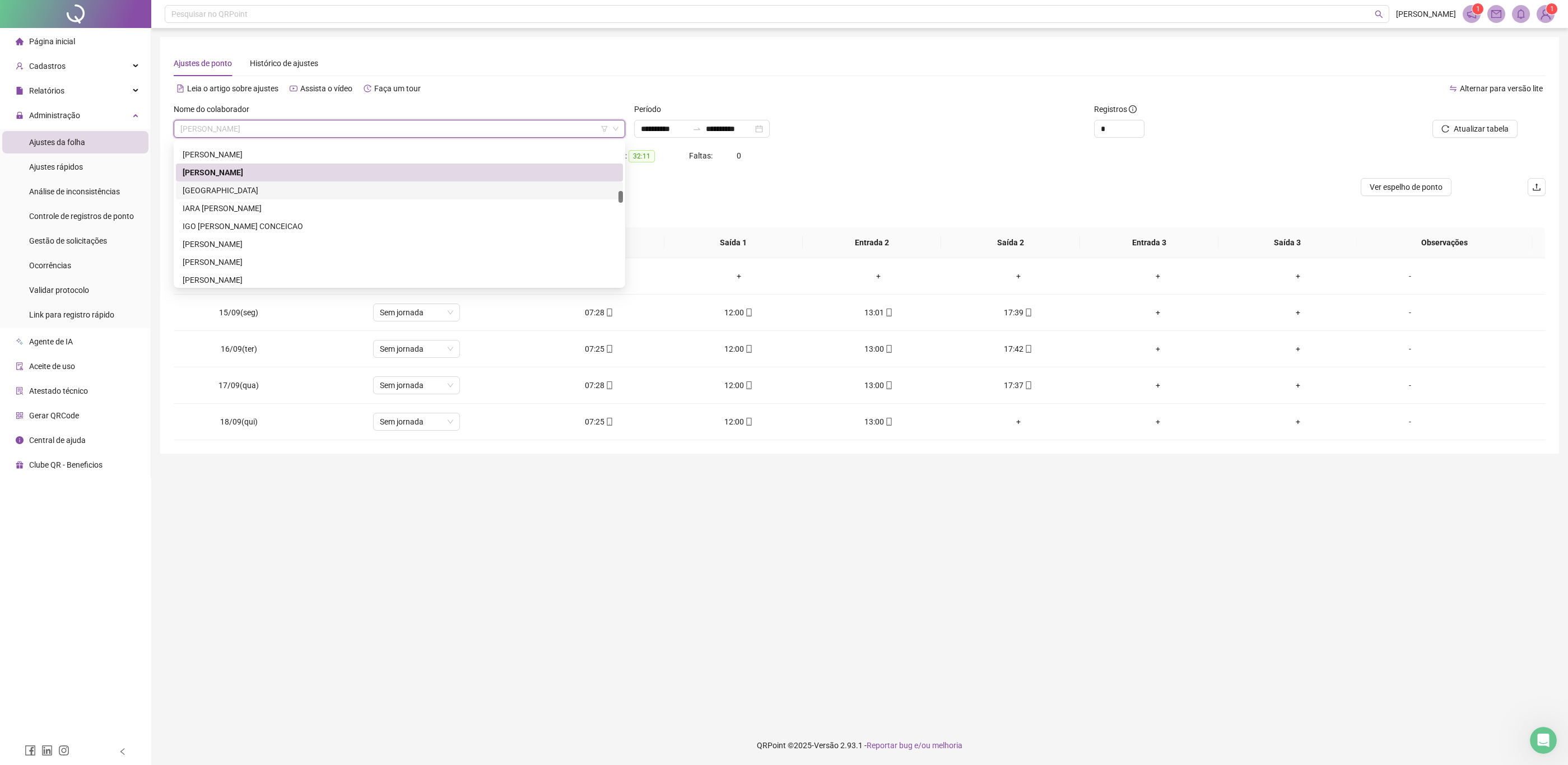
click at [317, 194] on div "[GEOGRAPHIC_DATA]" at bounding box center [399, 190] width 433 height 12
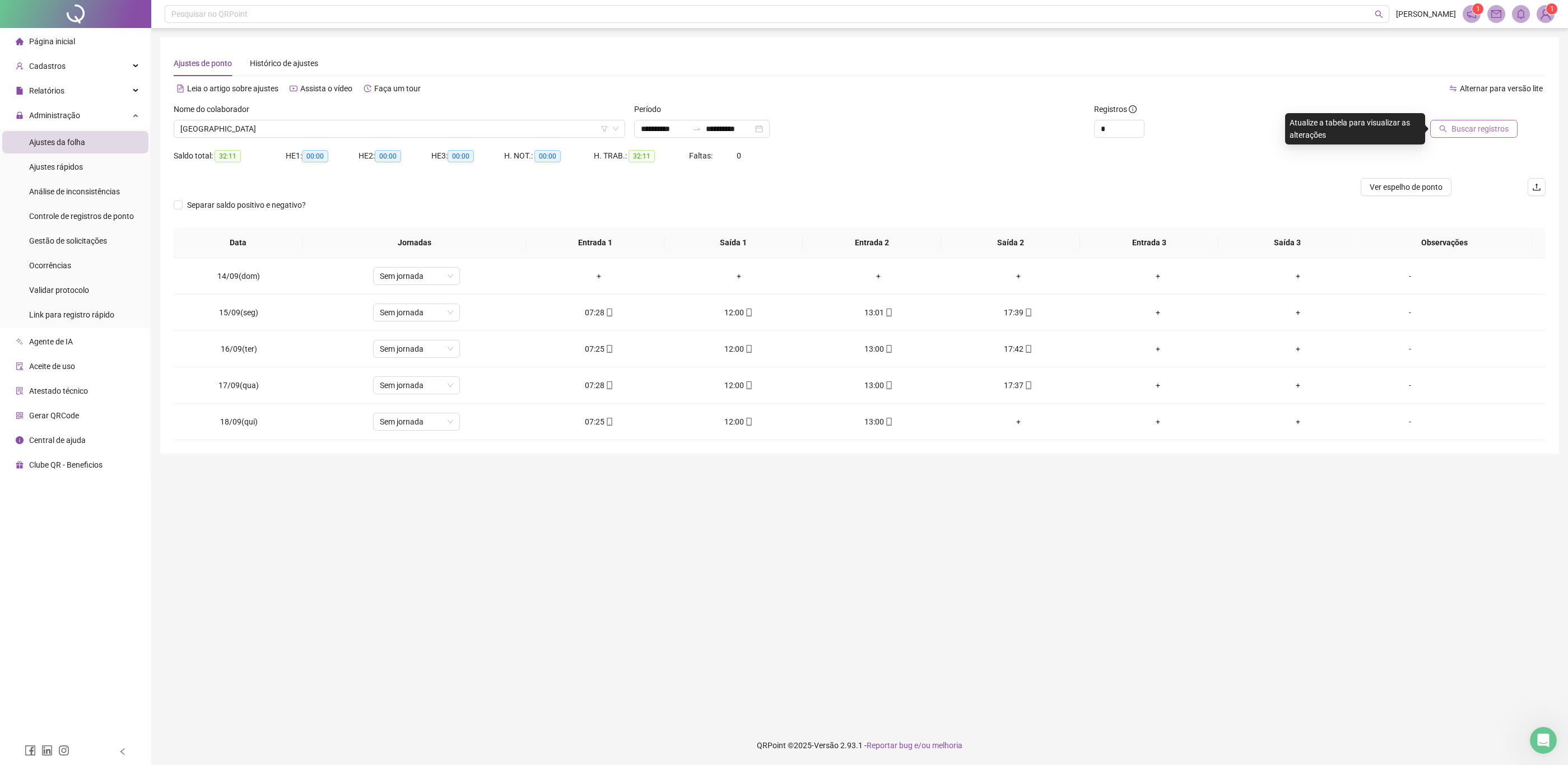
click at [1461, 128] on span "Buscar registros" at bounding box center [1480, 129] width 57 height 12
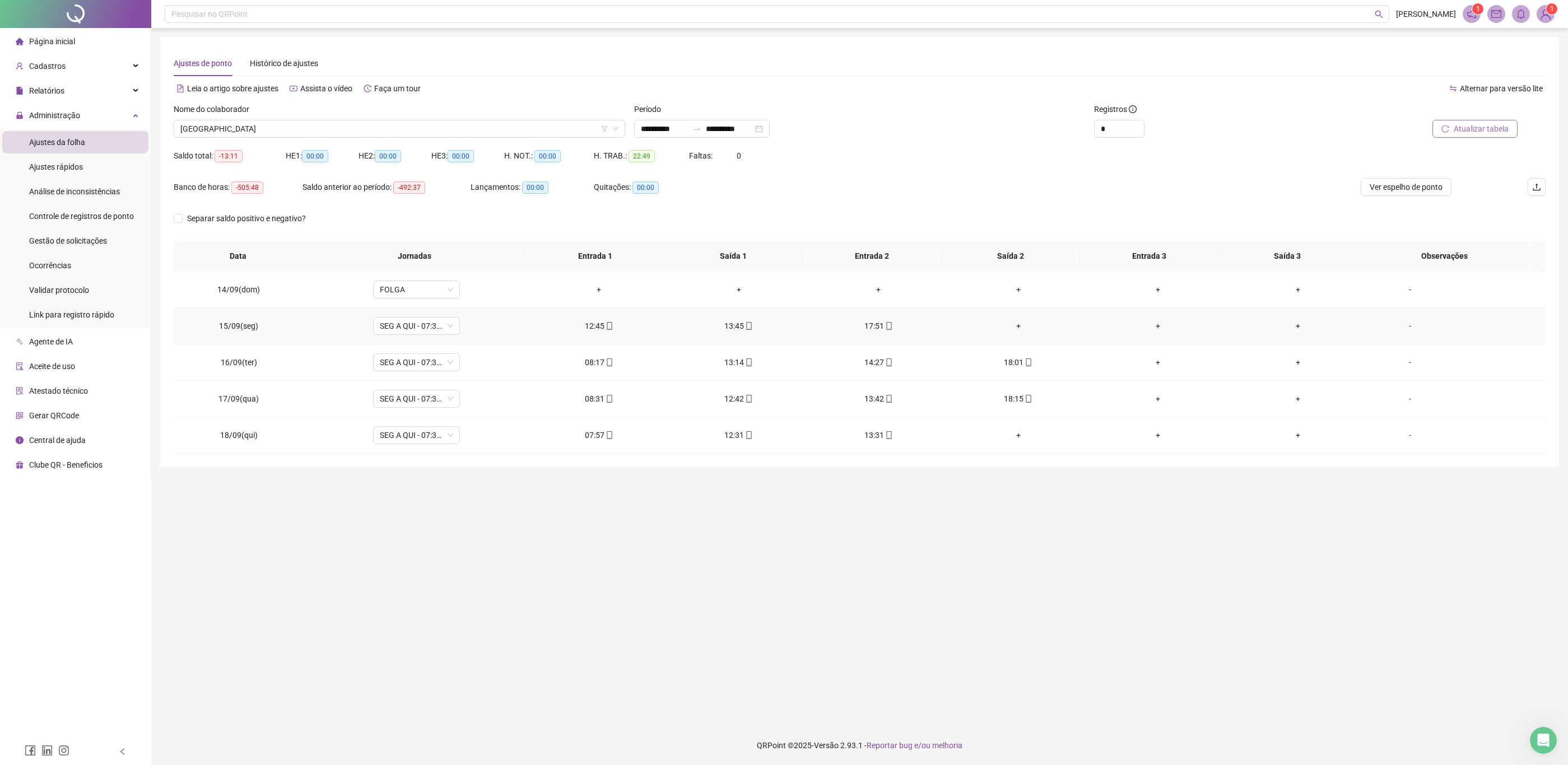
click at [1010, 323] on div "+" at bounding box center [1018, 326] width 122 height 12
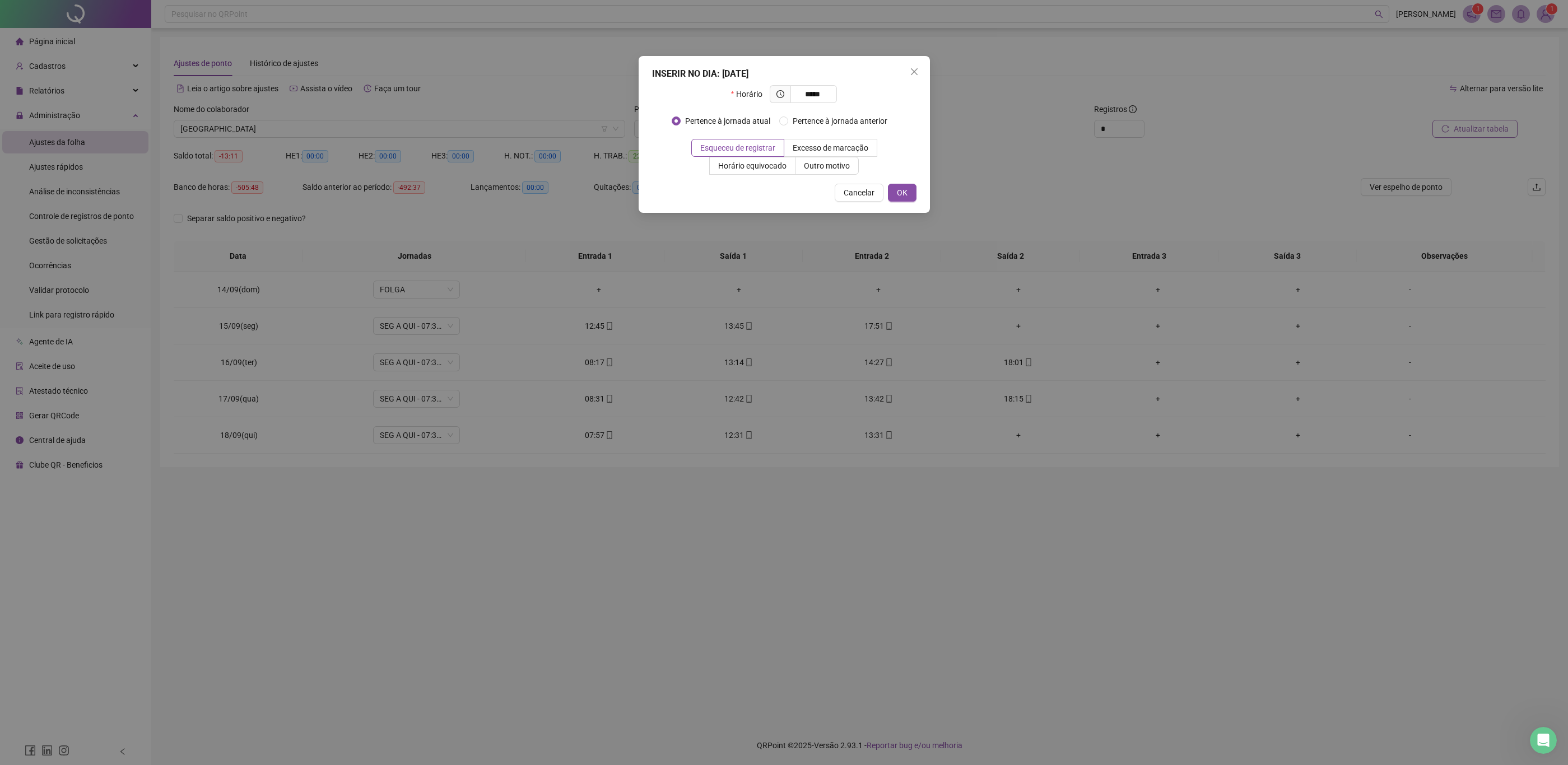
type input "*****"
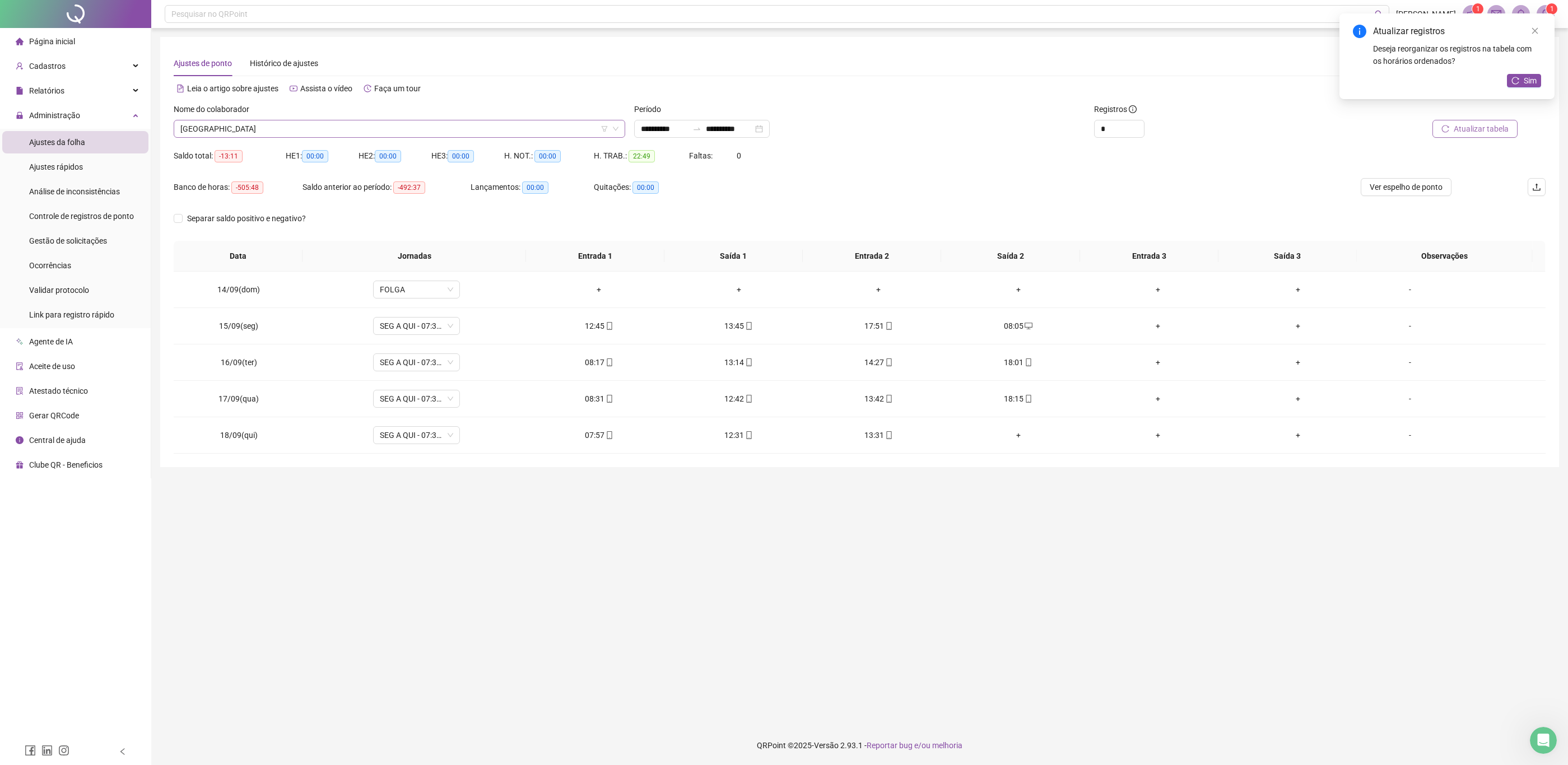
click at [467, 126] on span "[GEOGRAPHIC_DATA]" at bounding box center [399, 129] width 438 height 17
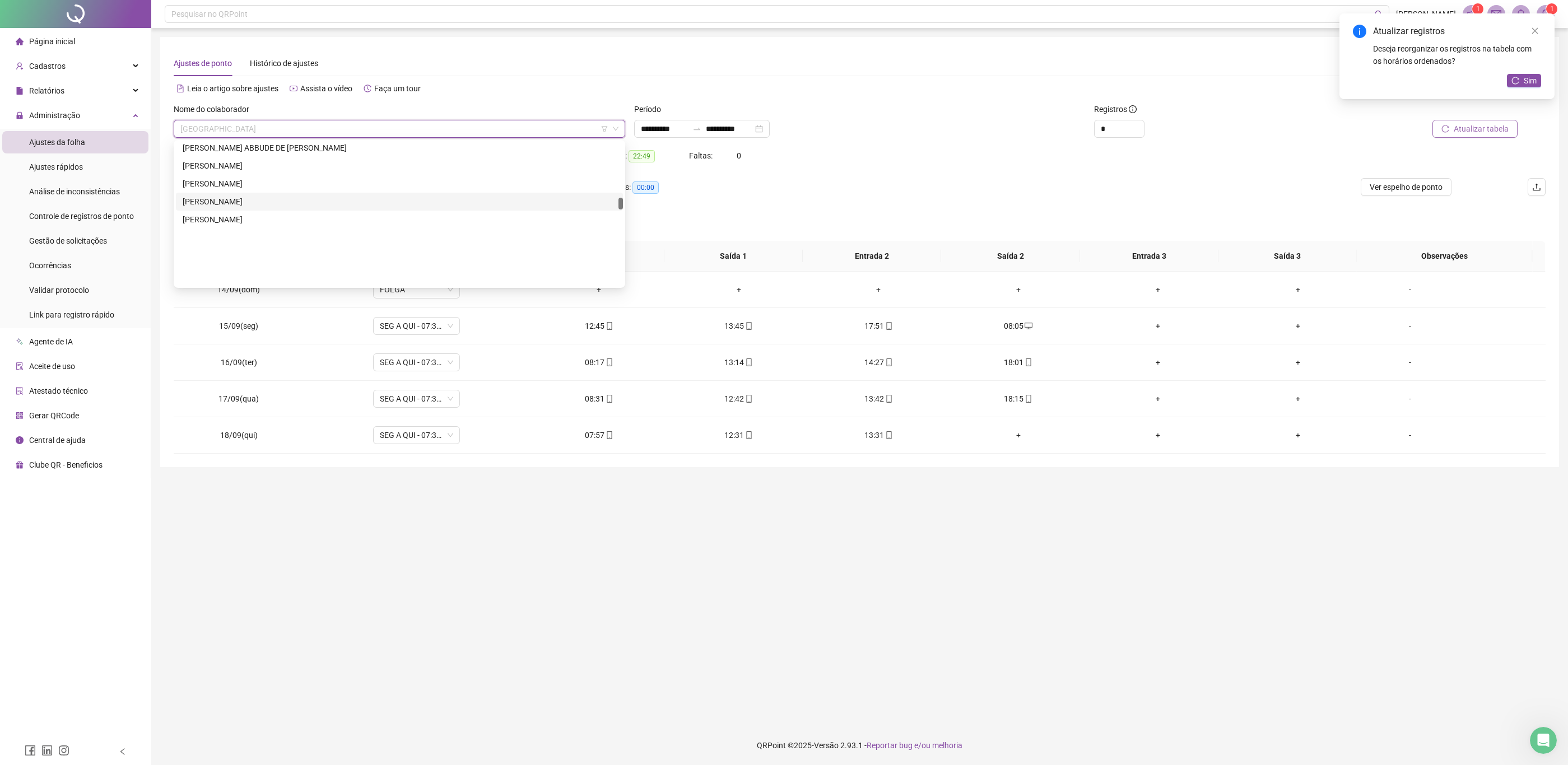
scroll to position [672, 0]
click at [355, 195] on div "[PERSON_NAME]" at bounding box center [399, 196] width 433 height 12
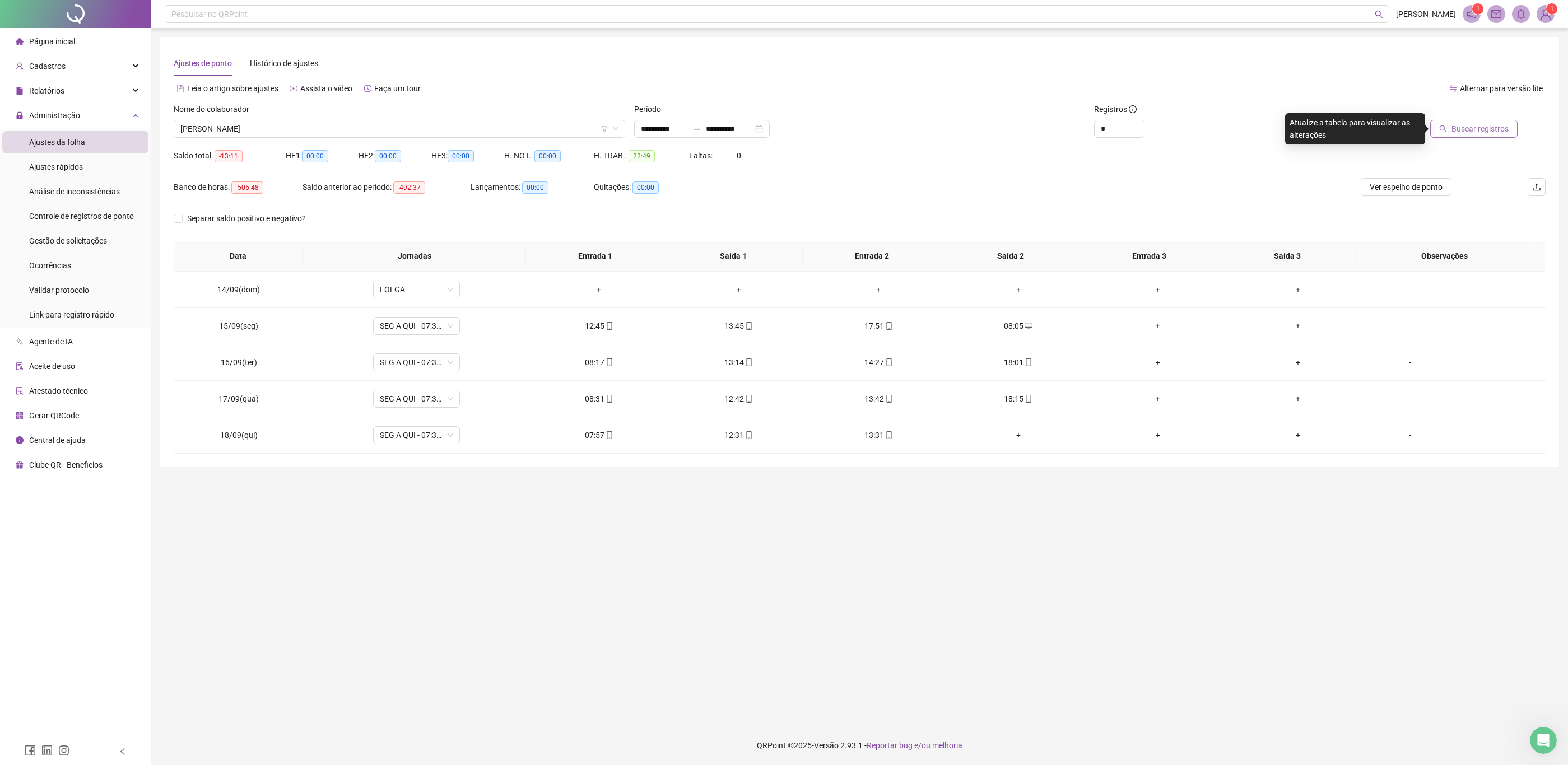
click at [1489, 133] on span "Buscar registros" at bounding box center [1480, 129] width 57 height 12
click at [1042, 108] on div "Período" at bounding box center [860, 111] width 452 height 17
drag, startPoint x: 780, startPoint y: 362, endPoint x: 519, endPoint y: 131, distance: 348.5
click at [519, 131] on span "[PERSON_NAME]" at bounding box center [399, 129] width 438 height 17
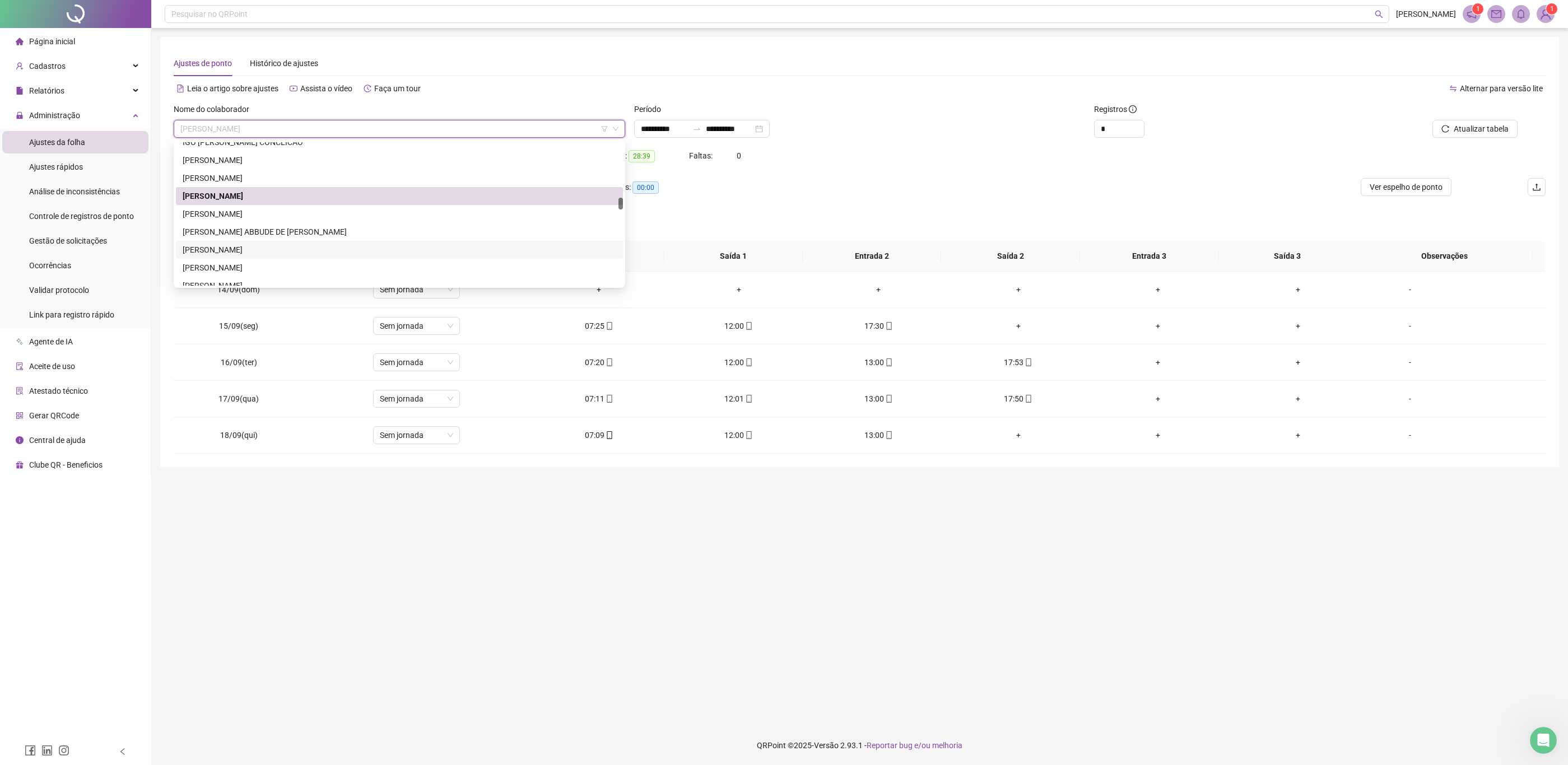
click at [316, 244] on div "[PERSON_NAME]" at bounding box center [399, 250] width 433 height 12
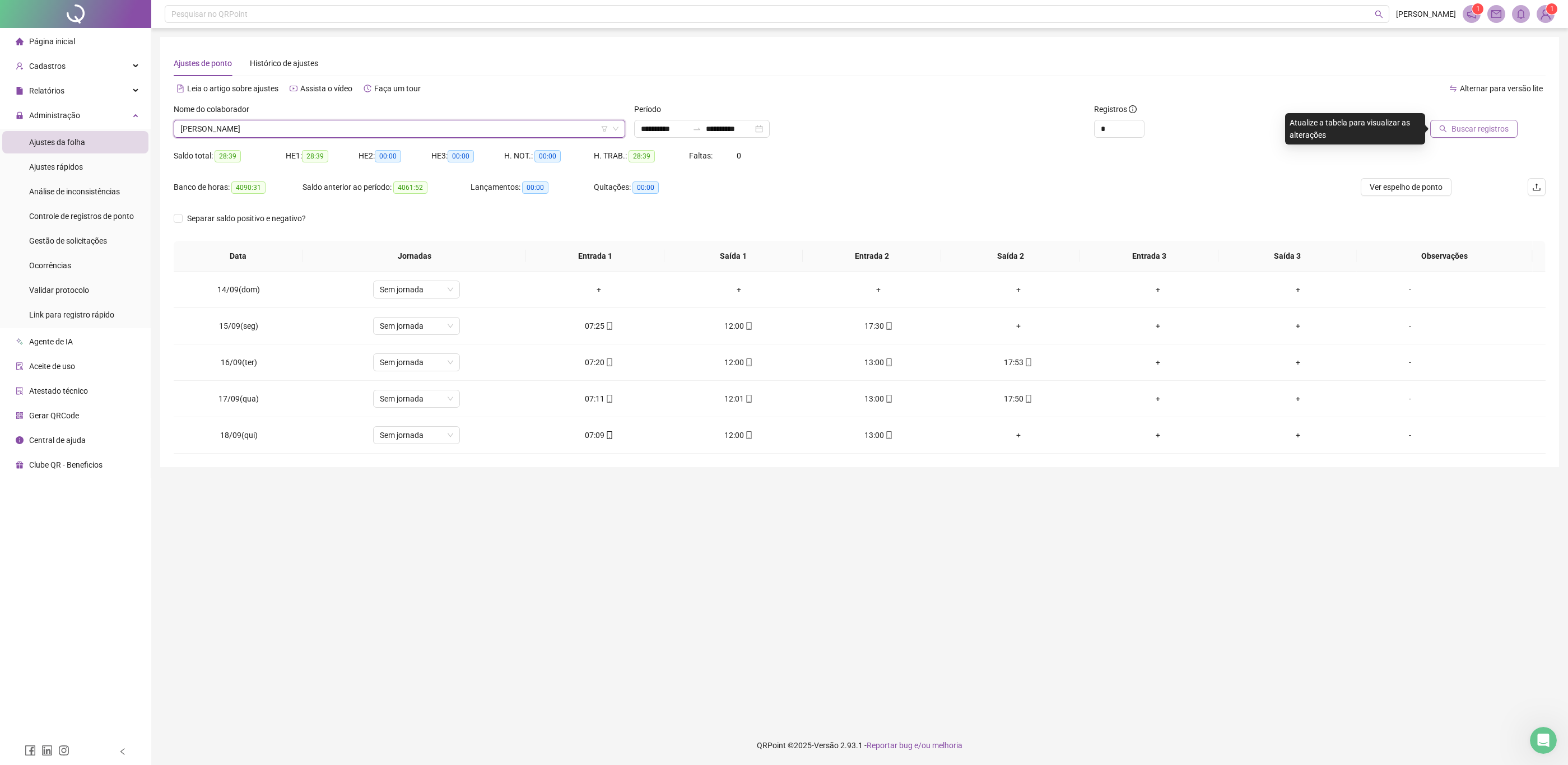
click at [1509, 130] on button "Buscar registros" at bounding box center [1474, 128] width 88 height 18
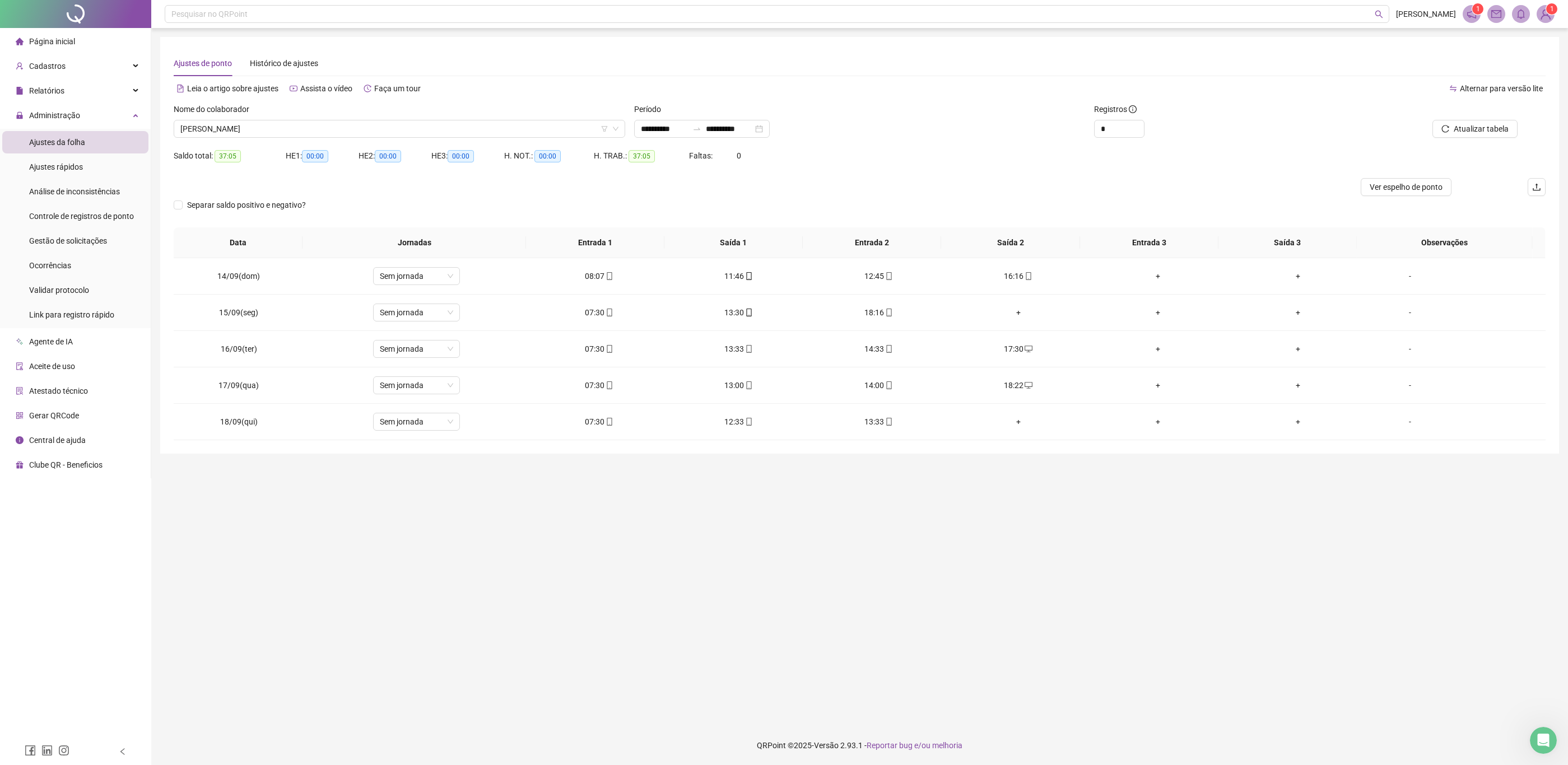
click at [1022, 170] on div "Saldo total: 37:05 HE 1: 00:00 HE 2: 00:00 HE 3: 00:00 H. NOT.: 00:00 H. TRAB.:…" at bounding box center [859, 162] width 1372 height 32
click at [1018, 309] on div "+" at bounding box center [1018, 312] width 122 height 12
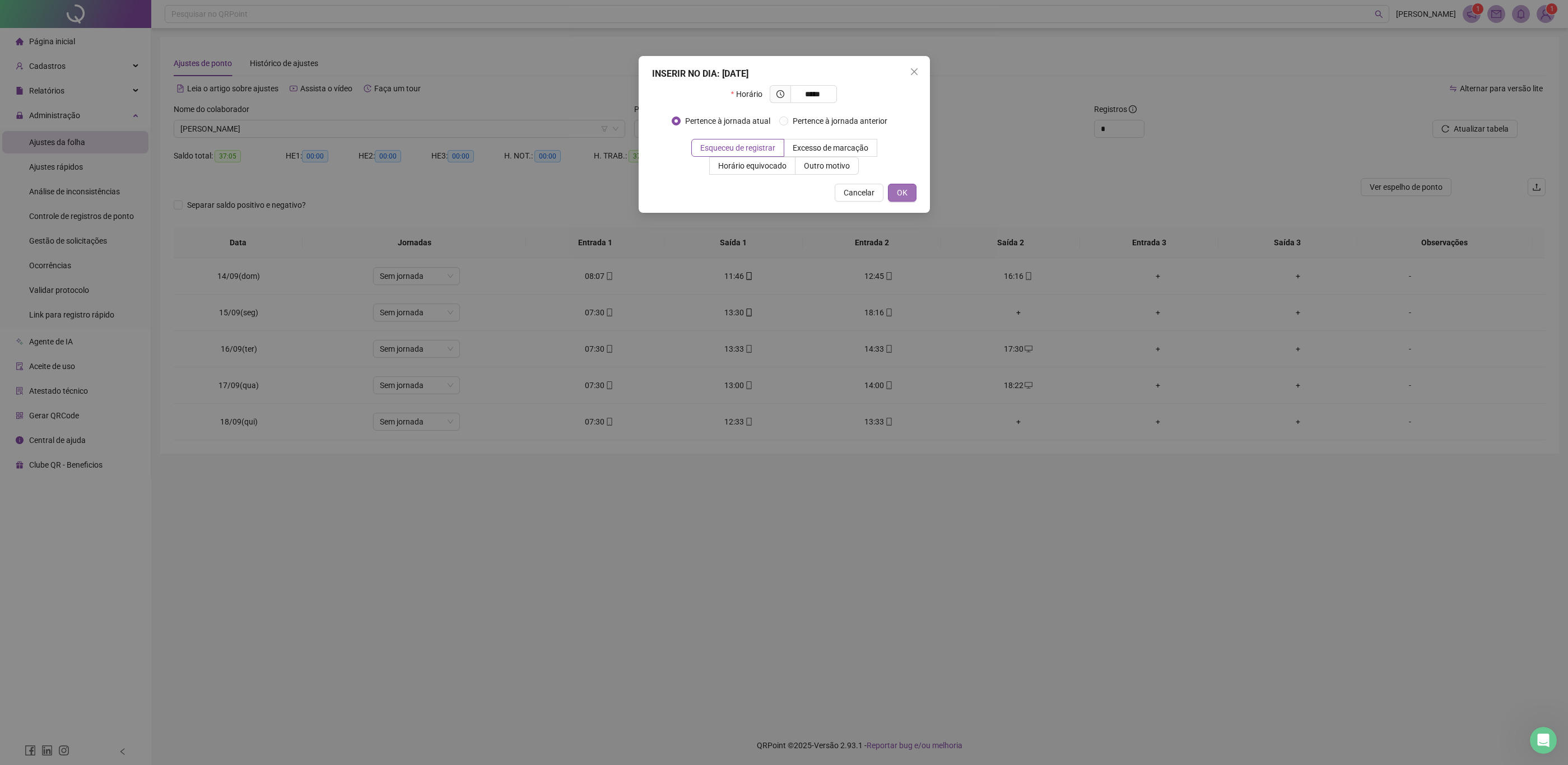
type input "*****"
click at [909, 194] on button "OK" at bounding box center [902, 192] width 29 height 18
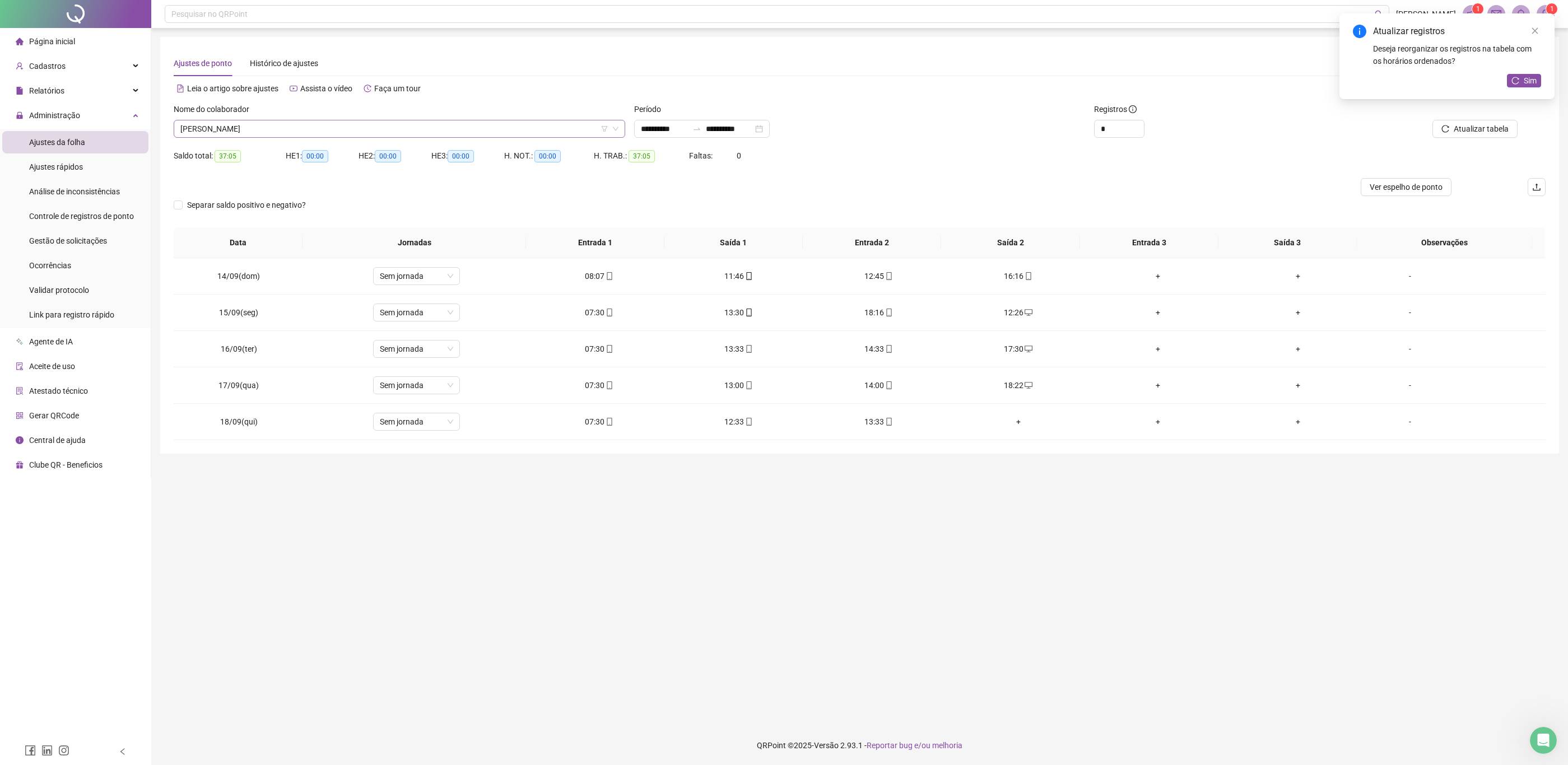
click at [515, 131] on span "[PERSON_NAME]" at bounding box center [399, 129] width 438 height 17
click at [336, 265] on div "[PERSON_NAME]" at bounding box center [399, 267] width 433 height 12
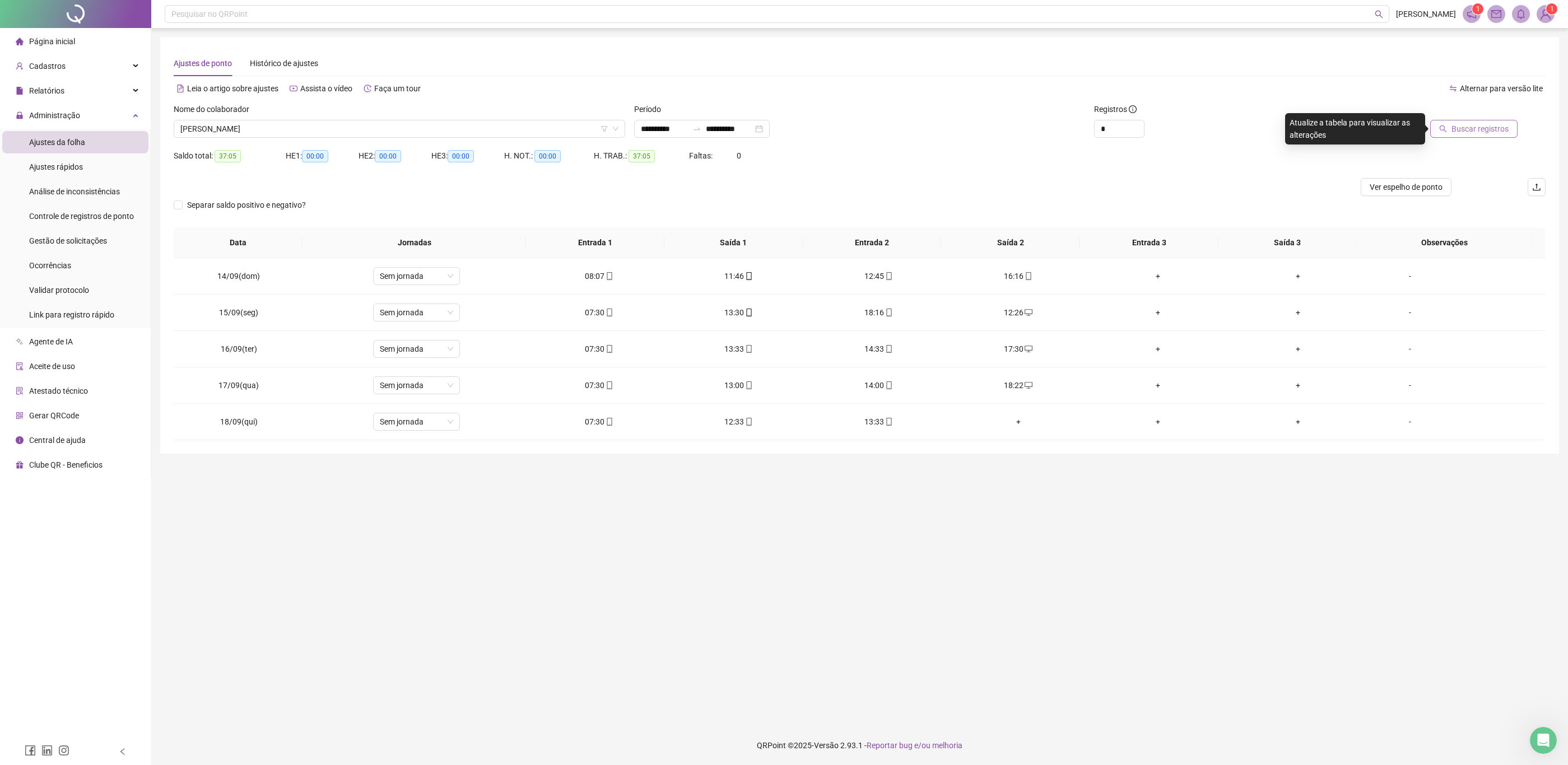
click at [1460, 133] on span "Buscar registros" at bounding box center [1480, 129] width 57 height 12
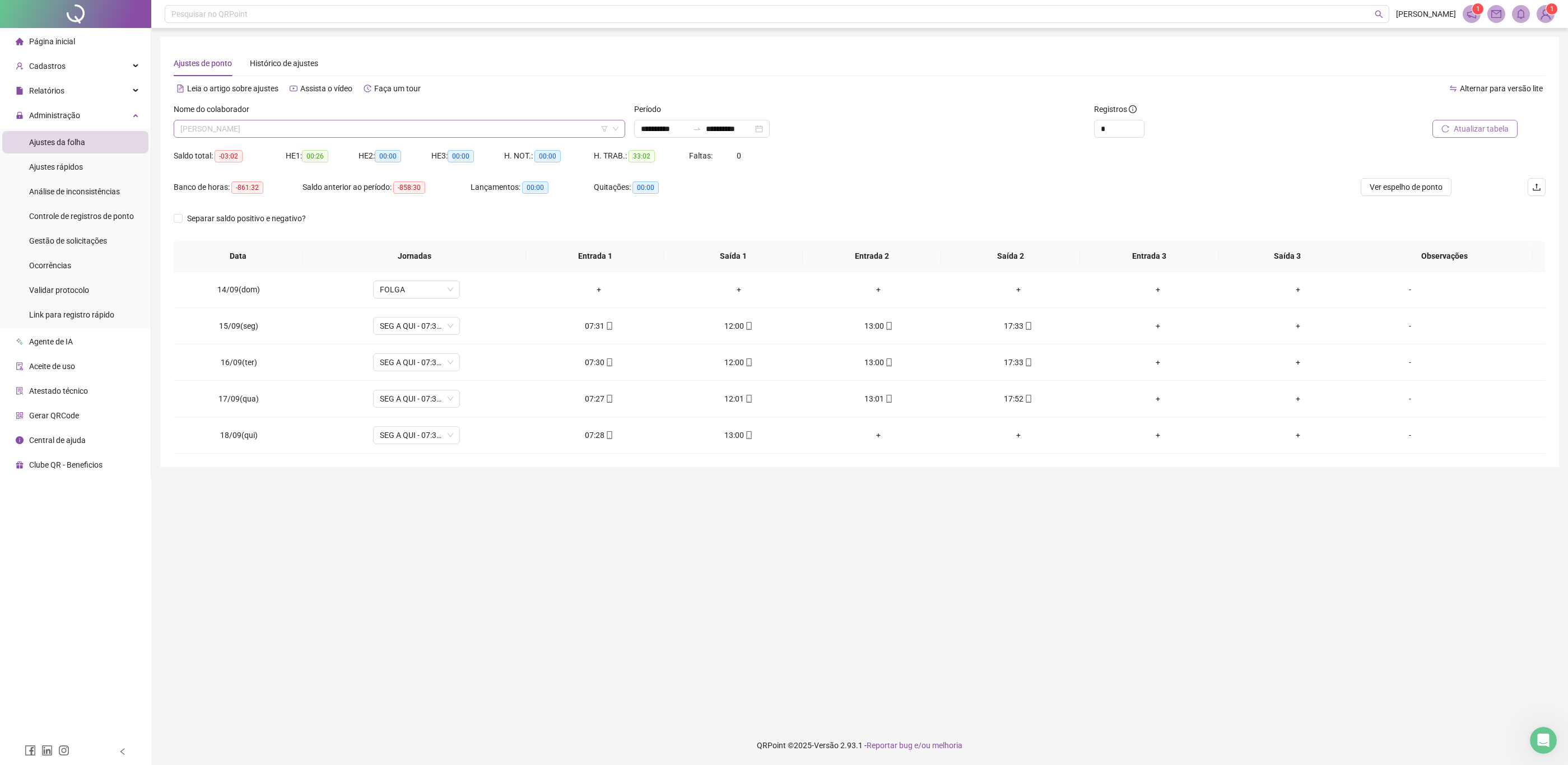
click at [334, 120] on div "[PERSON_NAME]" at bounding box center [399, 128] width 452 height 18
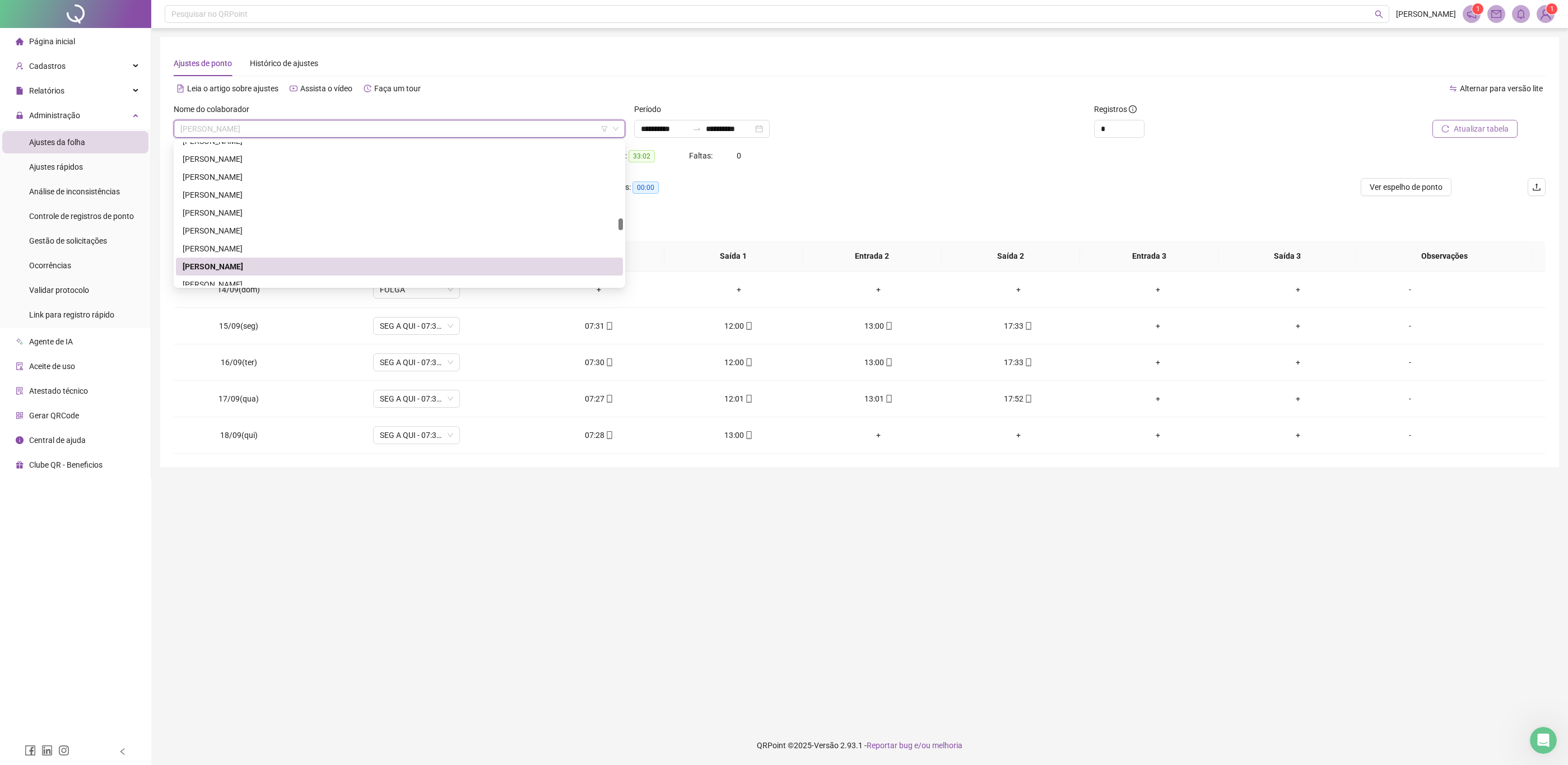
scroll to position [1008, 0]
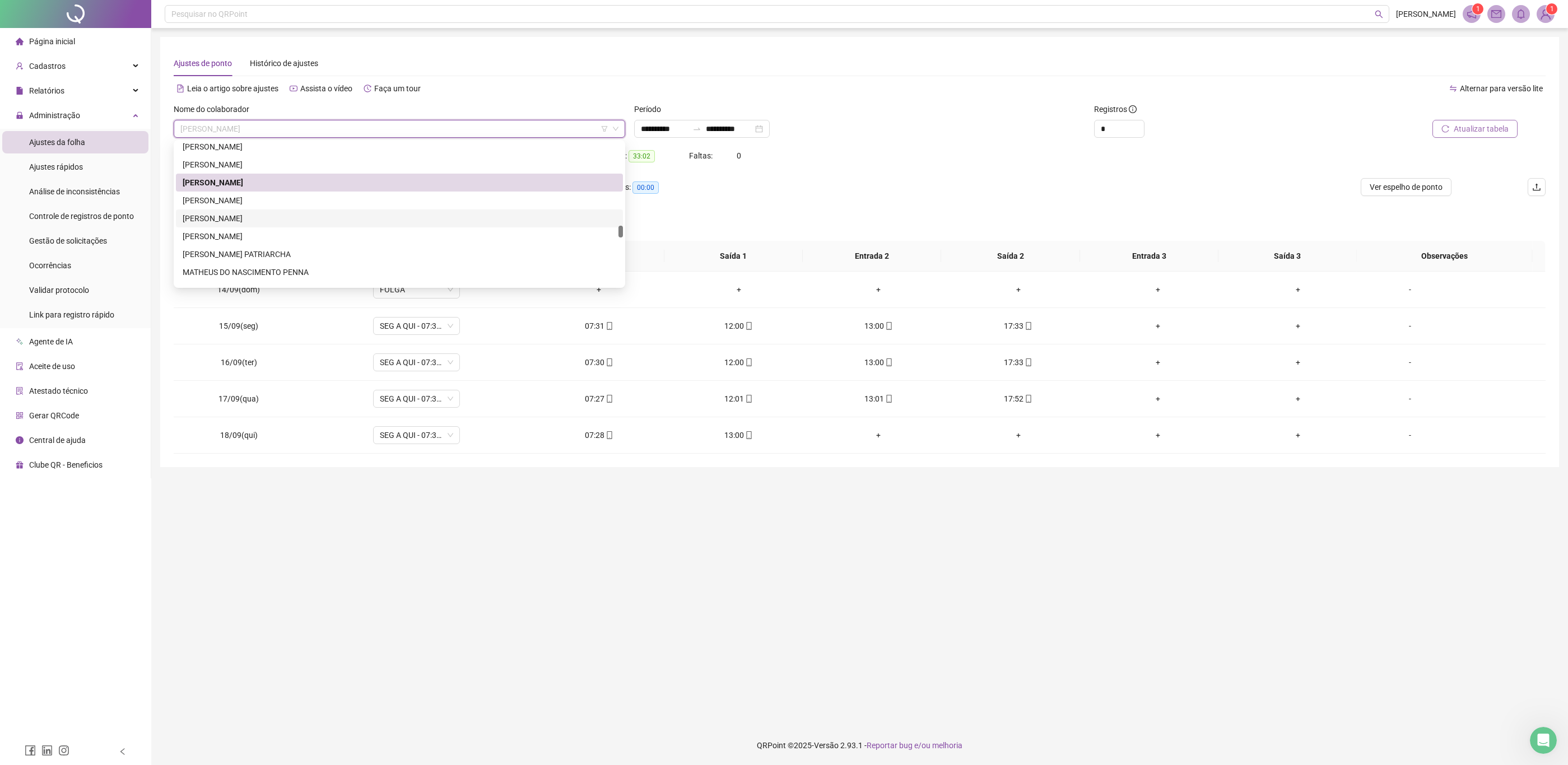
click at [334, 220] on div "[PERSON_NAME]" at bounding box center [399, 218] width 433 height 12
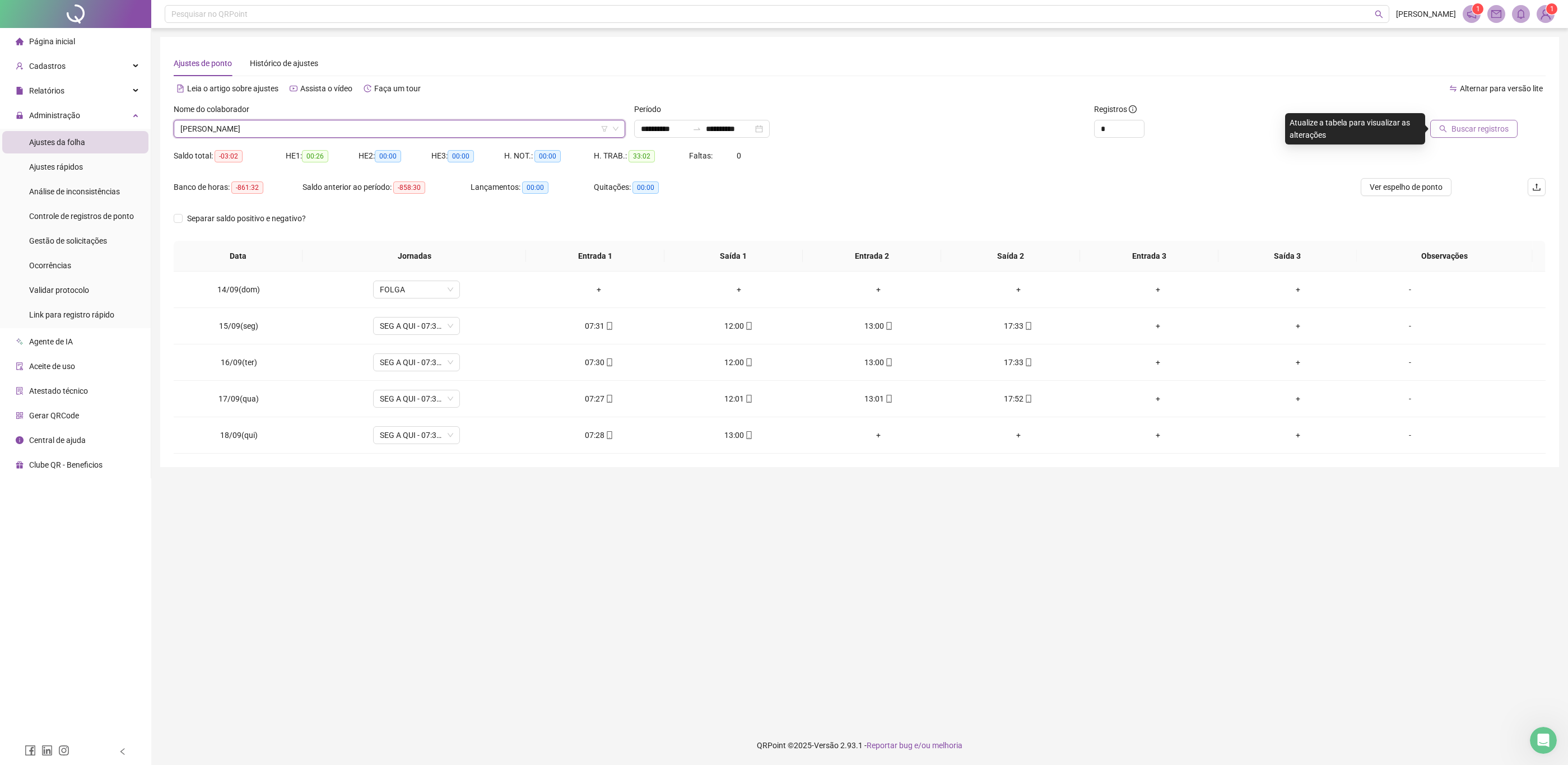
click at [1432, 115] on div at bounding box center [1421, 111] width 194 height 17
click at [1451, 126] on button "Buscar registros" at bounding box center [1474, 128] width 88 height 18
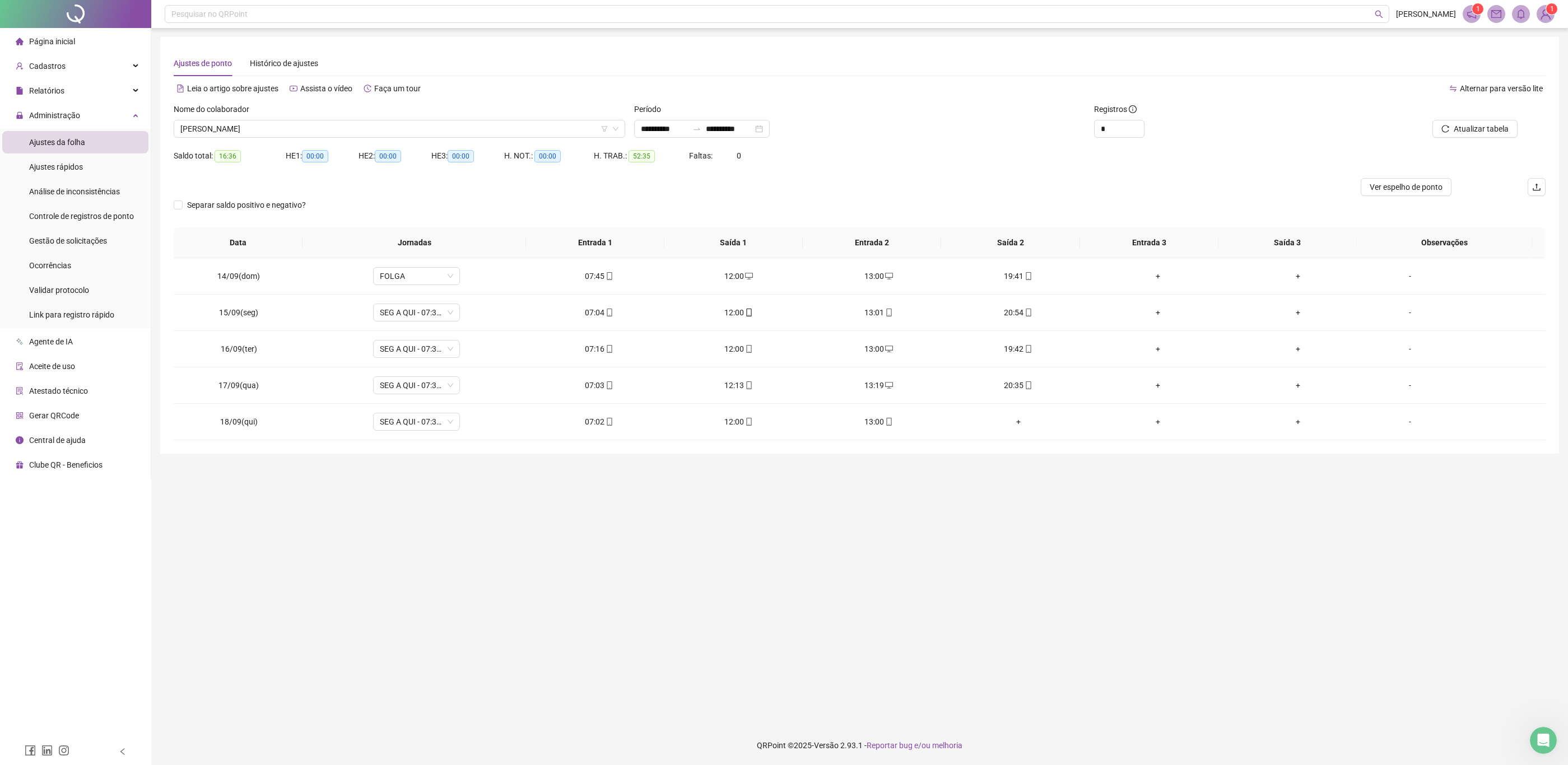
click at [421, 111] on div "Nome do colaborador" at bounding box center [399, 111] width 452 height 17
click at [424, 133] on span "[PERSON_NAME]" at bounding box center [399, 129] width 438 height 17
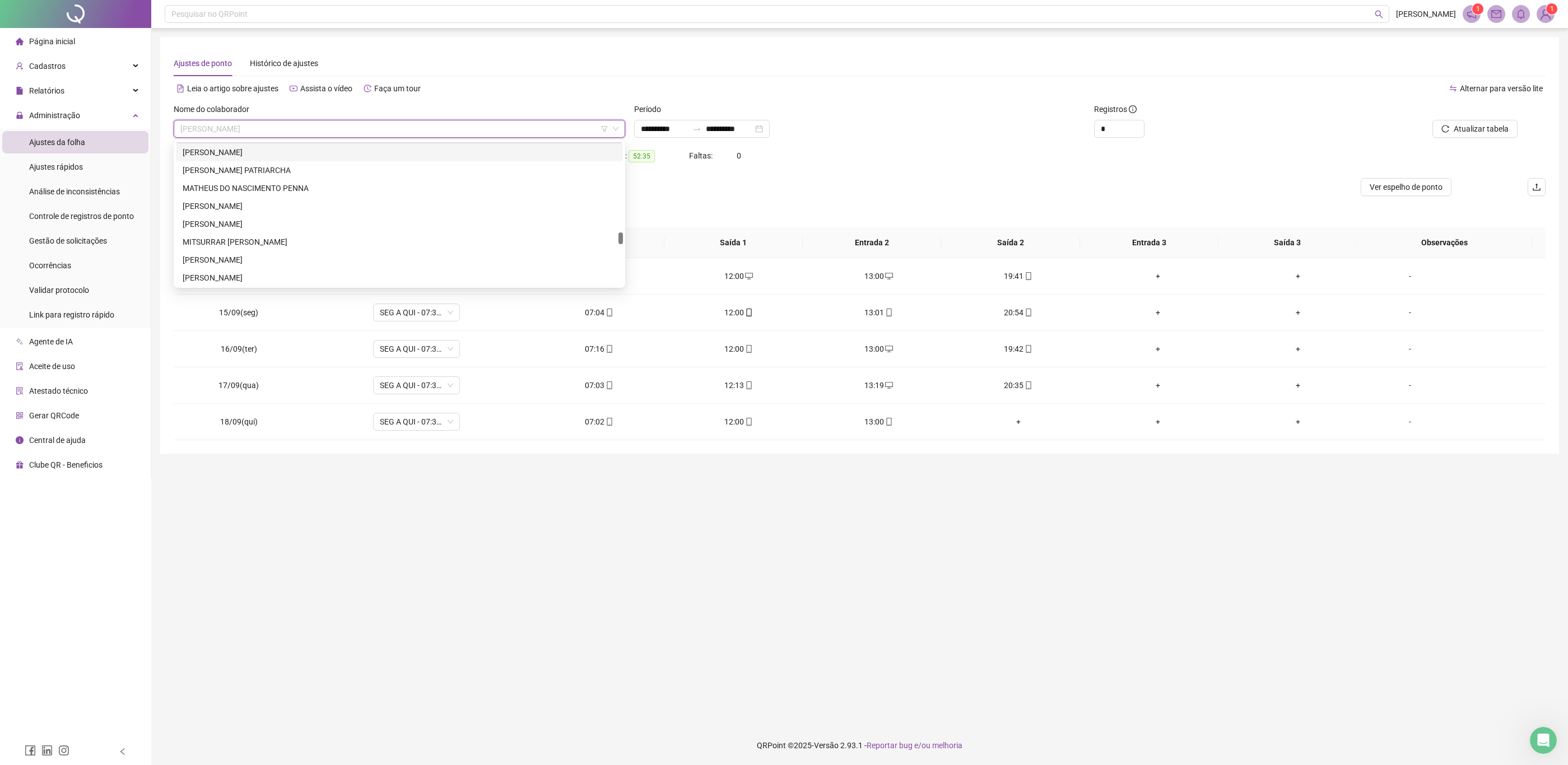
scroll to position [1176, 0]
click at [351, 173] on div "[PERSON_NAME]" at bounding box center [399, 176] width 433 height 12
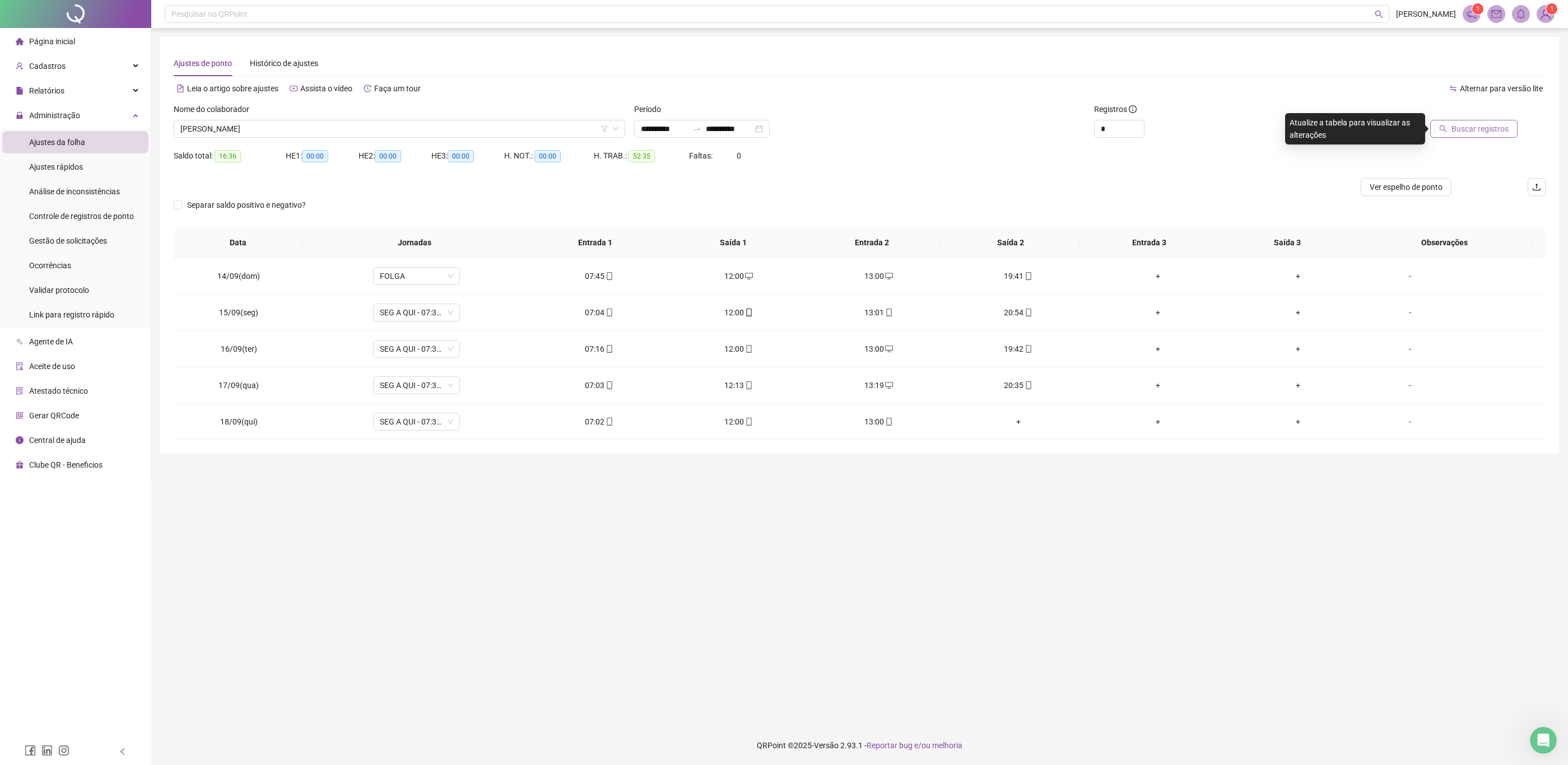
click at [1502, 125] on span "Buscar registros" at bounding box center [1480, 129] width 57 height 12
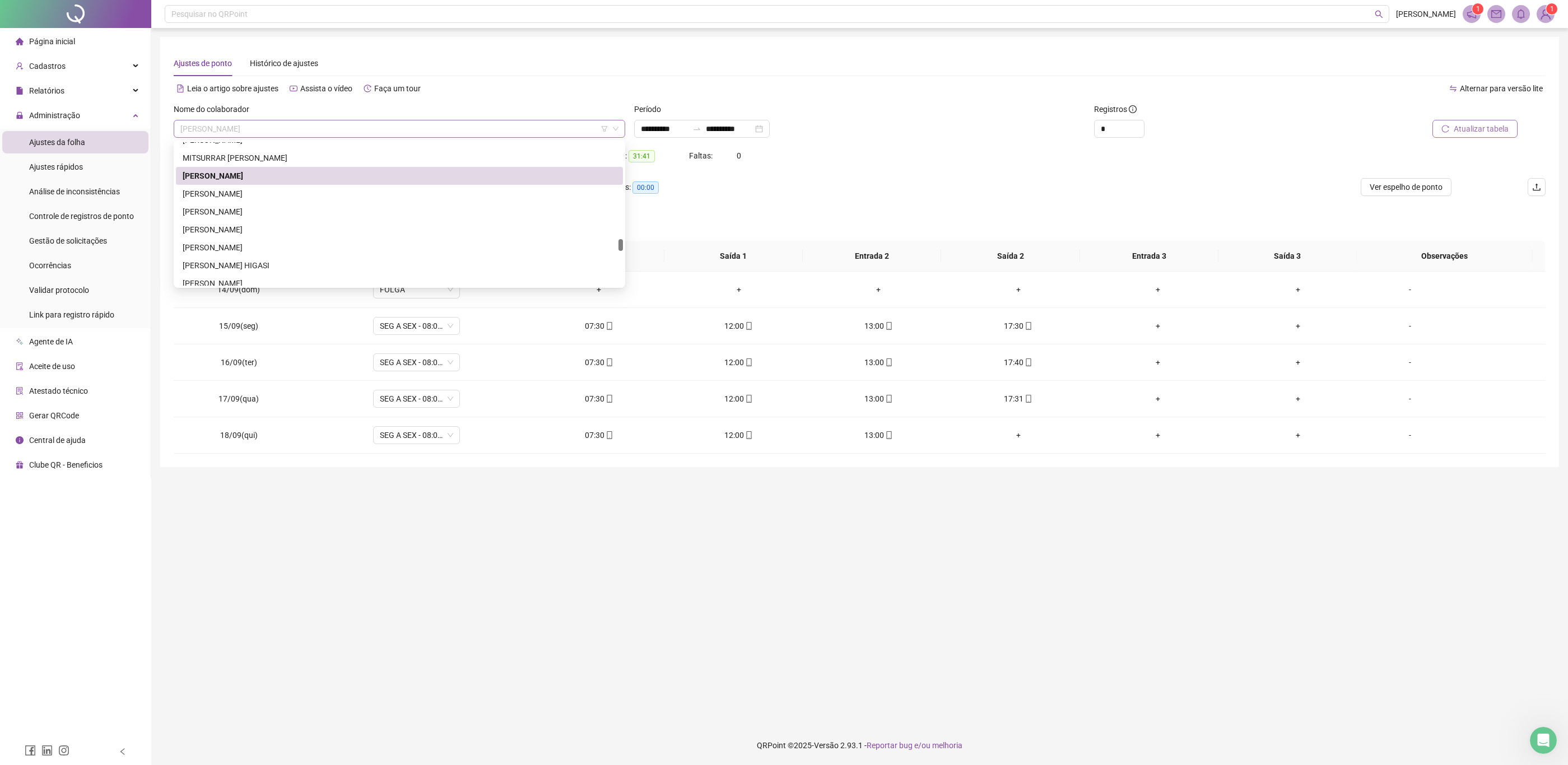
click at [399, 133] on span "[PERSON_NAME]" at bounding box center [399, 129] width 438 height 17
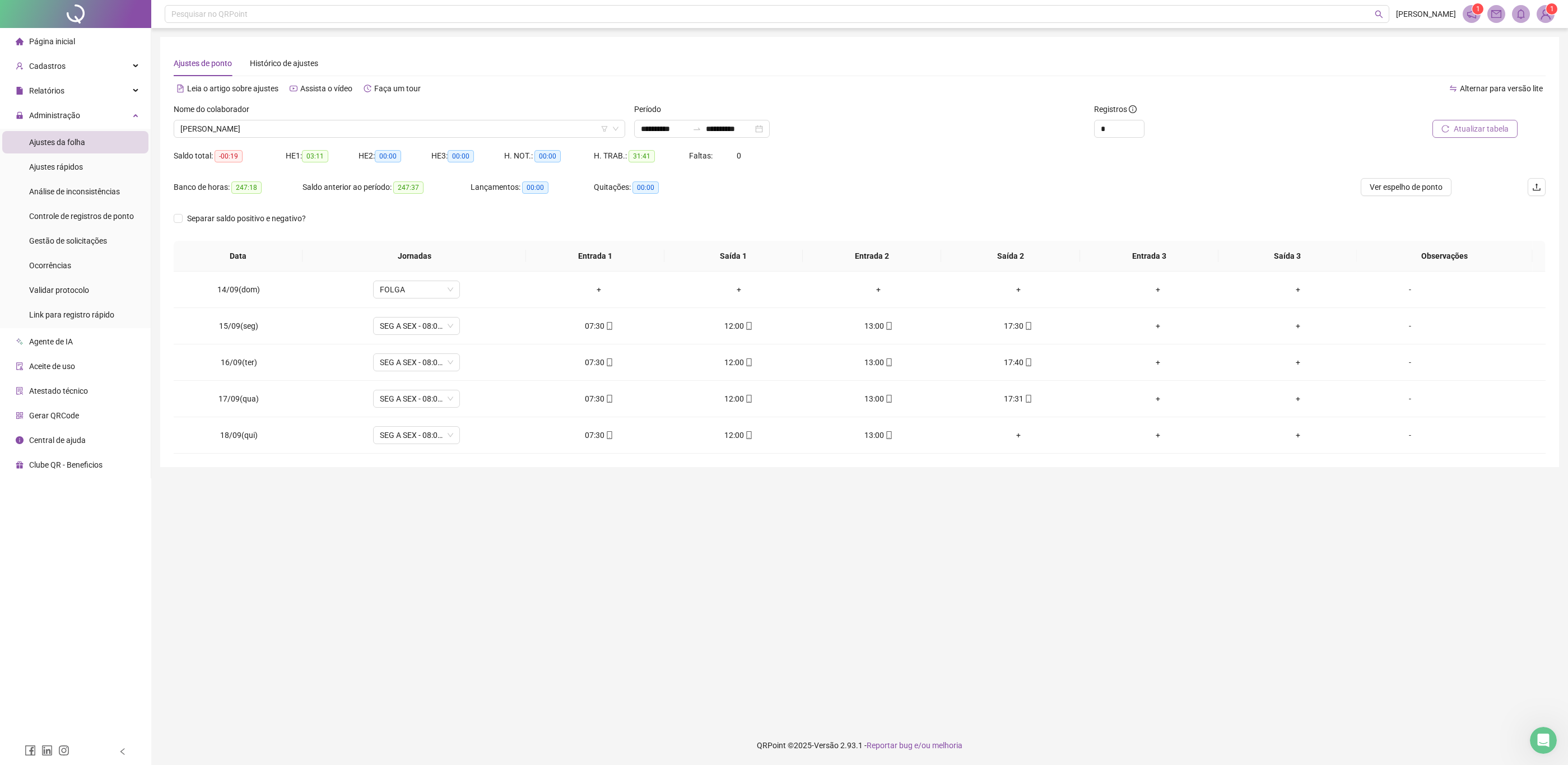
click at [1004, 185] on div "Banco de horas: 247:18 Saldo anterior ao período: 247:37 Lançamentos: 00:00 Qui…" at bounding box center [688, 194] width 1029 height 32
click at [432, 128] on span "[PERSON_NAME]" at bounding box center [399, 129] width 438 height 17
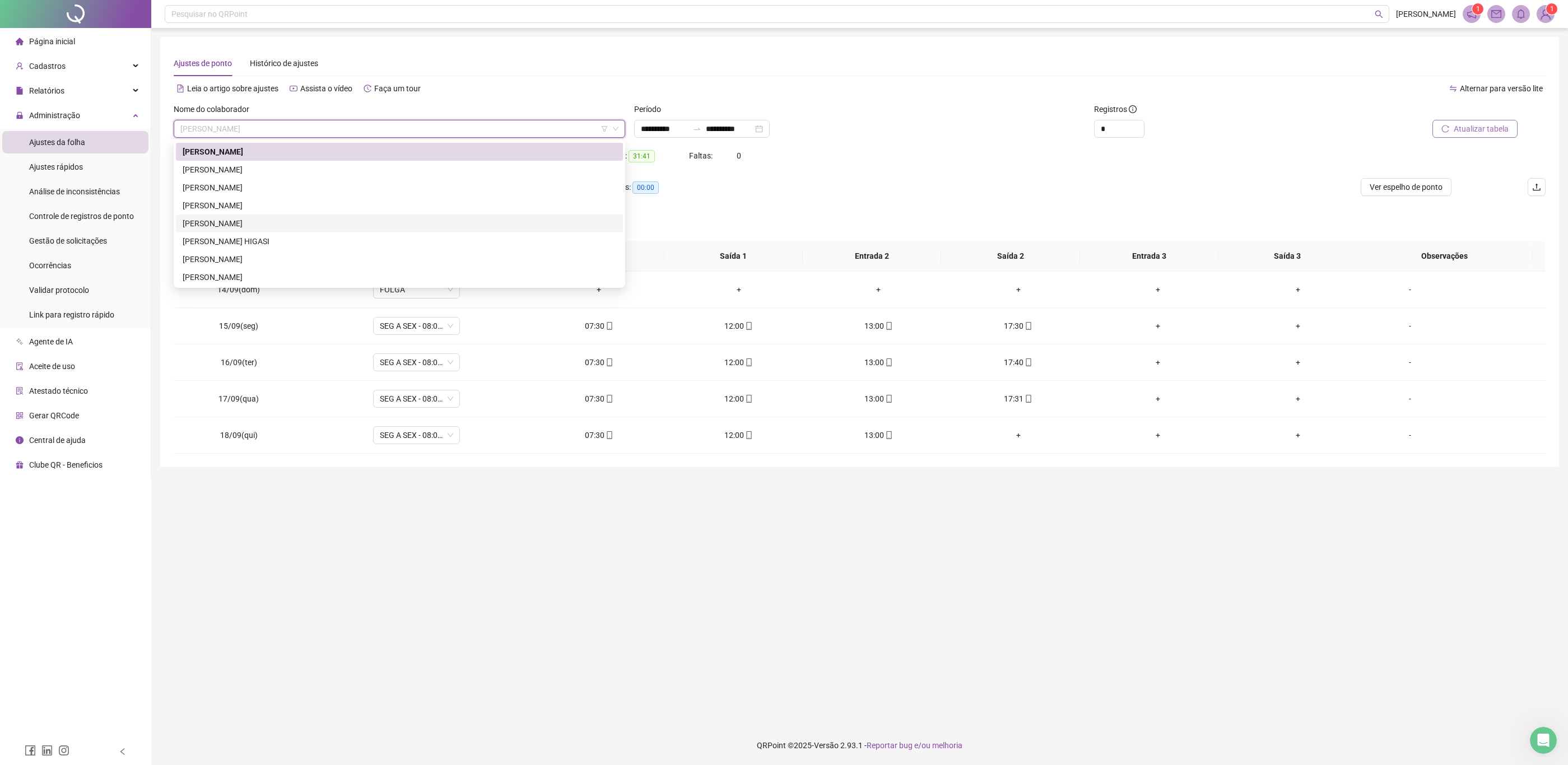
scroll to position [1284, 0]
click at [360, 199] on div "[PERSON_NAME]" at bounding box center [399, 193] width 447 height 18
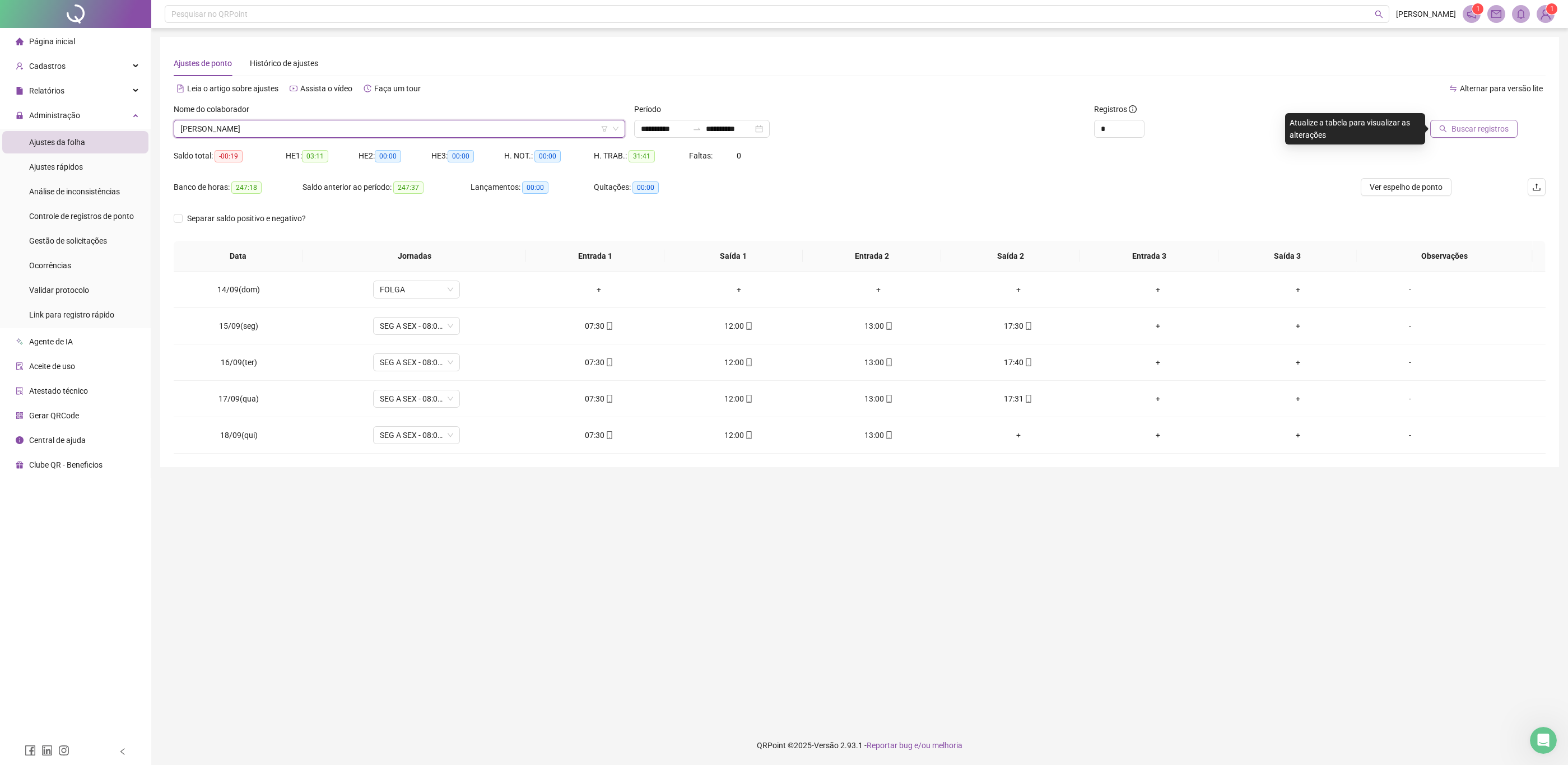
click at [1458, 128] on span "Buscar registros" at bounding box center [1480, 129] width 57 height 12
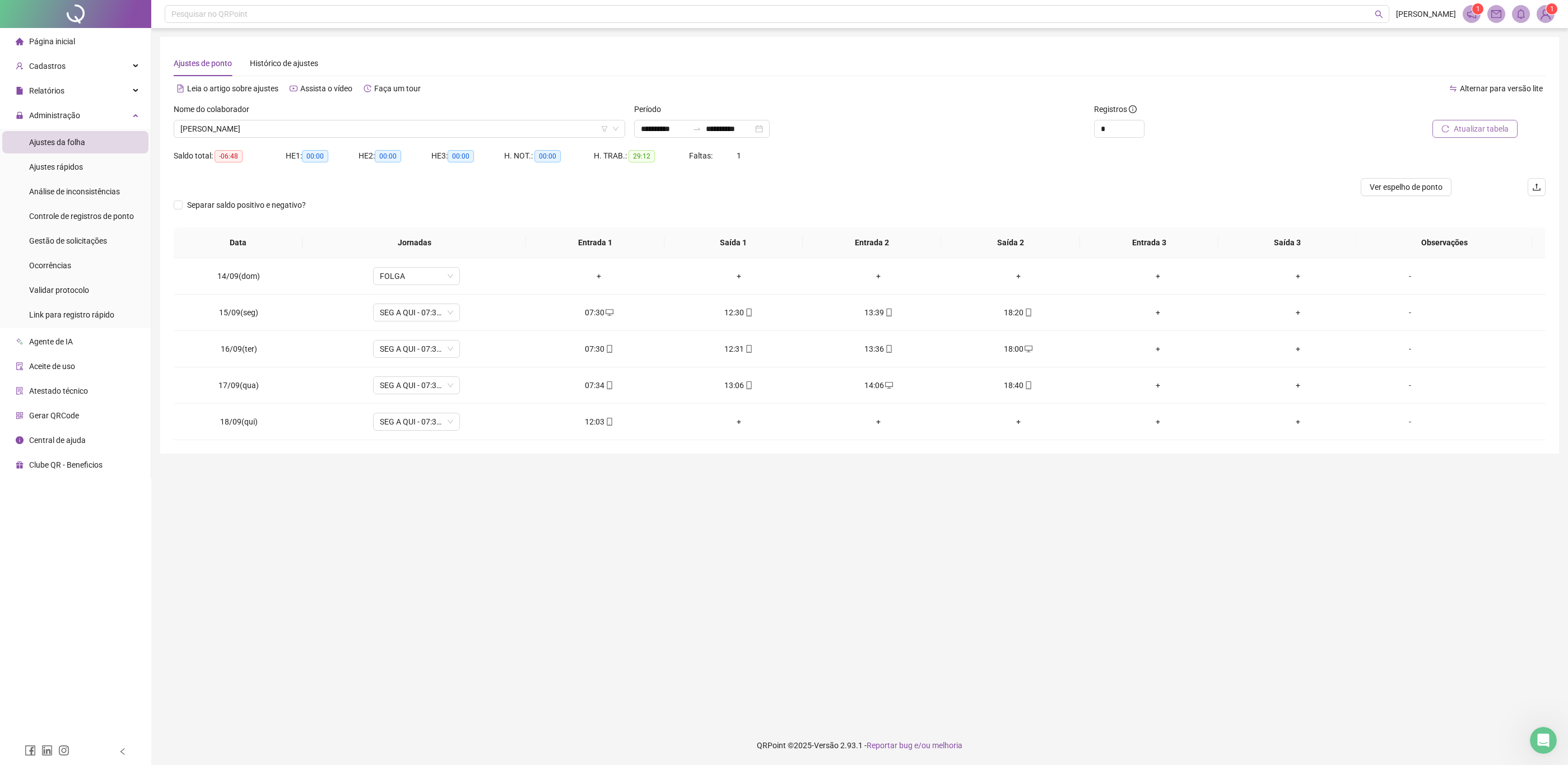
click at [1121, 185] on div at bounding box center [688, 187] width 1029 height 18
click at [377, 130] on span "[PERSON_NAME]" at bounding box center [399, 129] width 438 height 17
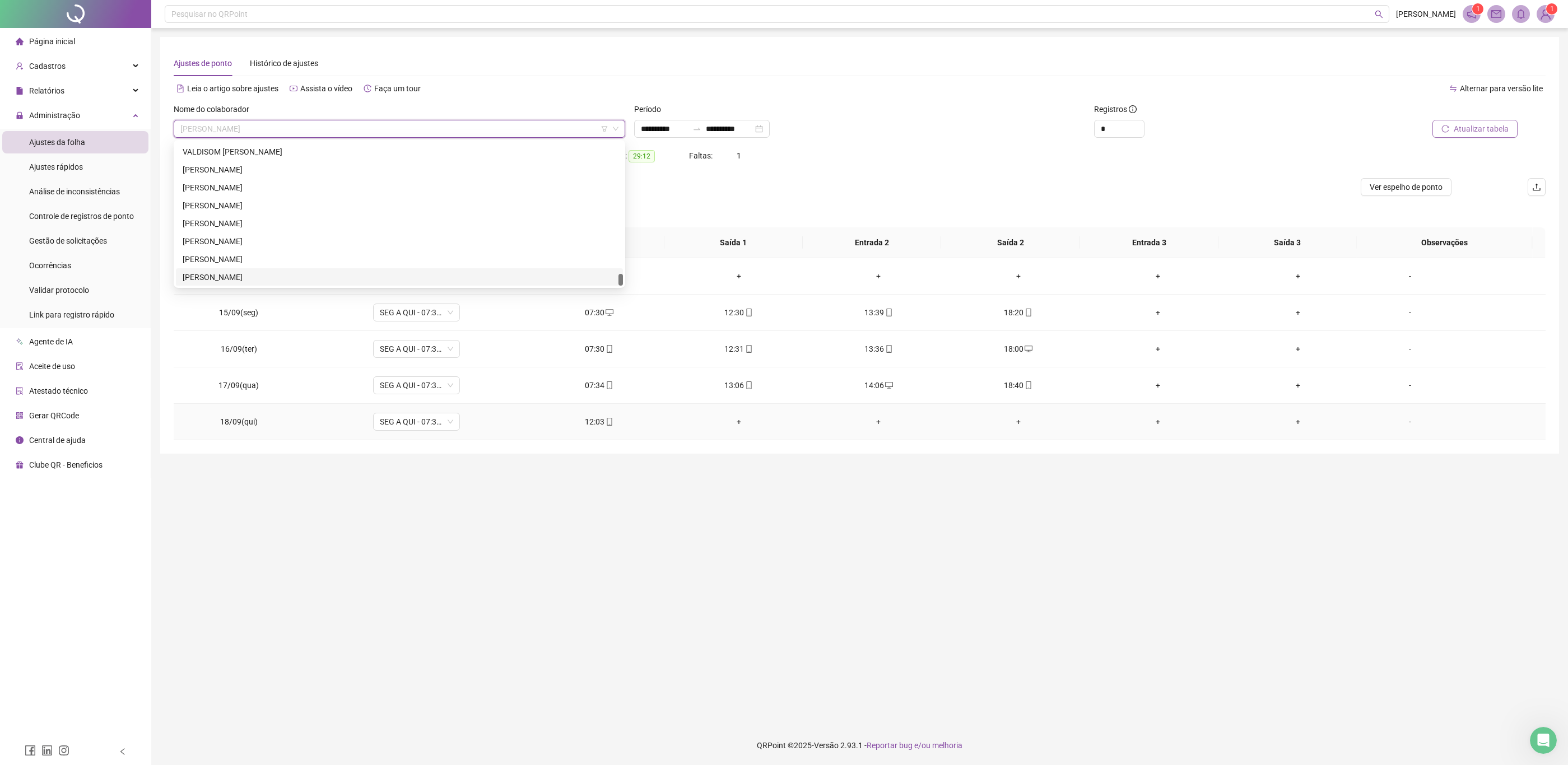
click at [436, 472] on main "**********" at bounding box center [859, 377] width 1399 height 680
